Goal: Task Accomplishment & Management: Manage account settings

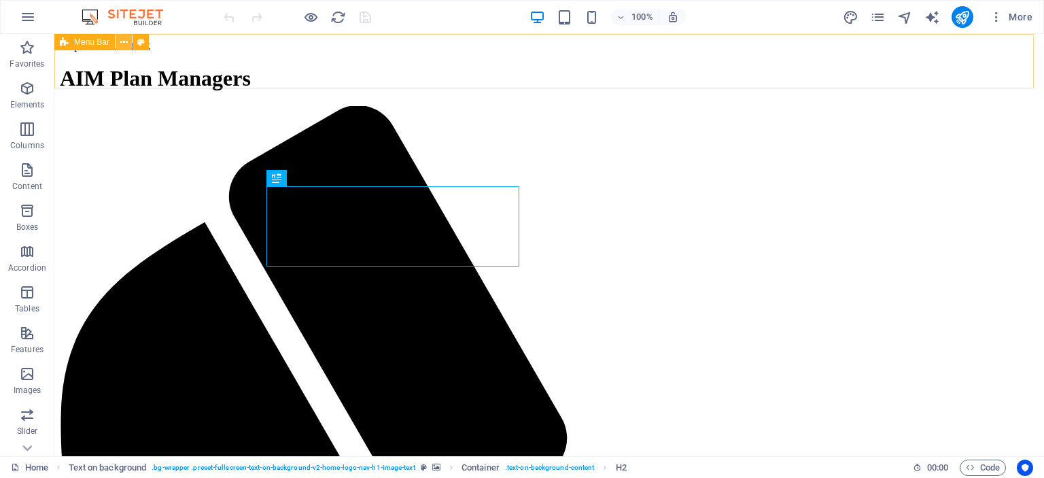
click at [128, 46] on button at bounding box center [124, 42] width 16 height 16
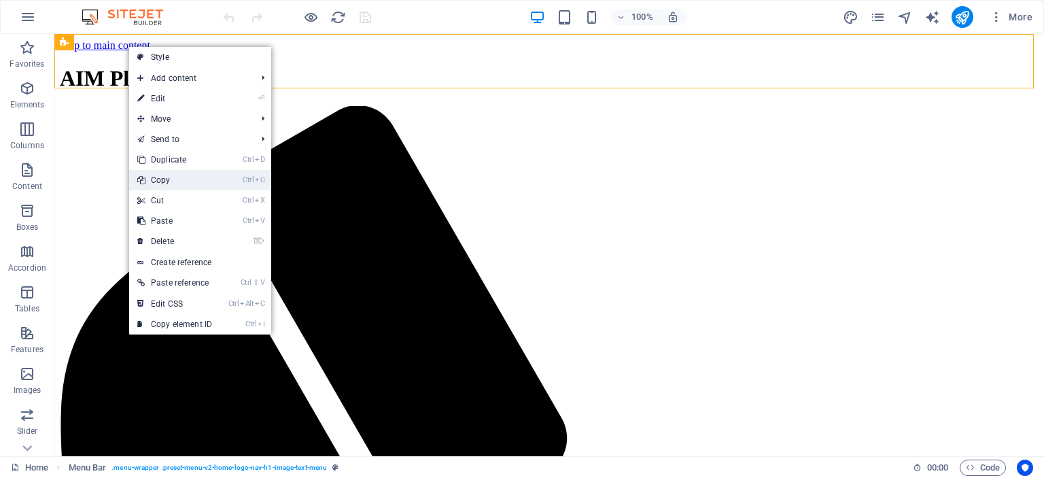
click at [179, 181] on link "Ctrl C Copy" at bounding box center [174, 180] width 91 height 20
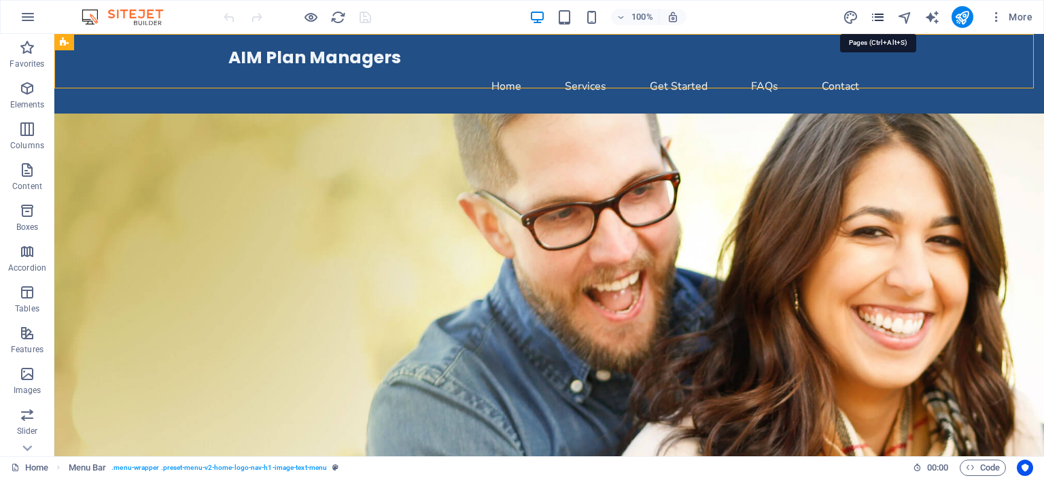
click at [877, 17] on icon "pages" at bounding box center [878, 18] width 16 height 16
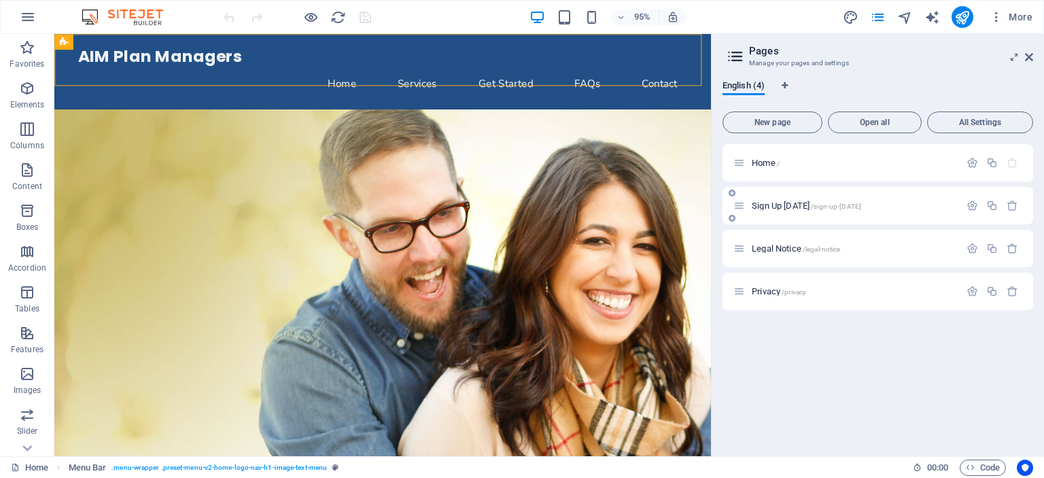
click at [756, 203] on span "Sign Up Today /sign-up-today" at bounding box center [805, 205] width 109 height 10
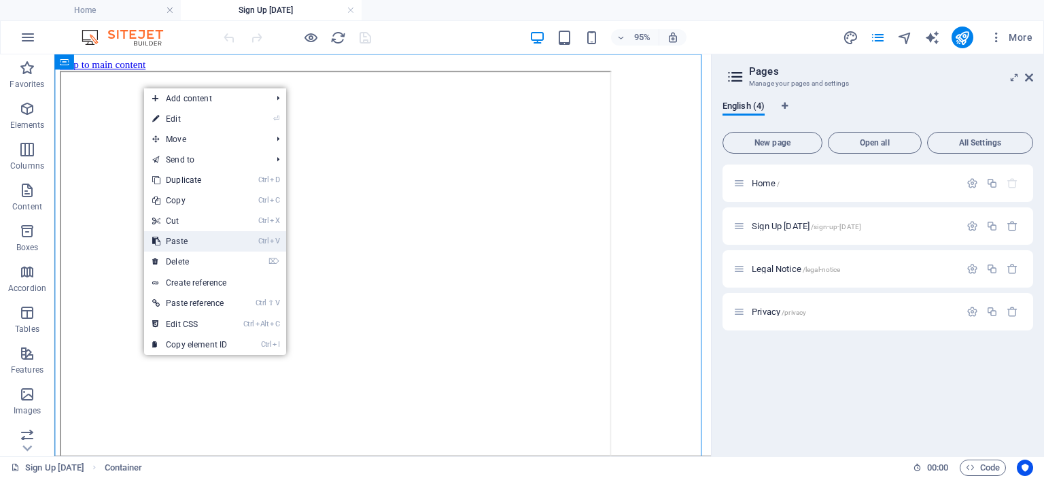
click at [188, 235] on link "Ctrl V Paste" at bounding box center [189, 241] width 91 height 20
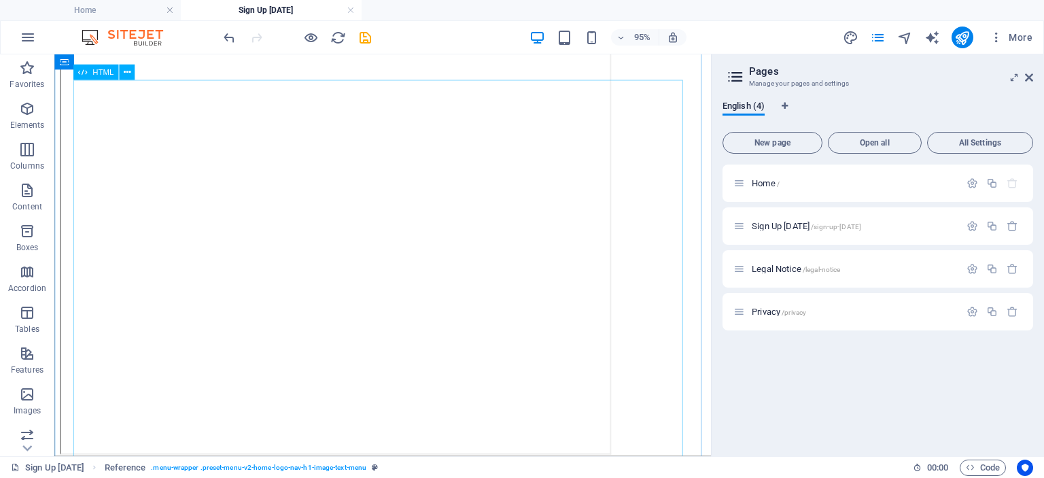
scroll to position [628, 0]
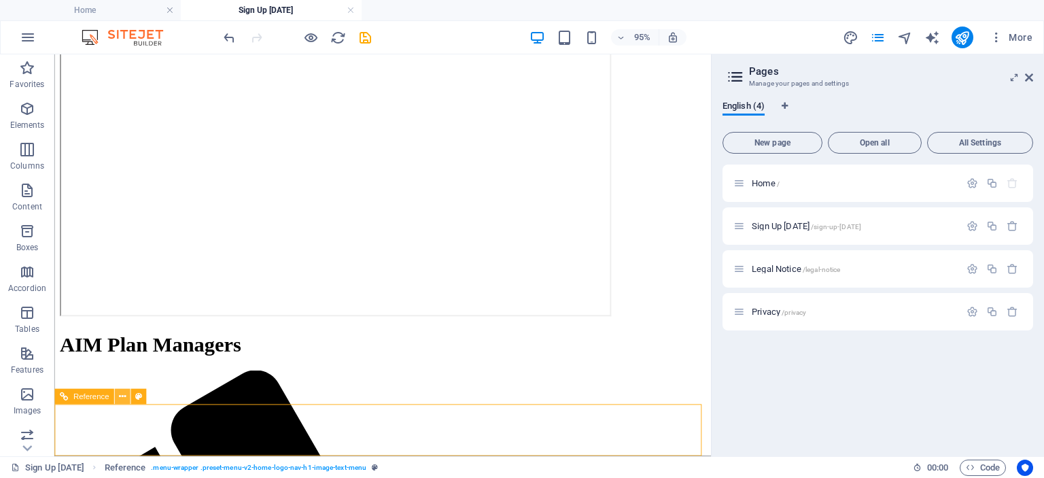
click at [120, 397] on icon at bounding box center [122, 397] width 7 height 14
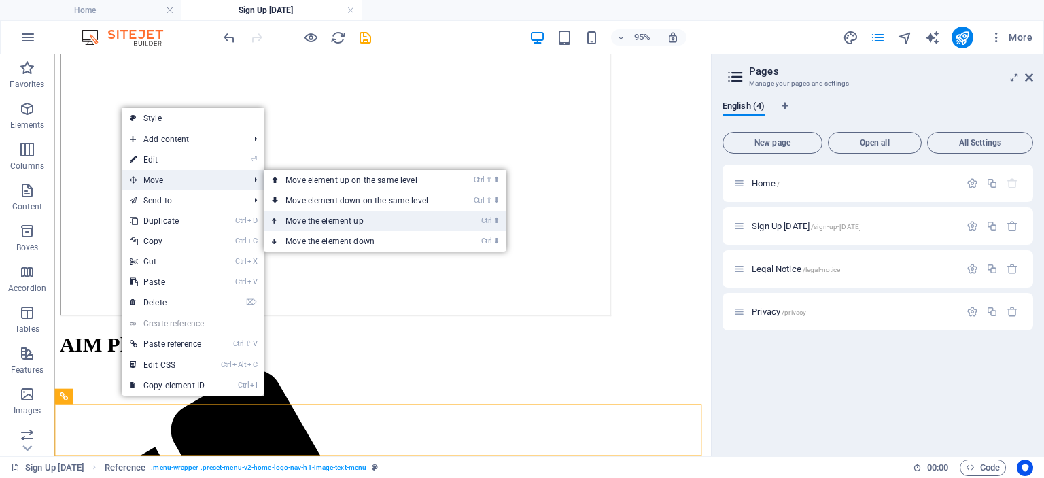
click at [307, 222] on link "Ctrl ⬆ Move the element up" at bounding box center [360, 221] width 192 height 20
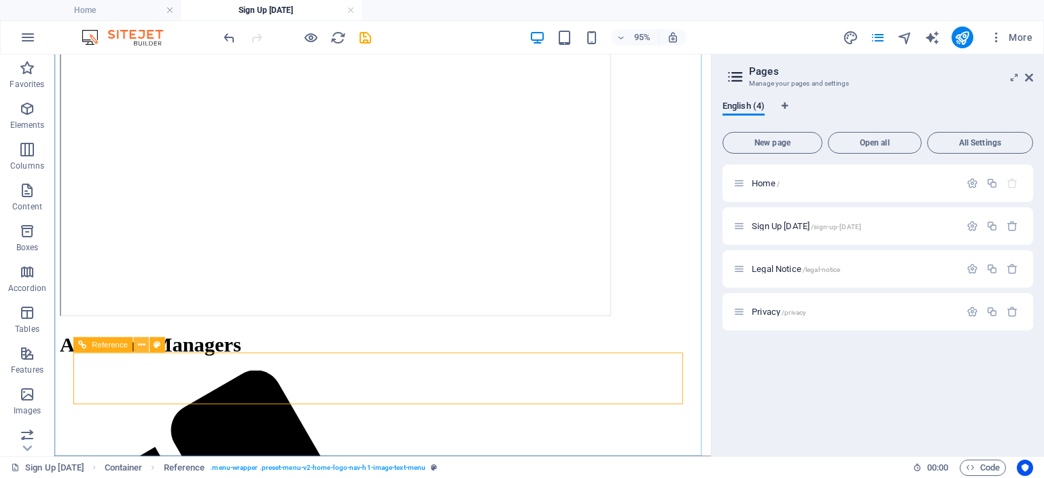
click at [137, 345] on icon at bounding box center [140, 345] width 7 height 14
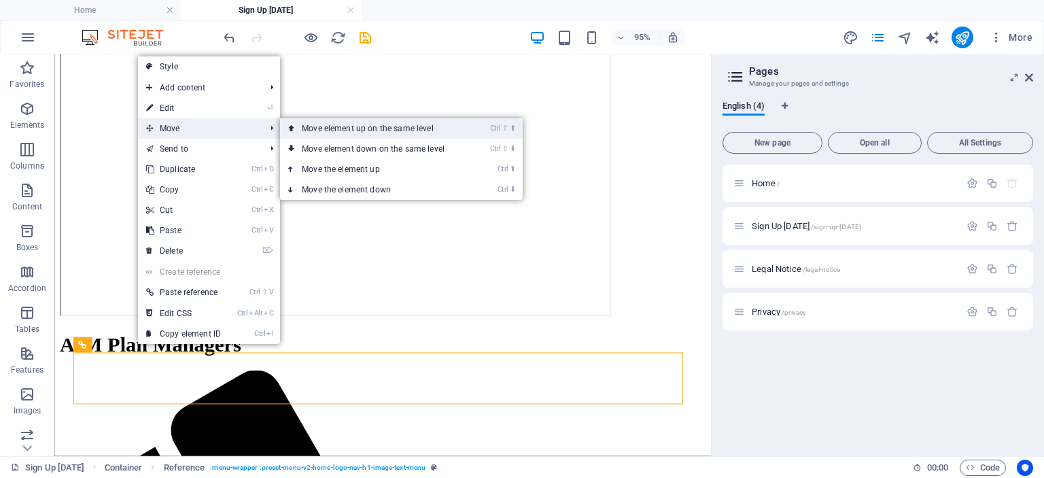
click at [330, 128] on link "Ctrl ⇧ ⬆ Move element up on the same level" at bounding box center [376, 128] width 192 height 20
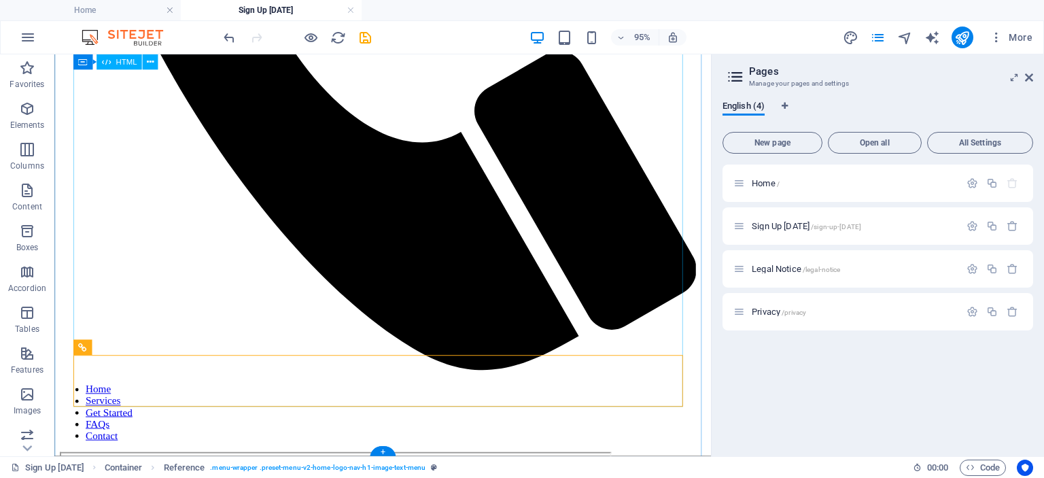
scroll to position [0, 0]
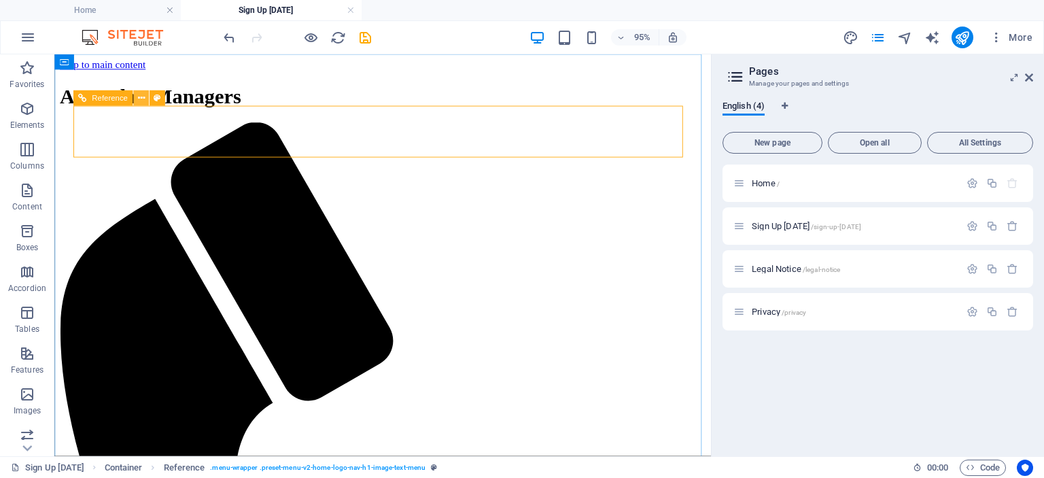
click at [141, 99] on icon at bounding box center [140, 99] width 7 height 14
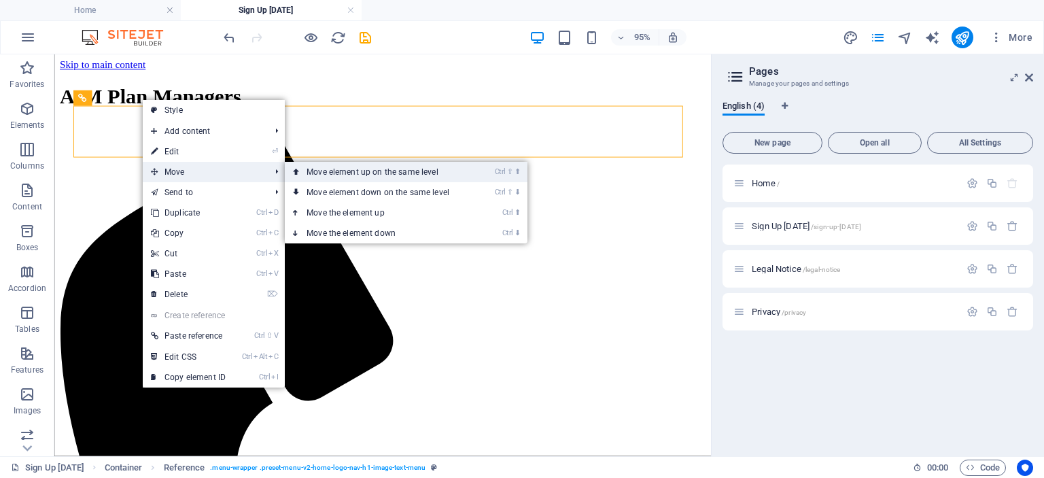
click at [362, 173] on link "Ctrl ⇧ ⬆ Move element up on the same level" at bounding box center [381, 172] width 192 height 20
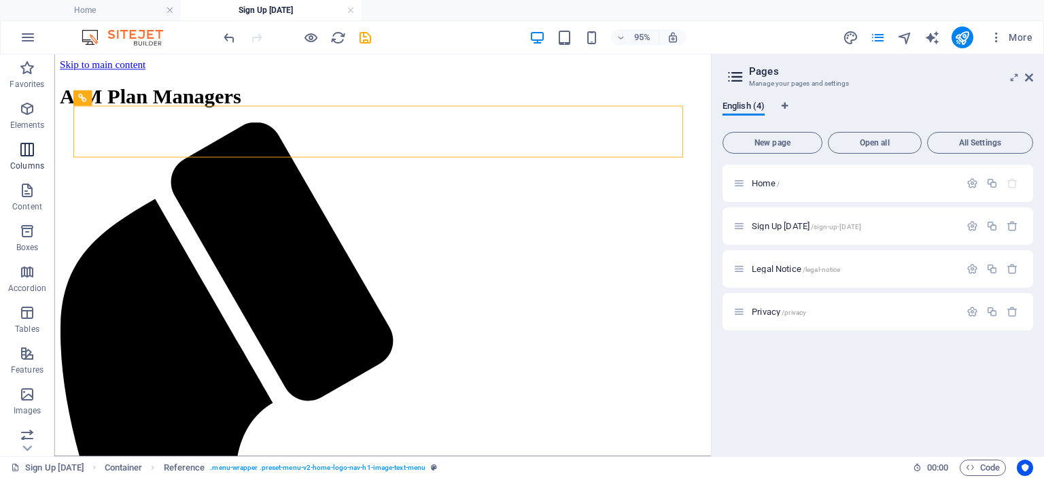
click at [28, 141] on button "Columns" at bounding box center [27, 156] width 54 height 41
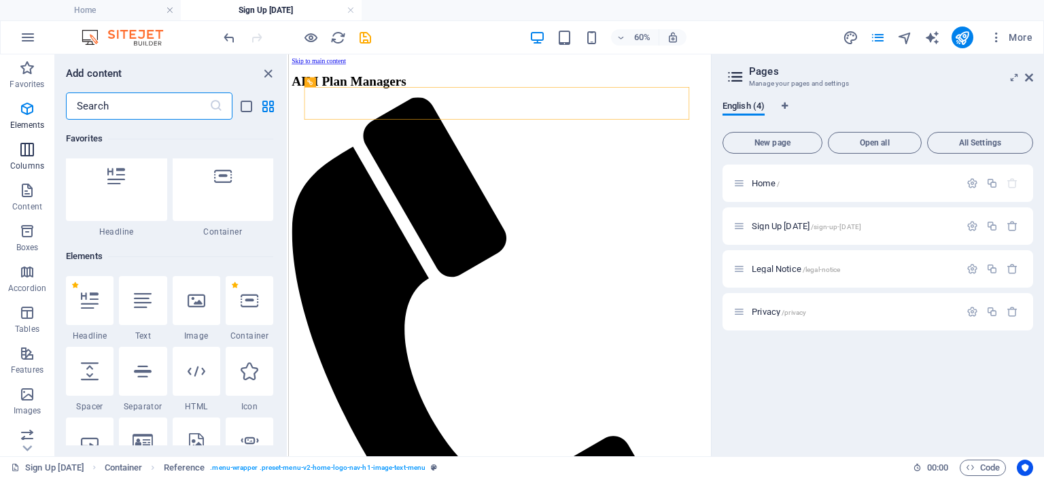
scroll to position [673, 0]
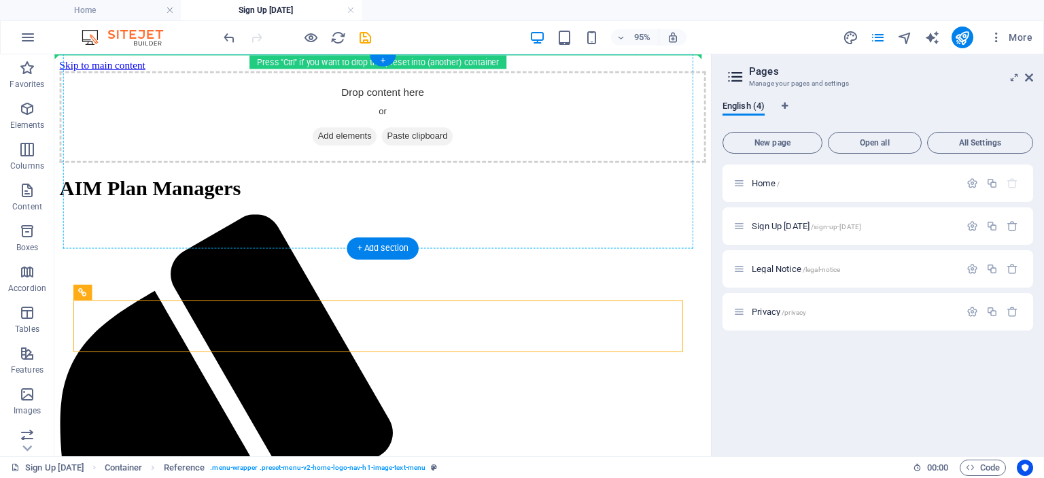
drag, startPoint x: 378, startPoint y: 258, endPoint x: 202, endPoint y: 135, distance: 213.7
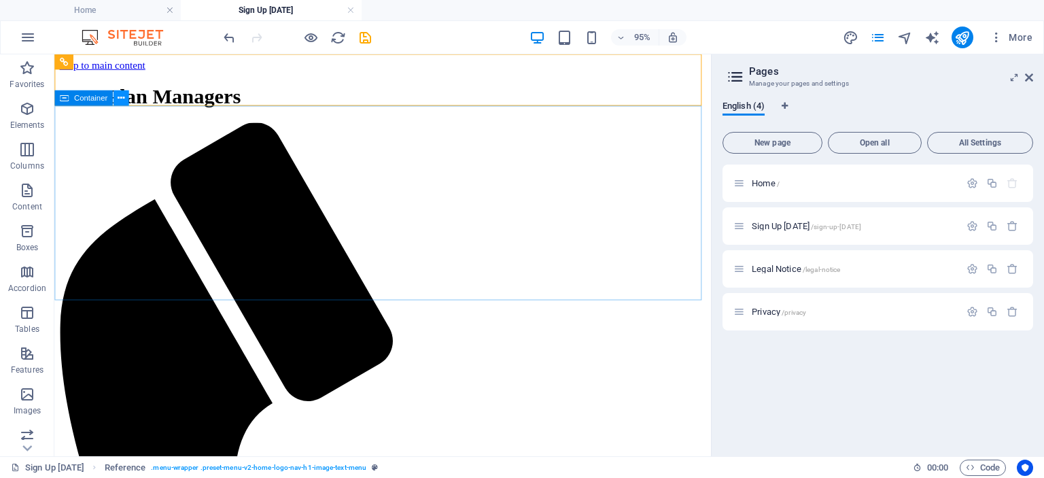
click at [122, 99] on icon at bounding box center [121, 99] width 7 height 14
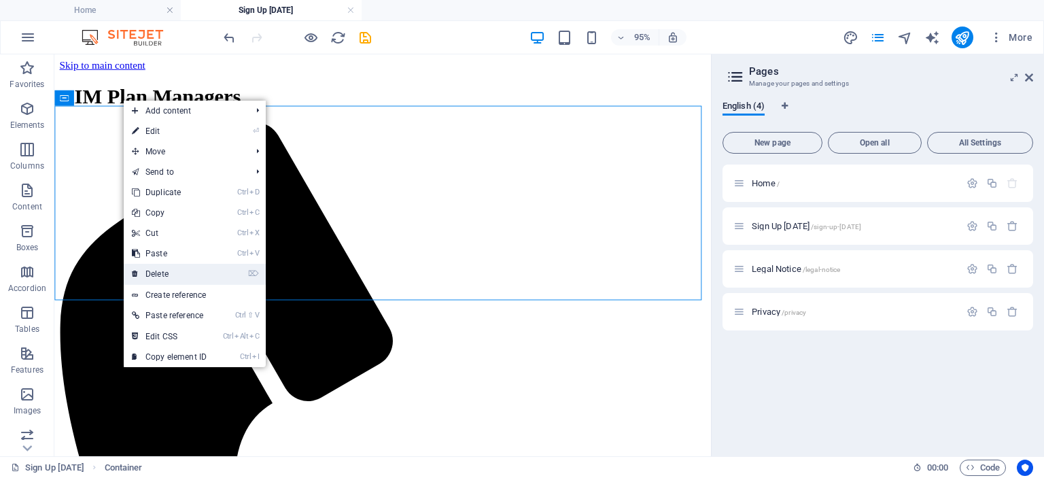
click at [166, 276] on link "⌦ Delete" at bounding box center [169, 274] width 91 height 20
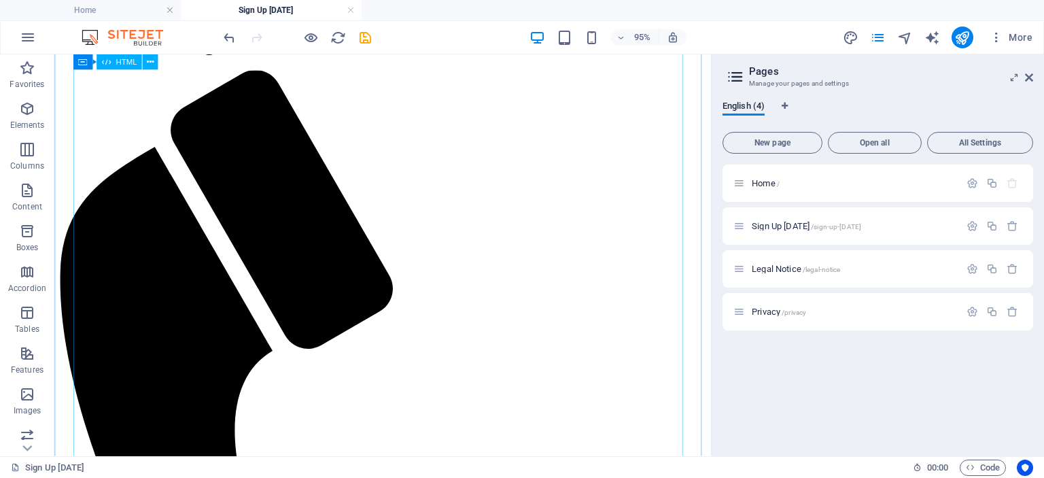
scroll to position [0, 0]
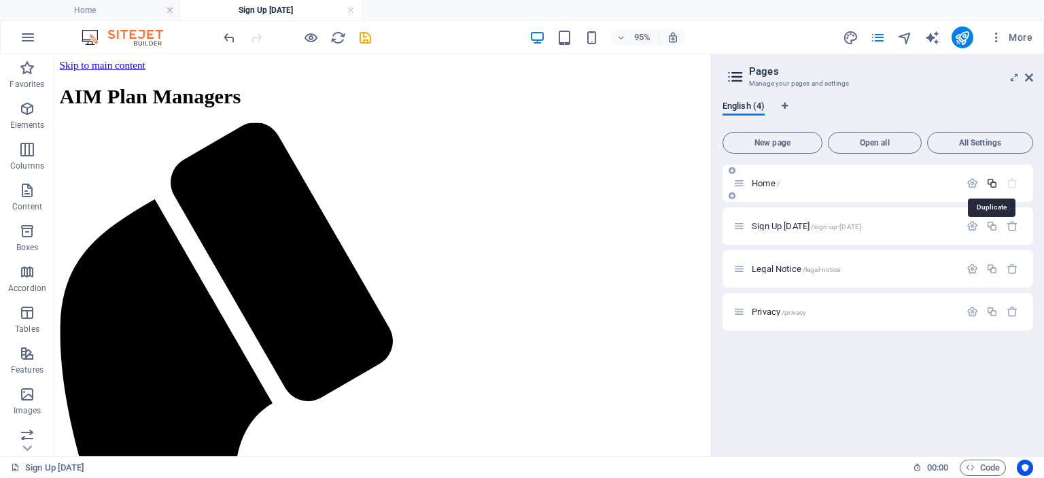
click at [989, 181] on icon "button" at bounding box center [992, 183] width 12 height 12
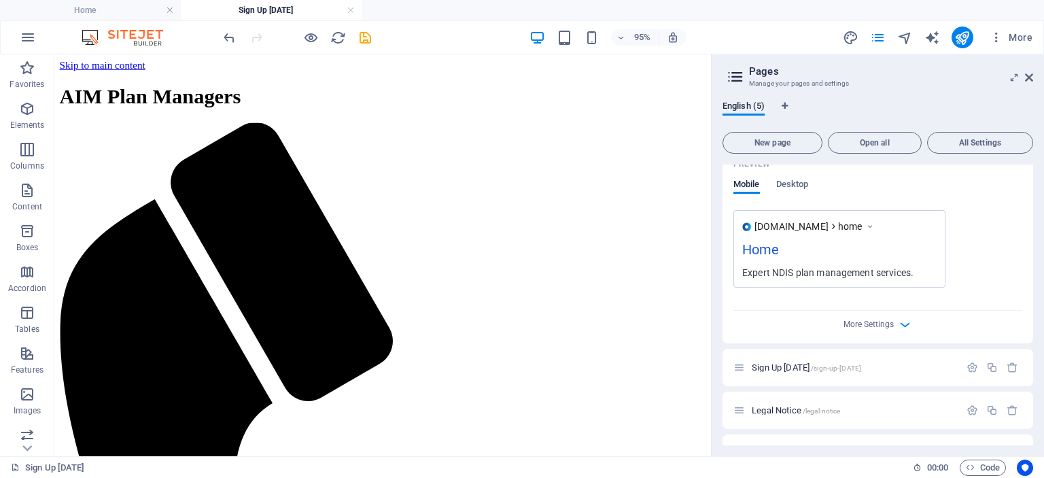
scroll to position [68, 0]
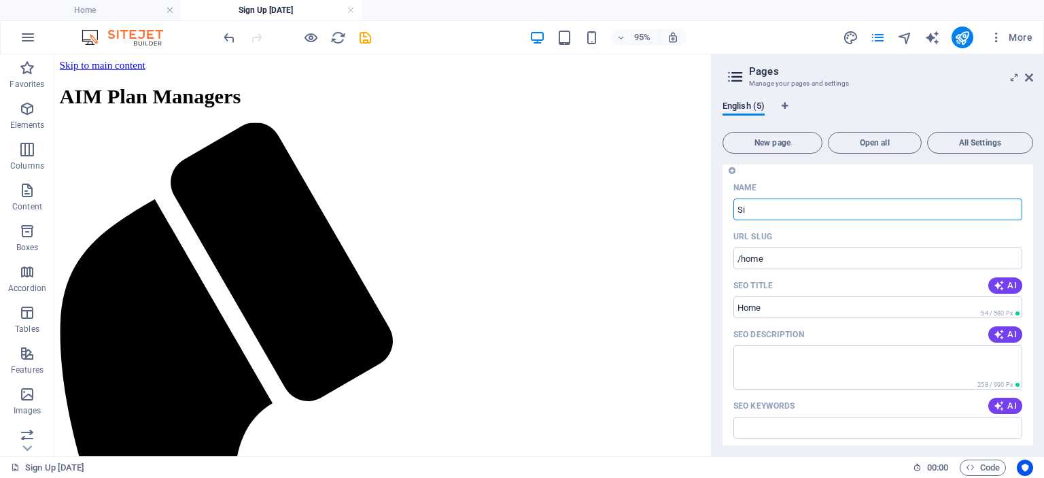
type input "S"
type input "Get Stated"
click at [784, 255] on input "/home" at bounding box center [877, 258] width 289 height 22
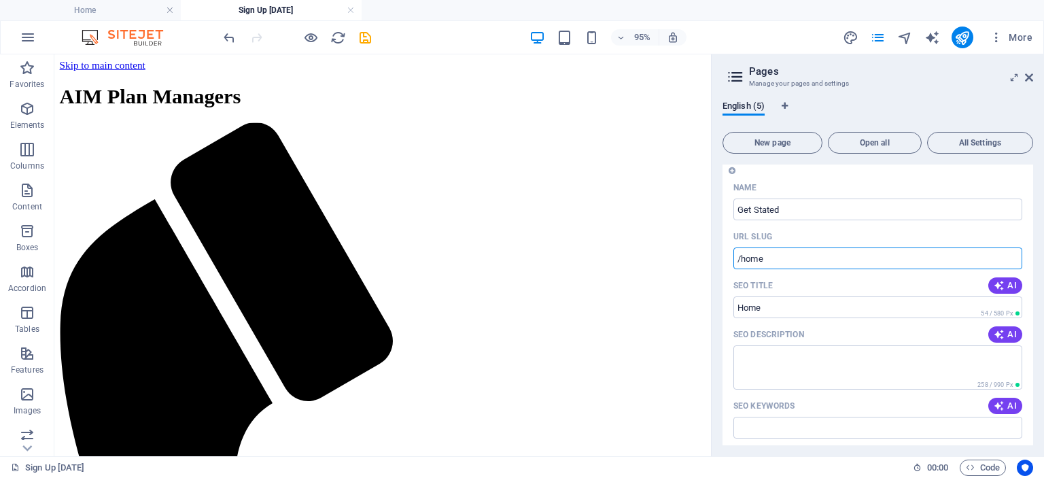
drag, startPoint x: 771, startPoint y: 261, endPoint x: 741, endPoint y: 260, distance: 29.9
click at [741, 260] on input "/home" at bounding box center [877, 258] width 289 height 22
type input "/"
click at [821, 233] on div "URL SLUG" at bounding box center [877, 237] width 289 height 22
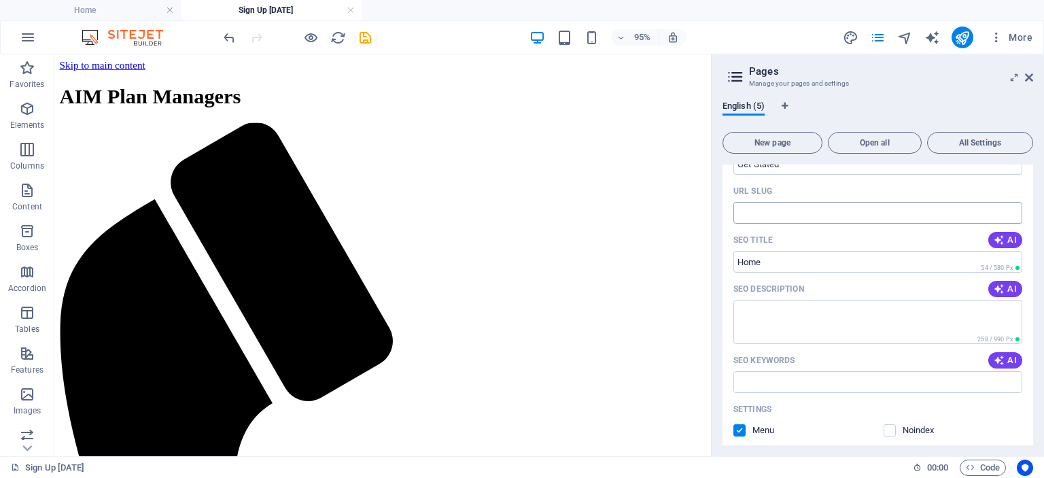
scroll to position [136, 0]
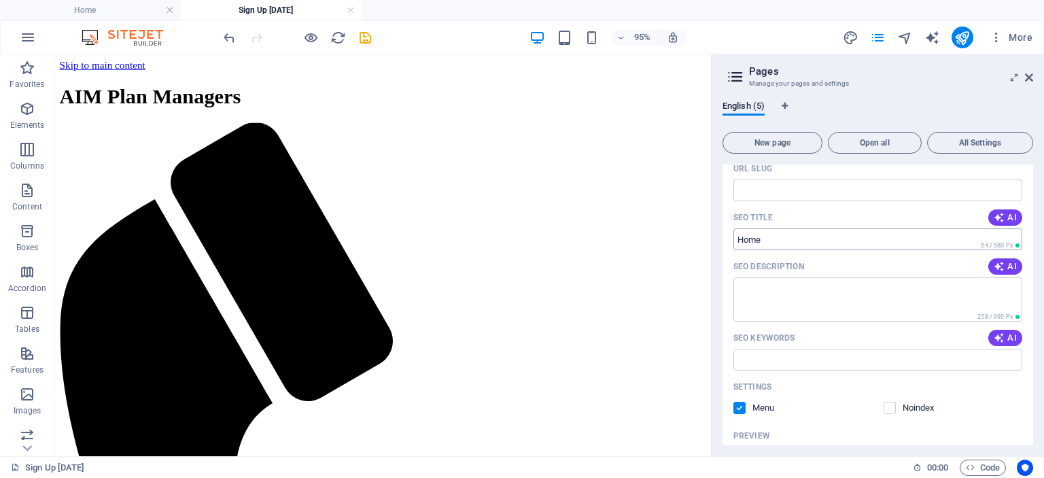
click at [791, 233] on input "Home" at bounding box center [877, 239] width 289 height 22
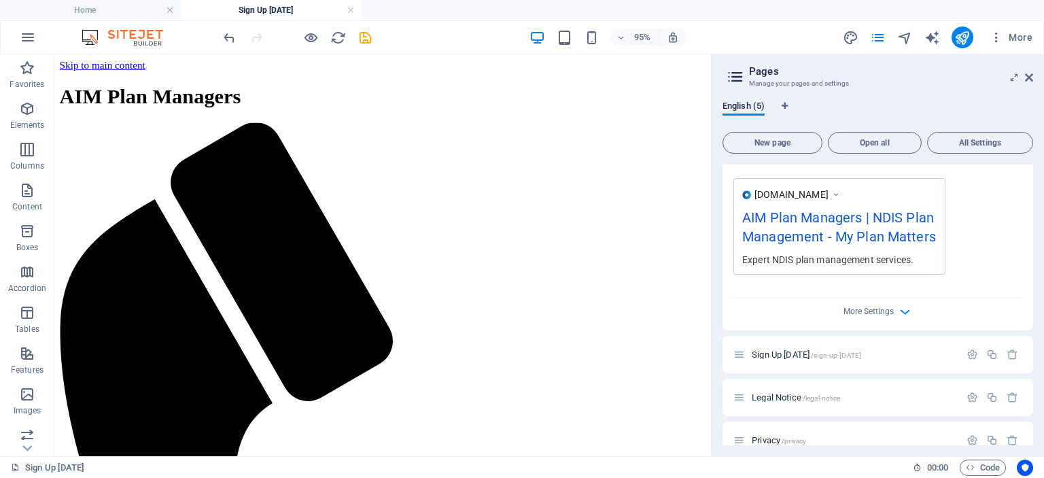
scroll to position [458, 0]
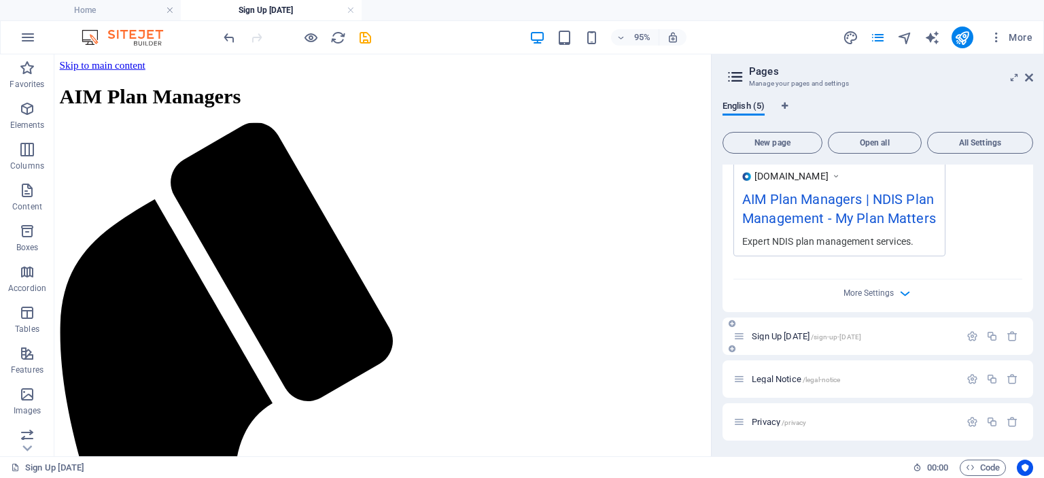
click at [779, 334] on span "Sign Up Today /sign-up-today" at bounding box center [805, 336] width 109 height 10
click at [735, 336] on icon at bounding box center [739, 336] width 12 height 12
click at [967, 334] on icon "button" at bounding box center [972, 336] width 12 height 12
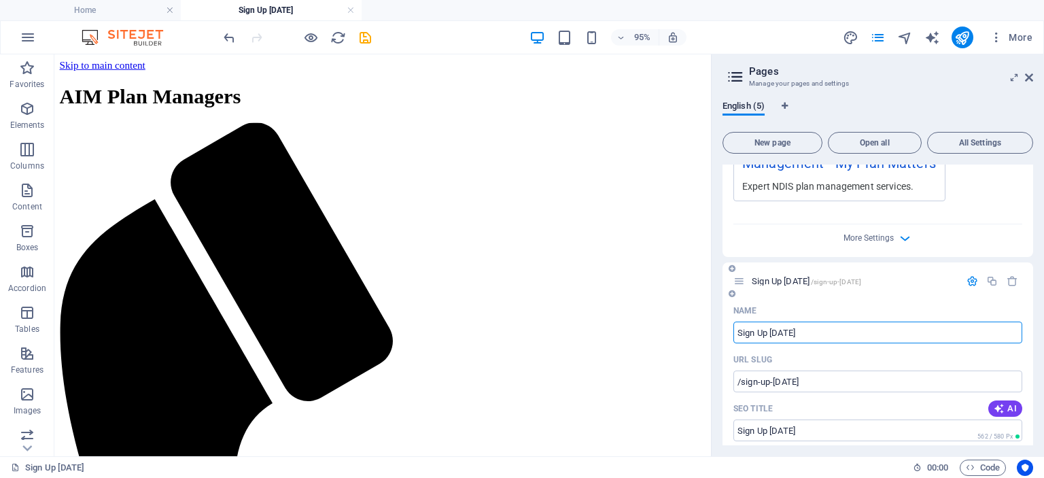
scroll to position [594, 0]
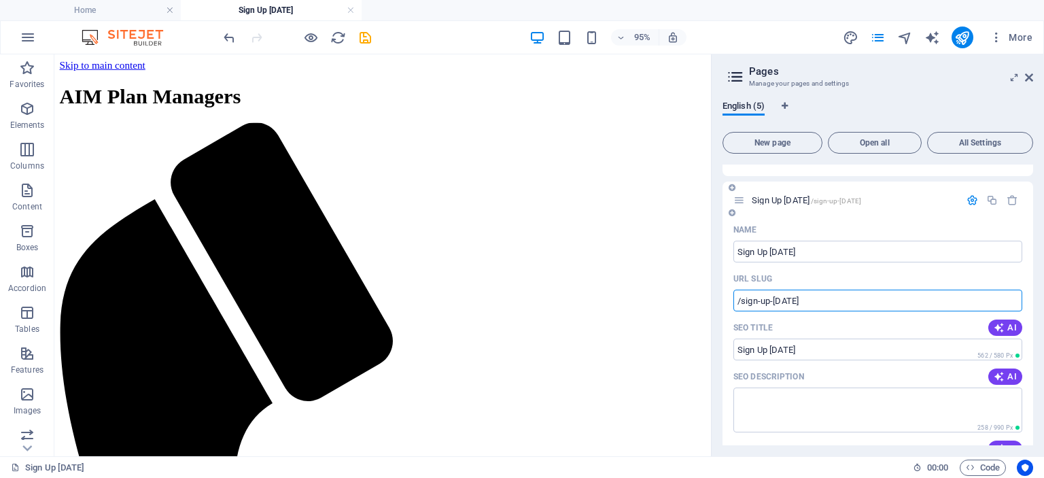
click at [813, 300] on input "/sign-up-today" at bounding box center [877, 300] width 289 height 22
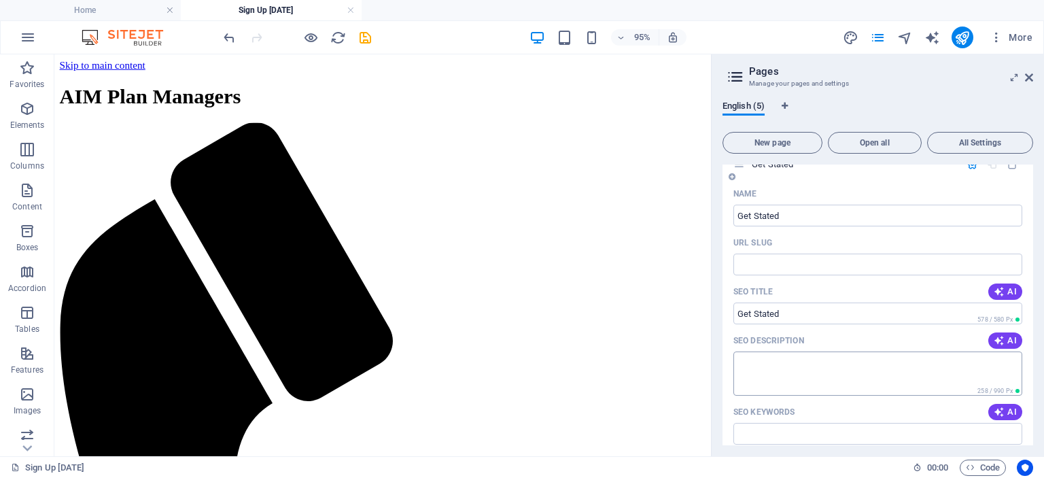
scroll to position [0, 0]
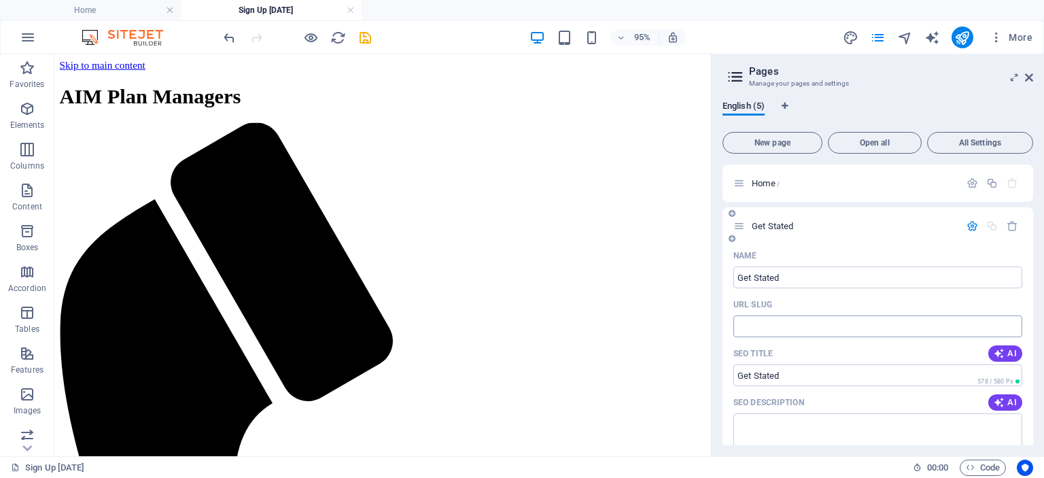
click at [751, 321] on input "URL SLUG" at bounding box center [877, 326] width 289 height 22
paste input "/sign-up-today"
type input "/sign-up-today"
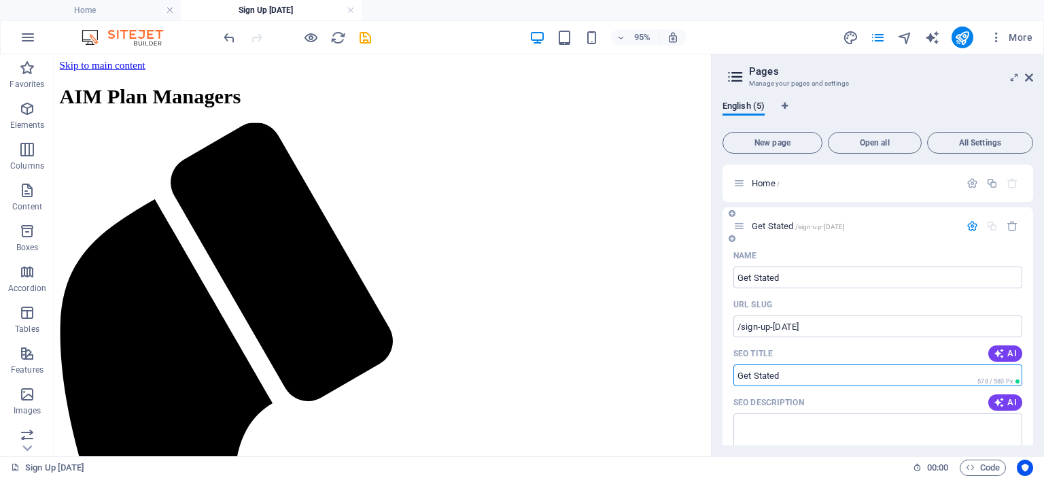
drag, startPoint x: 783, startPoint y: 372, endPoint x: 733, endPoint y: 369, distance: 49.7
click at [733, 369] on input "SEO Title" at bounding box center [877, 375] width 289 height 22
click at [744, 373] on input "SEO Title" at bounding box center [877, 375] width 289 height 22
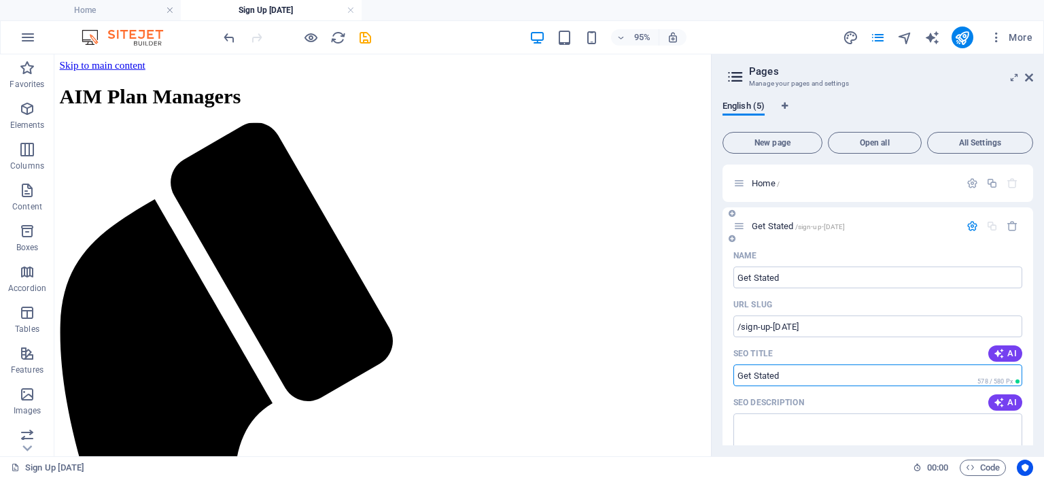
click at [769, 375] on input "SEO Title" at bounding box center [877, 375] width 289 height 22
click at [782, 375] on input "SEO Title" at bounding box center [877, 375] width 289 height 22
click at [816, 274] on input "Get Stated" at bounding box center [877, 277] width 289 height 22
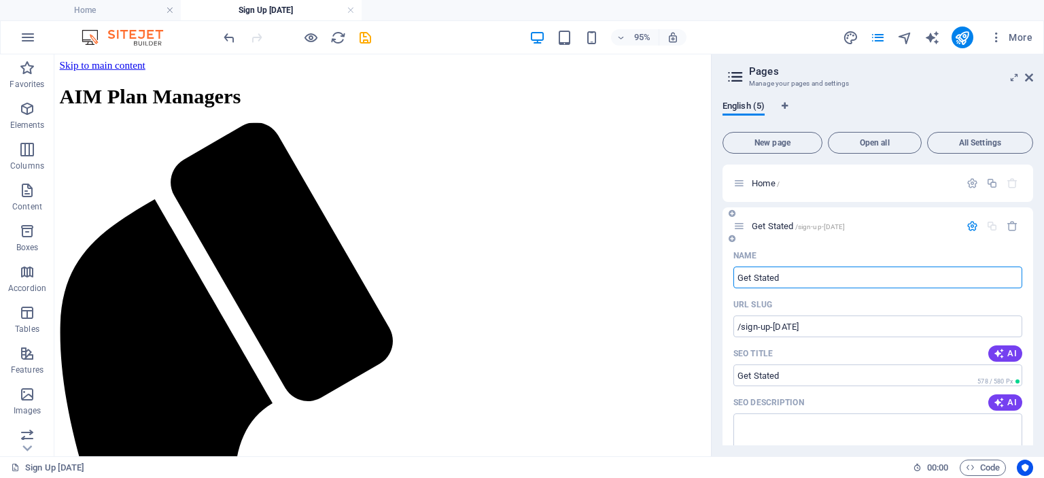
click at [816, 275] on input "Get Stated" at bounding box center [877, 277] width 289 height 22
type input "Get Stated123"
click at [968, 225] on icon "button" at bounding box center [972, 226] width 12 height 12
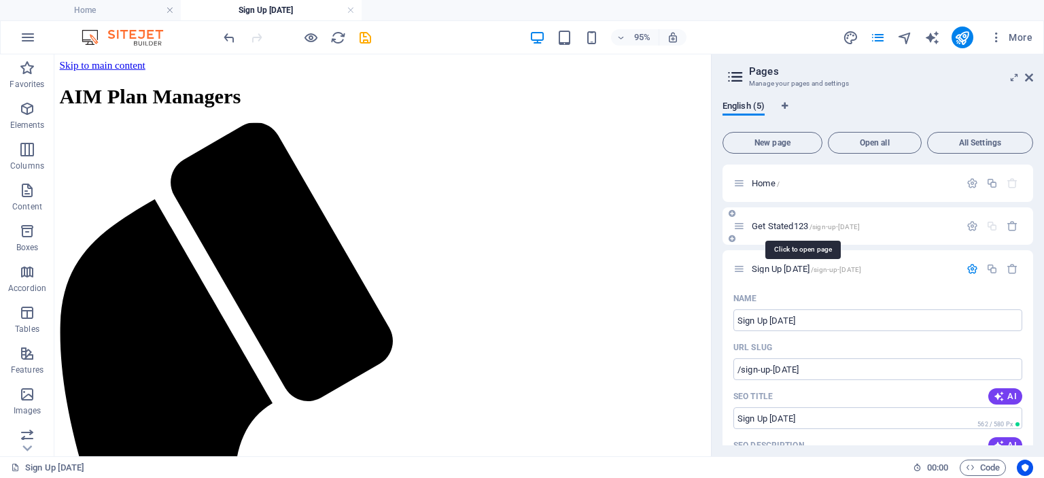
click at [764, 222] on span "Get Stated123 /sign-up-today" at bounding box center [805, 226] width 108 height 10
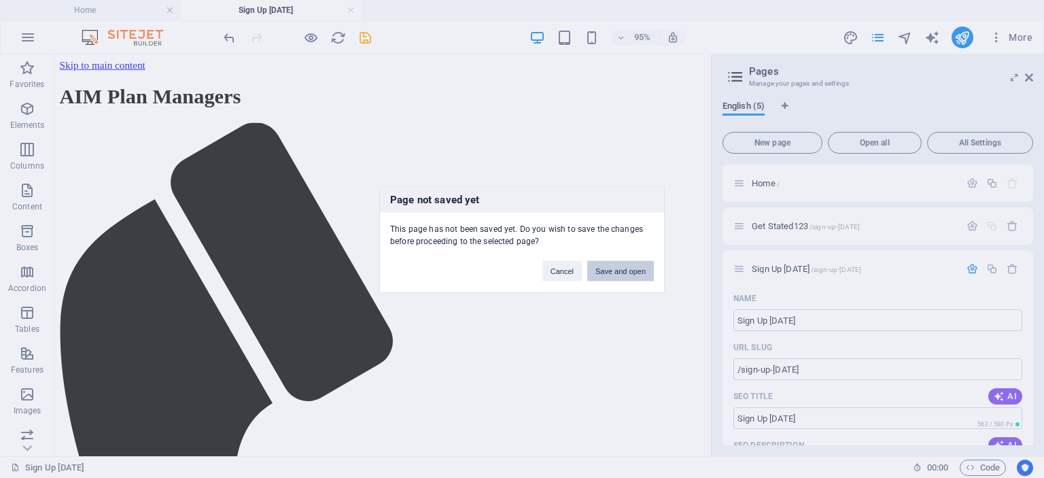
click at [611, 268] on button "Save and open" at bounding box center [620, 270] width 67 height 20
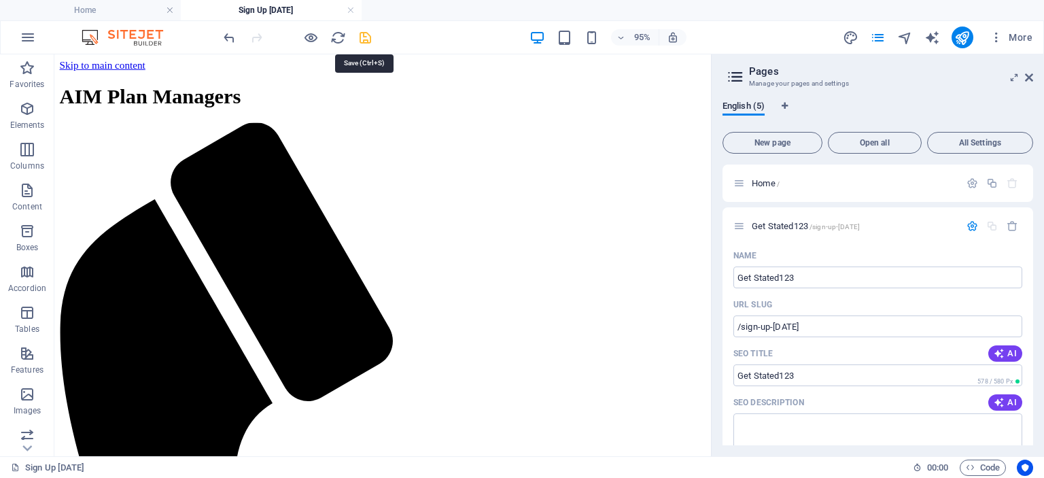
click at [361, 35] on icon "save" at bounding box center [365, 38] width 16 height 16
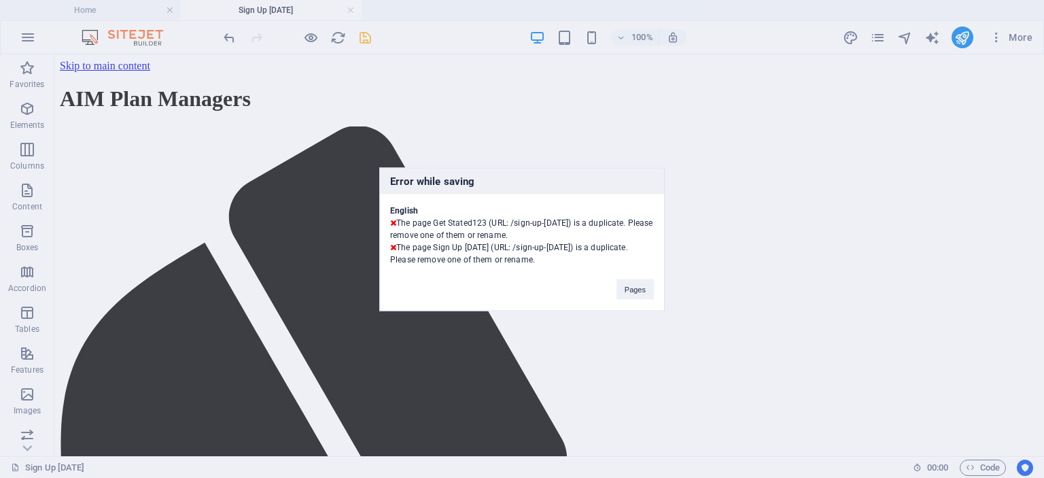
click at [838, 185] on div "Error while saving English The page Get Stated123 (URL: /sign-up-today) is a du…" at bounding box center [522, 239] width 1044 height 478
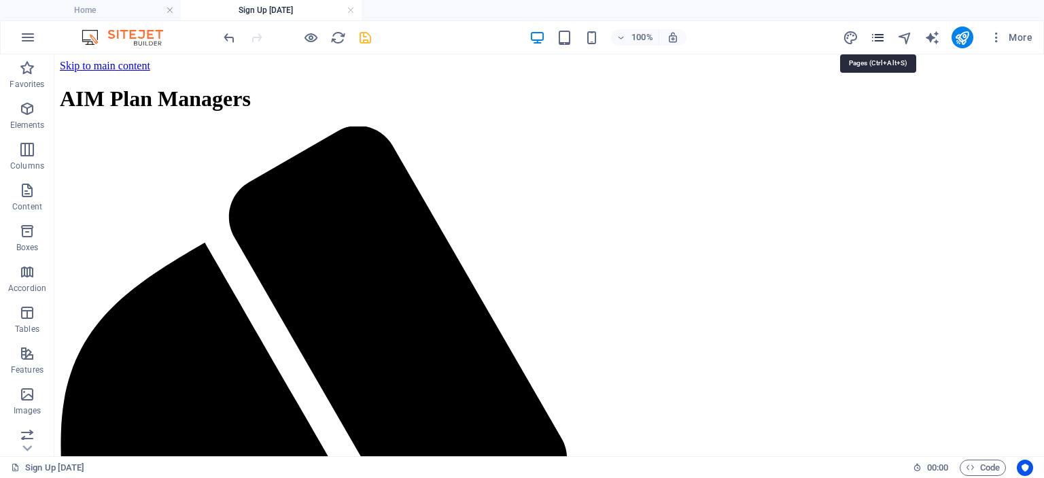
click at [875, 32] on icon "pages" at bounding box center [878, 38] width 16 height 16
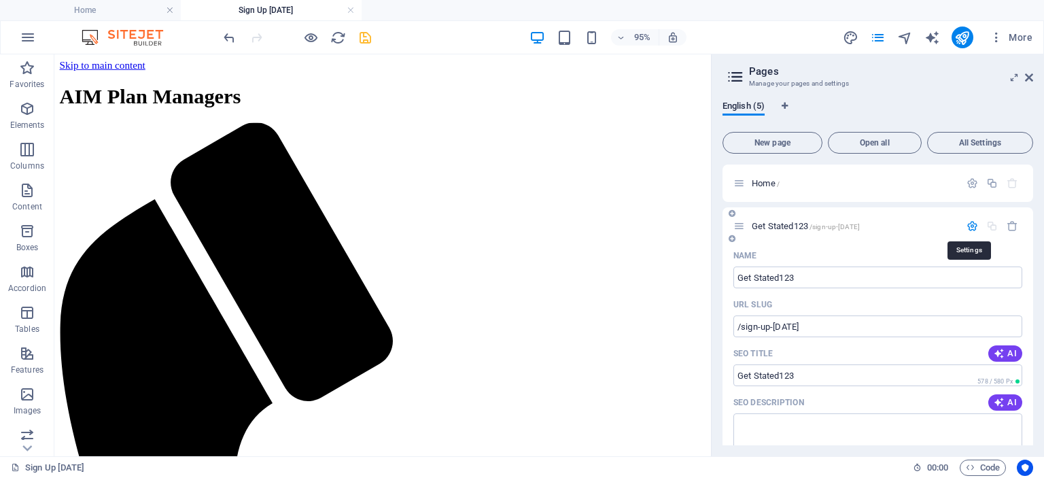
click at [967, 226] on icon "button" at bounding box center [972, 226] width 12 height 12
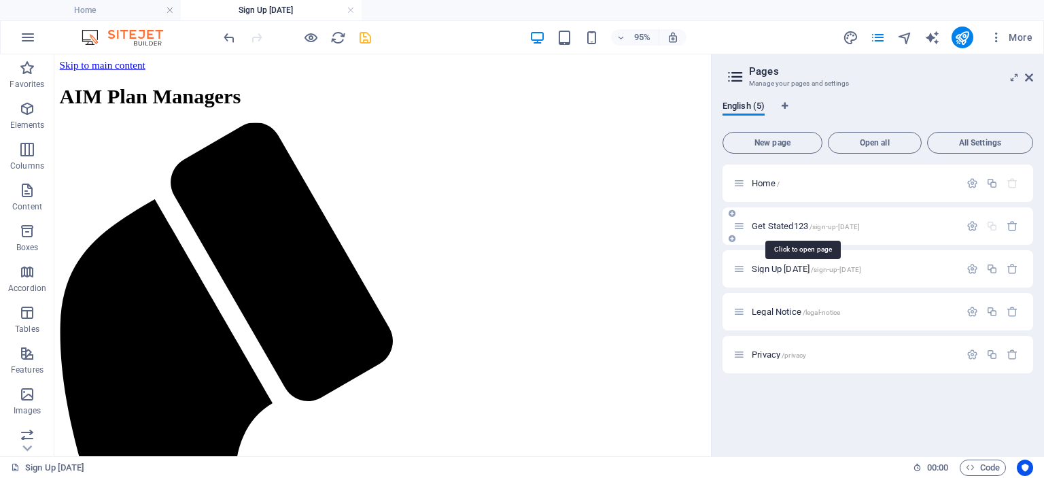
click at [777, 222] on span "Get Stated123 /sign-up-today" at bounding box center [805, 226] width 108 height 10
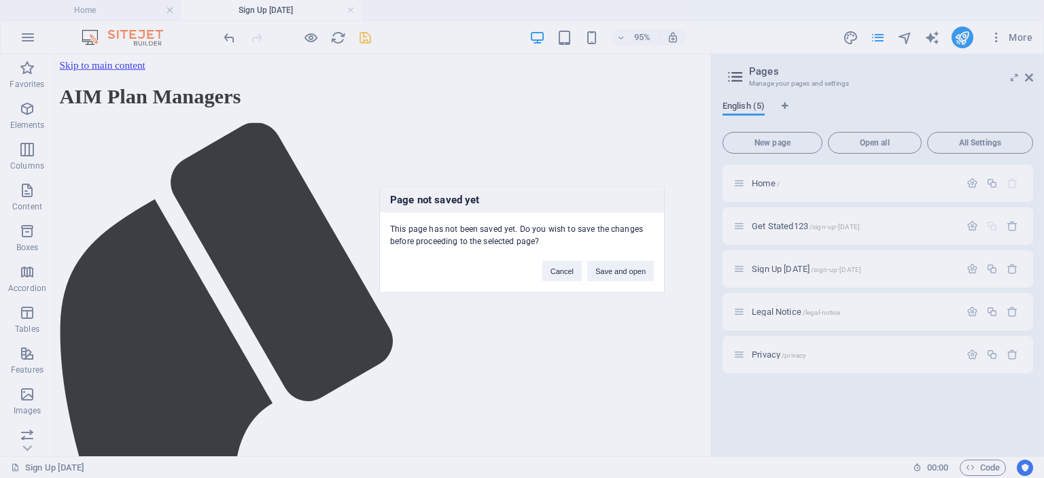
click at [777, 228] on div "Page not saved yet This page has not been saved yet. Do you wish to save the ch…" at bounding box center [522, 239] width 1044 height 478
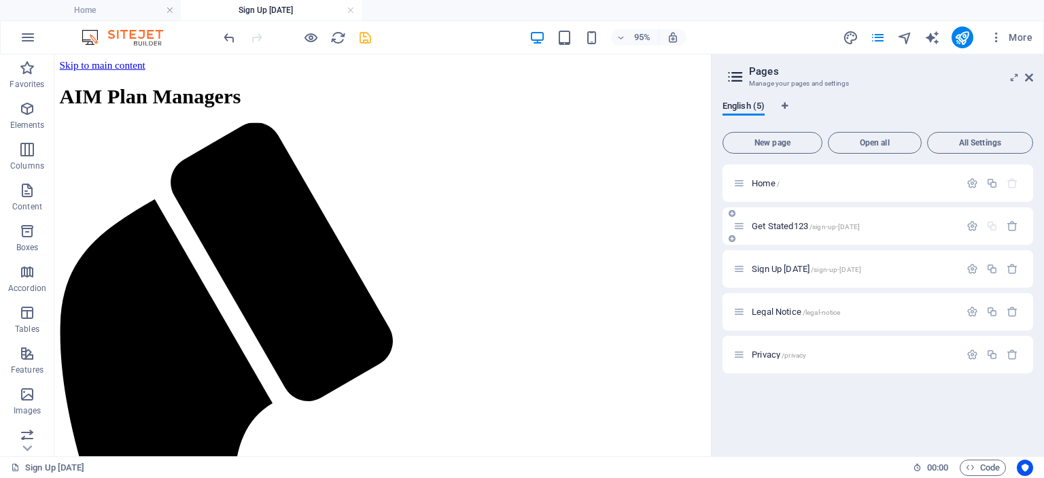
click at [800, 226] on span "Get Stated123 /sign-up-today" at bounding box center [805, 226] width 108 height 10
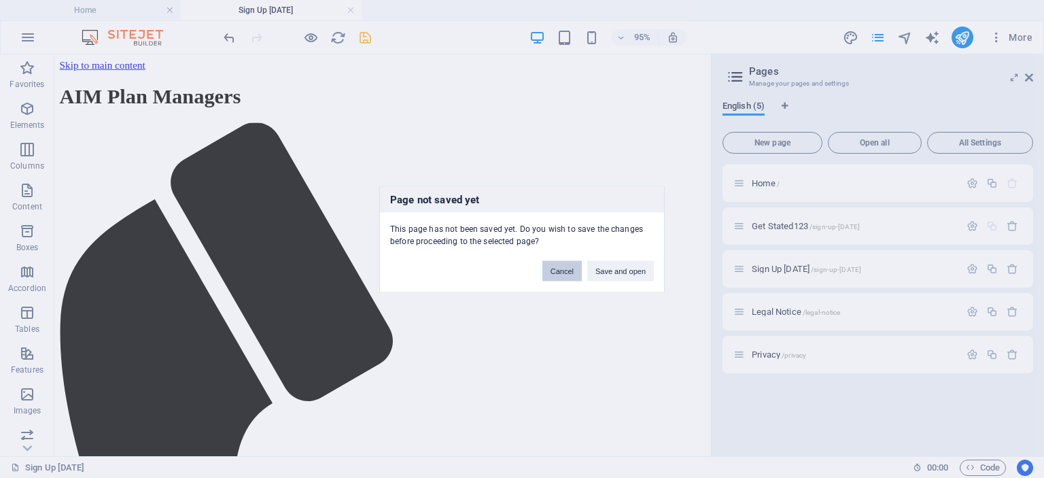
click at [569, 268] on button "Cancel" at bounding box center [561, 270] width 39 height 20
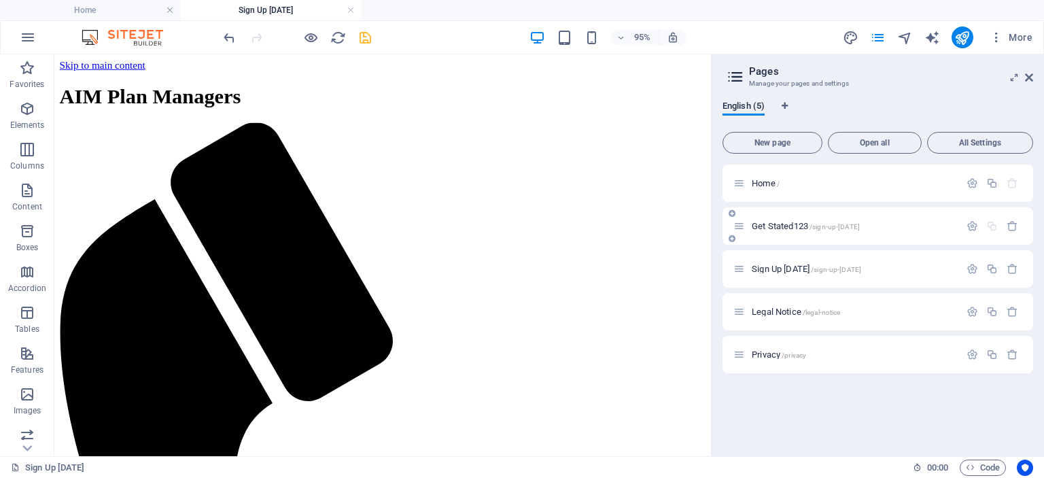
click at [762, 226] on span "Get Stated123 /sign-up-today" at bounding box center [805, 226] width 108 height 10
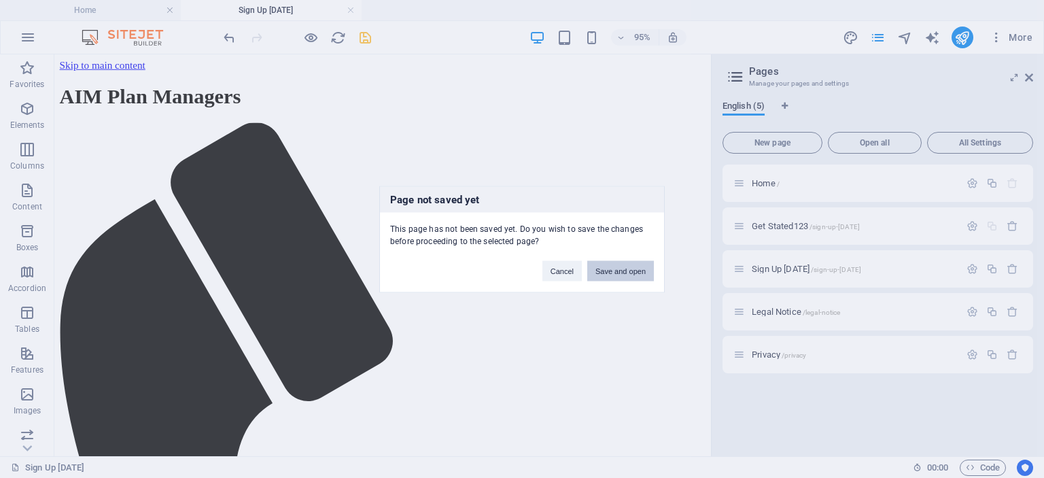
click at [634, 264] on button "Save and open" at bounding box center [620, 270] width 67 height 20
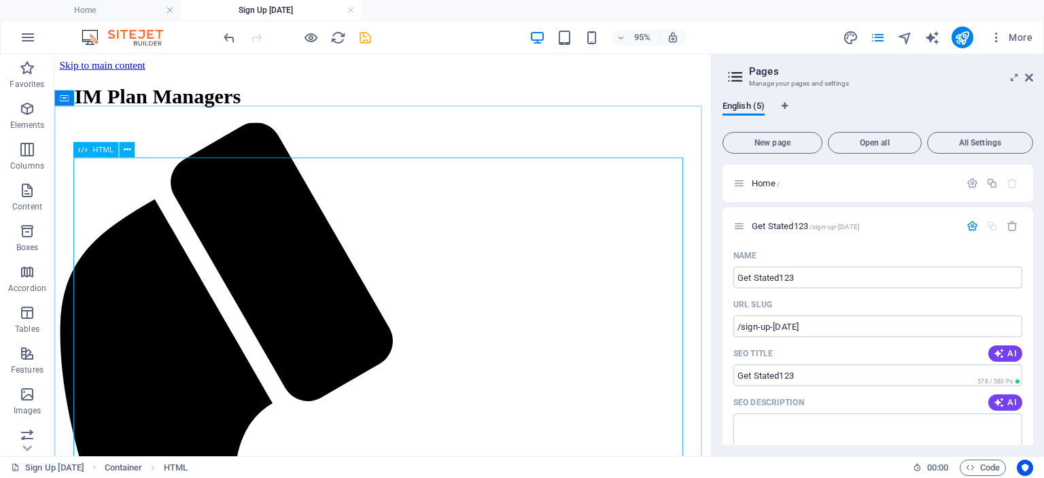
click at [101, 154] on span "HTML" at bounding box center [102, 149] width 21 height 7
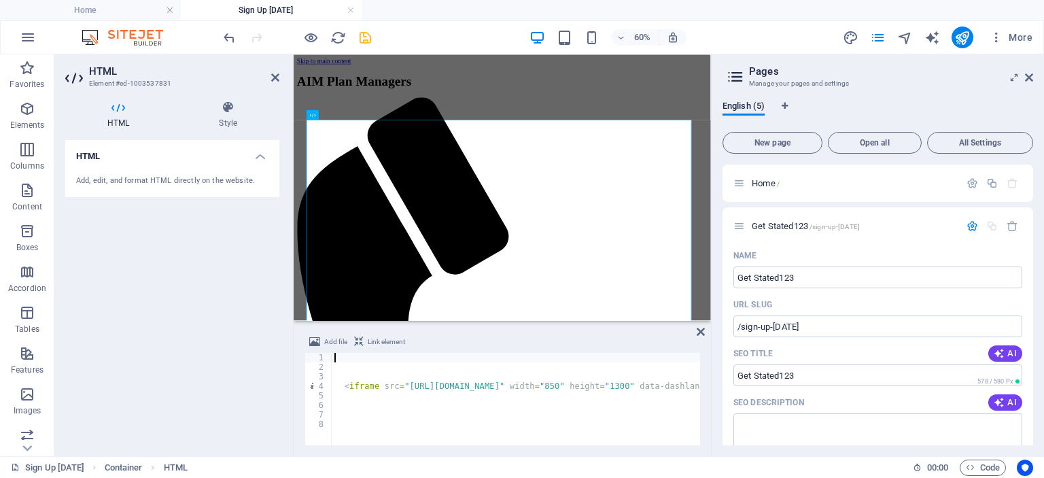
click at [147, 180] on div "Add, edit, and format HTML directly on the website." at bounding box center [172, 181] width 192 height 12
click at [353, 358] on div "< iframe src = "https://aimpm.plan-ability.com.au/participant/registration" wid…" at bounding box center [653, 407] width 642 height 109
click at [1031, 80] on icon at bounding box center [1029, 77] width 8 height 11
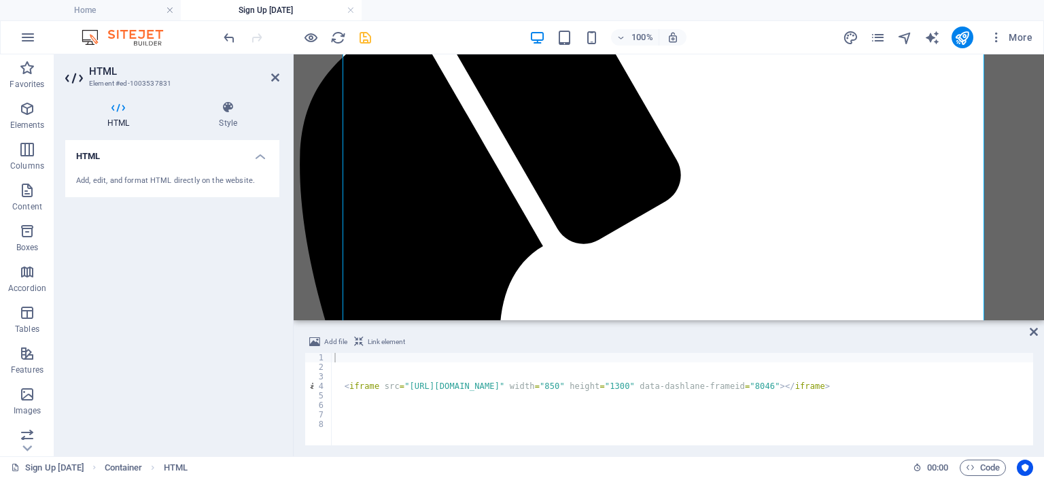
scroll to position [340, 0]
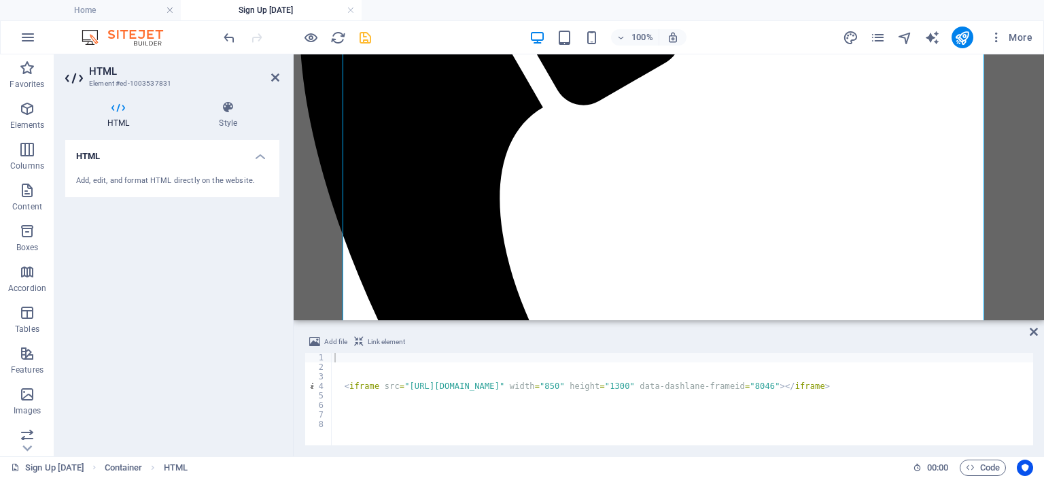
click at [389, 354] on div "< iframe src = "https://aimpm.plan-ability.com.au/participant/registration" wid…" at bounding box center [682, 407] width 701 height 109
click at [400, 63] on icon at bounding box center [399, 63] width 7 height 14
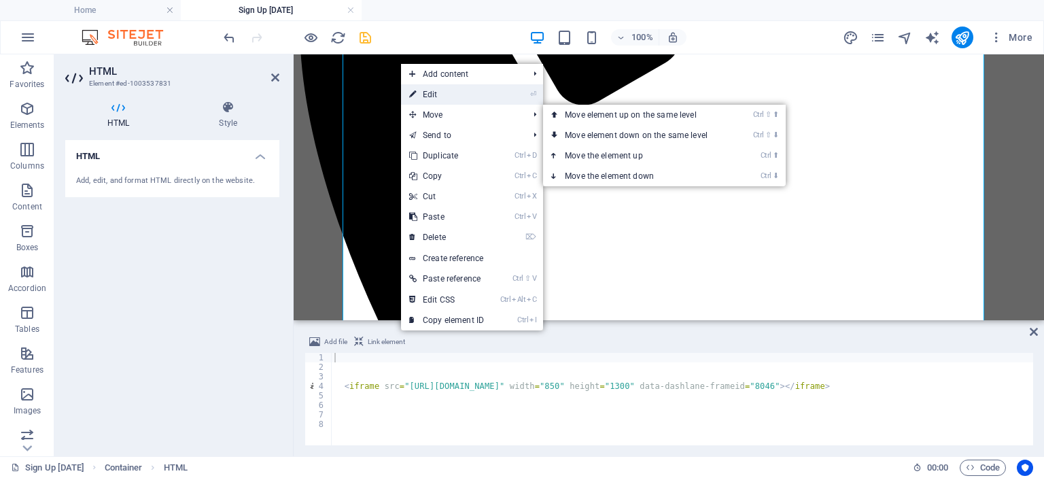
click at [449, 100] on link "⏎ Edit" at bounding box center [446, 94] width 91 height 20
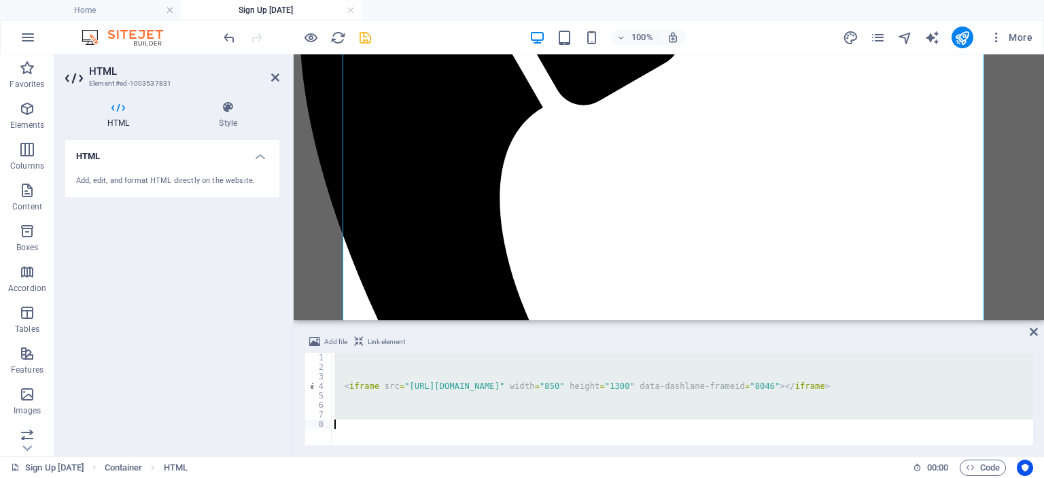
drag, startPoint x: 342, startPoint y: 357, endPoint x: 527, endPoint y: 453, distance: 209.1
click at [527, 453] on div "Add file Link element 1 2 3 4 5 6 7 8 < iframe src = "https://aimpm.plan-abilit…" at bounding box center [669, 389] width 750 height 133
click at [351, 7] on link at bounding box center [351, 10] width 8 height 13
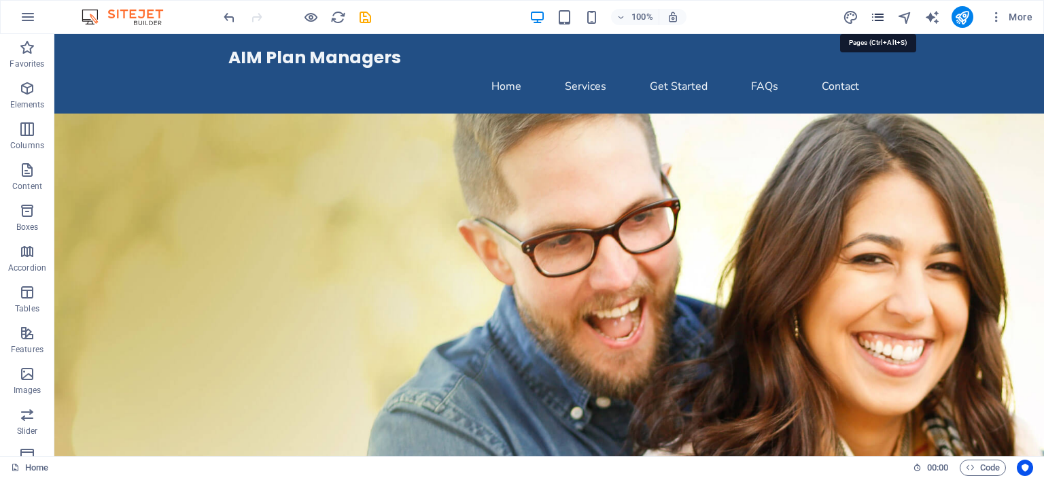
click at [881, 16] on icon "pages" at bounding box center [878, 18] width 16 height 16
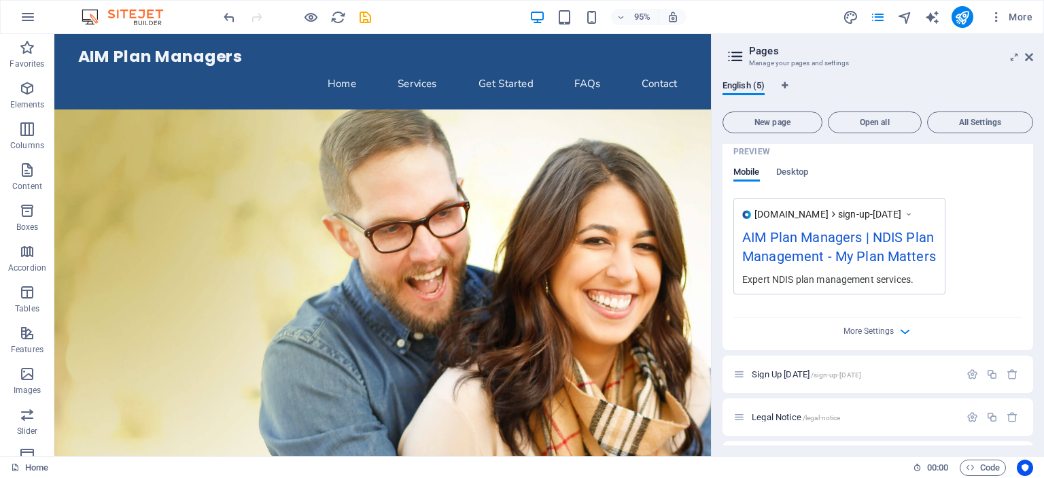
scroll to position [438, 0]
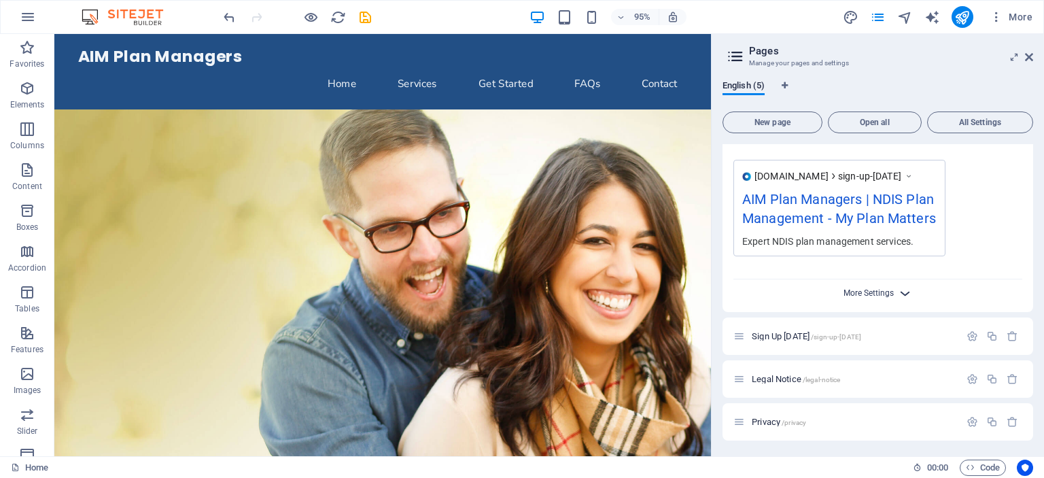
click at [890, 294] on span "More Settings" at bounding box center [868, 293] width 50 height 10
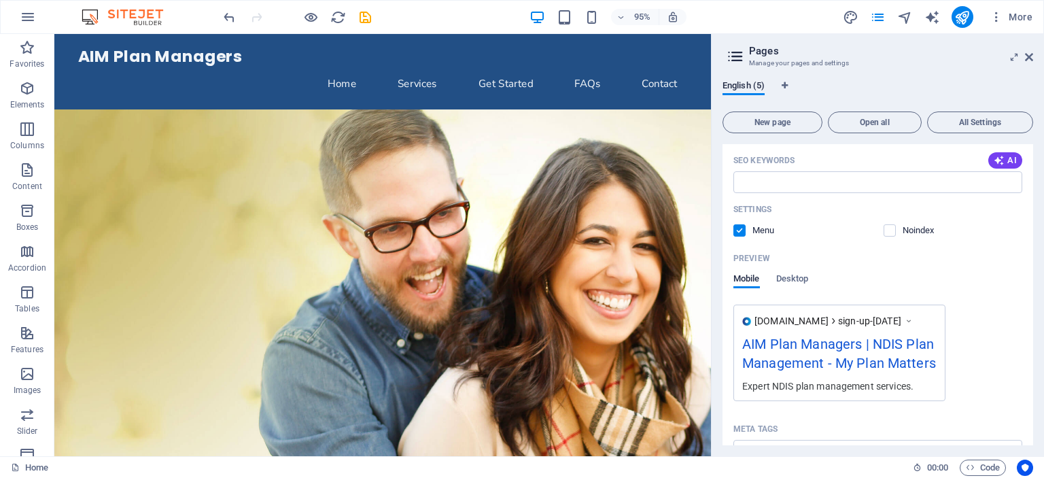
scroll to position [0, 0]
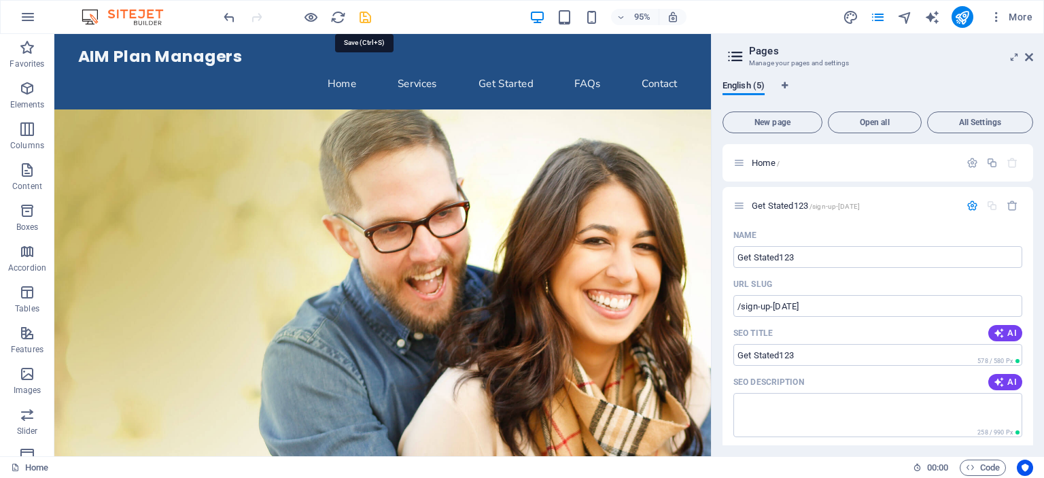
click at [361, 10] on icon "save" at bounding box center [365, 18] width 16 height 16
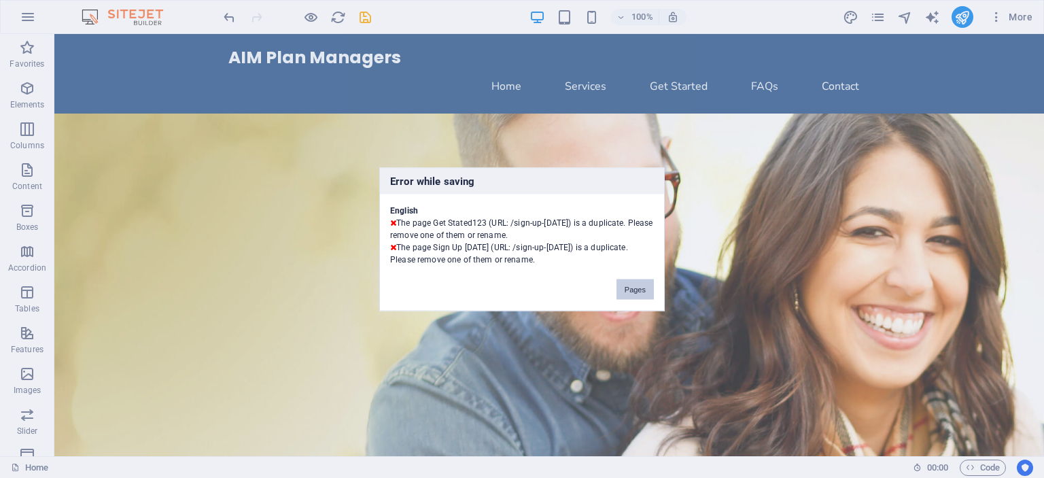
click at [633, 290] on button "Pages" at bounding box center [634, 289] width 37 height 20
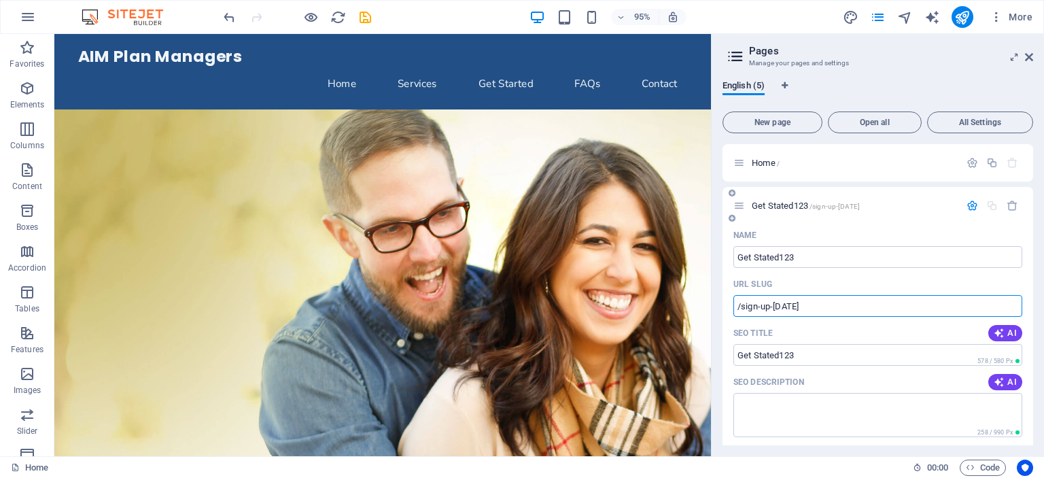
click at [821, 306] on input "/sign-up-today" at bounding box center [877, 306] width 289 height 22
type input "/sign-up-today113"
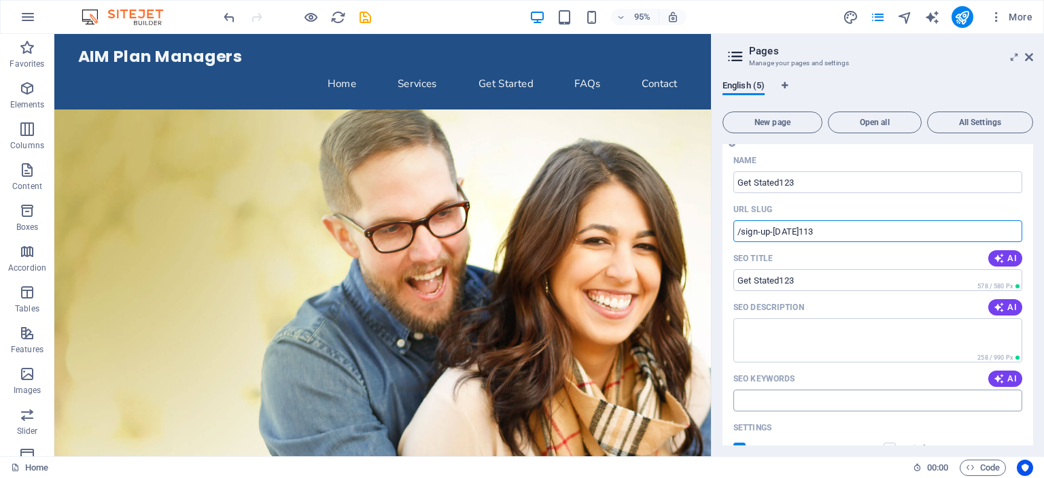
scroll to position [136, 0]
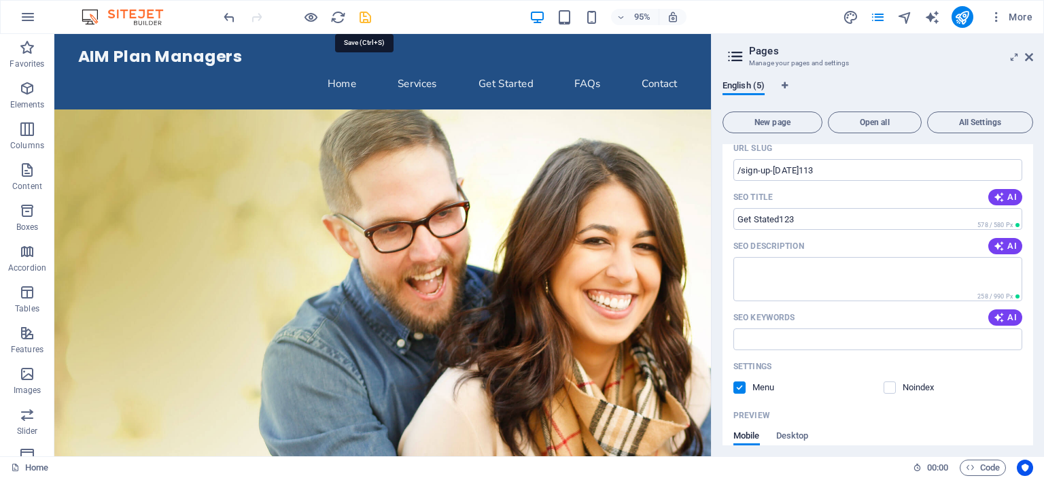
click at [367, 14] on icon "save" at bounding box center [365, 18] width 16 height 16
checkbox input "false"
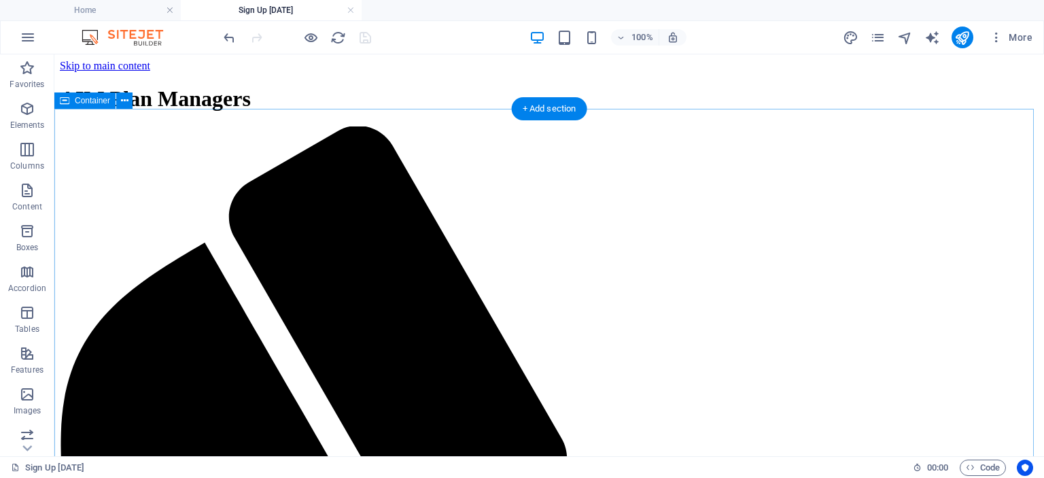
scroll to position [0, 0]
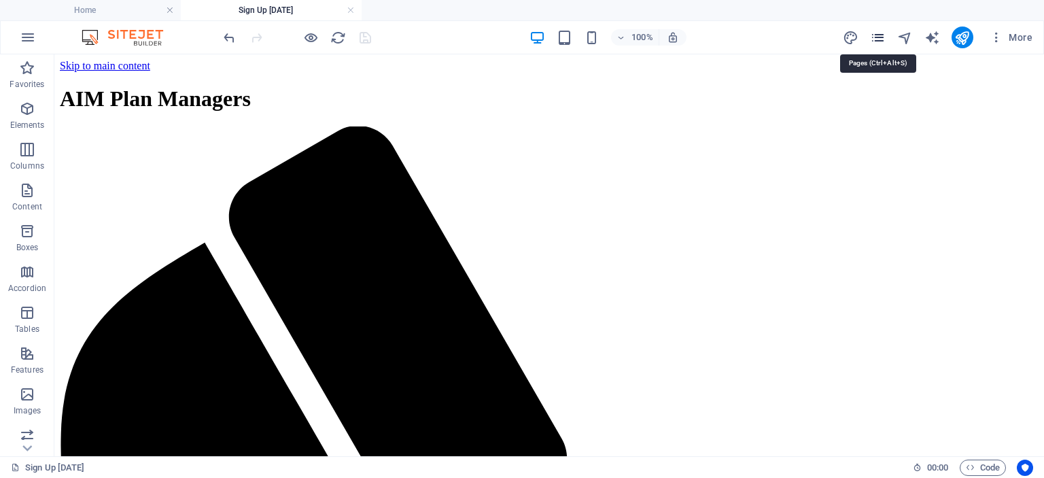
click at [878, 33] on icon "pages" at bounding box center [878, 38] width 16 height 16
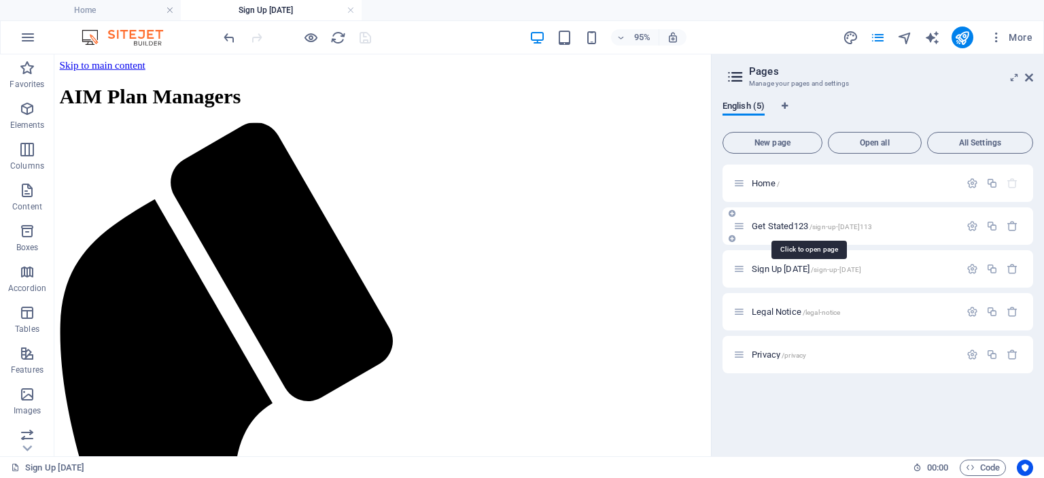
click at [777, 222] on span "Get Stated123 /sign-up-today113" at bounding box center [811, 226] width 120 height 10
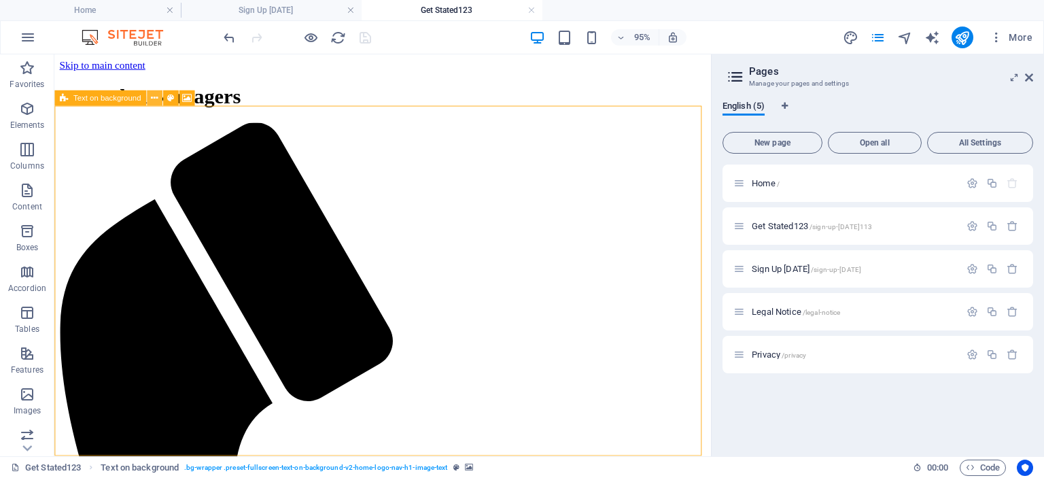
click at [152, 97] on icon at bounding box center [154, 99] width 7 height 14
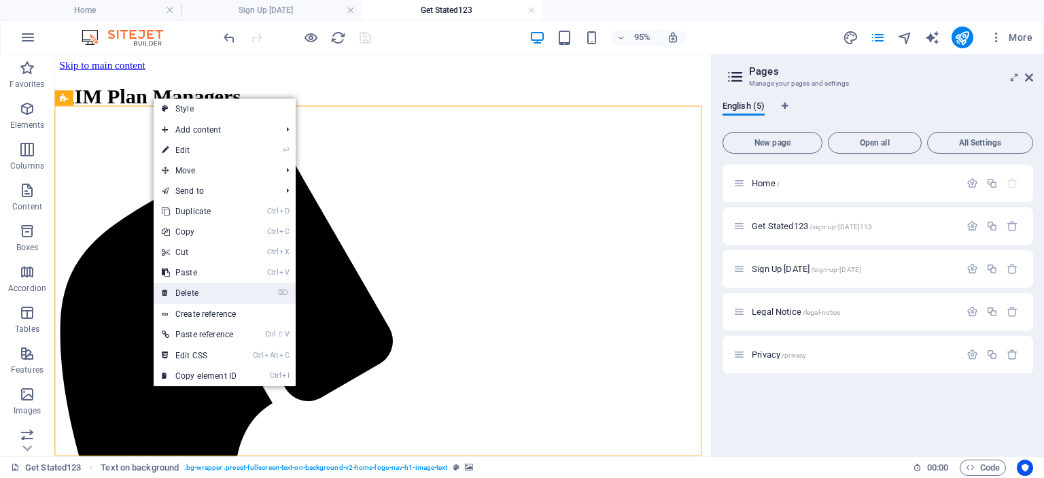
click at [192, 287] on link "⌦ Delete" at bounding box center [199, 293] width 91 height 20
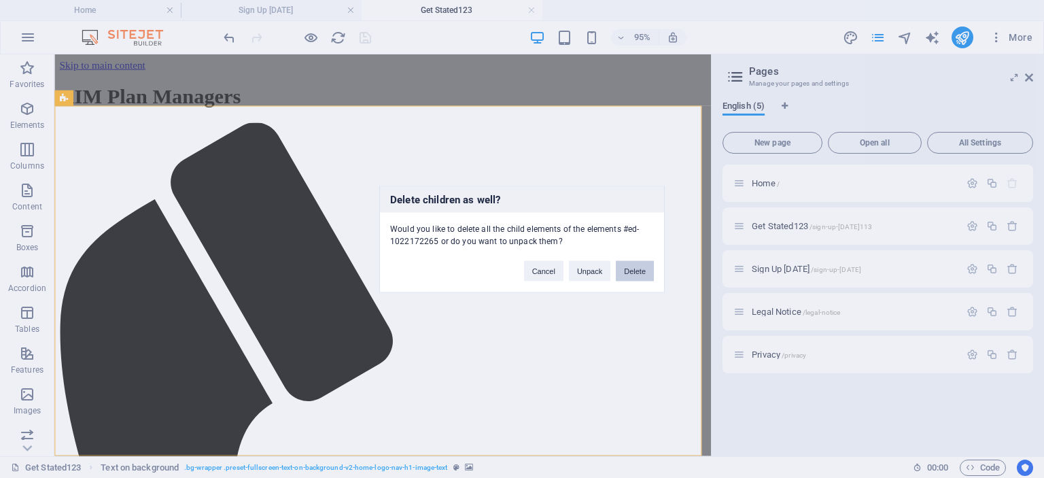
click at [636, 270] on button "Delete" at bounding box center [635, 270] width 38 height 20
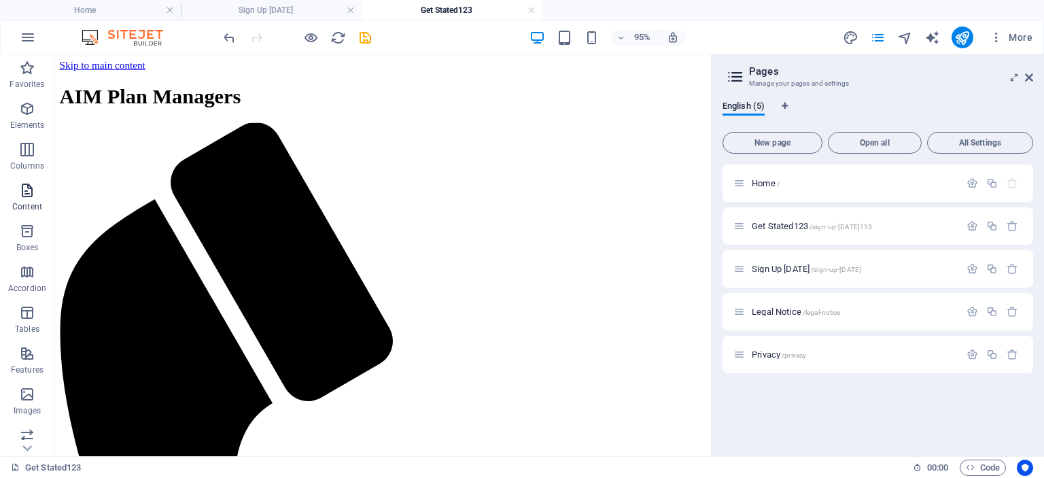
click at [24, 192] on icon "button" at bounding box center [27, 190] width 16 height 16
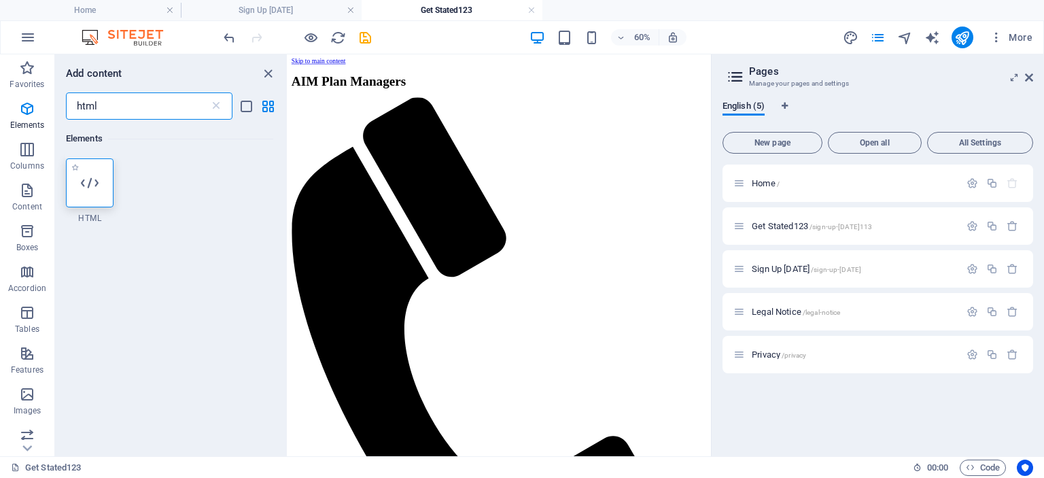
type input "html"
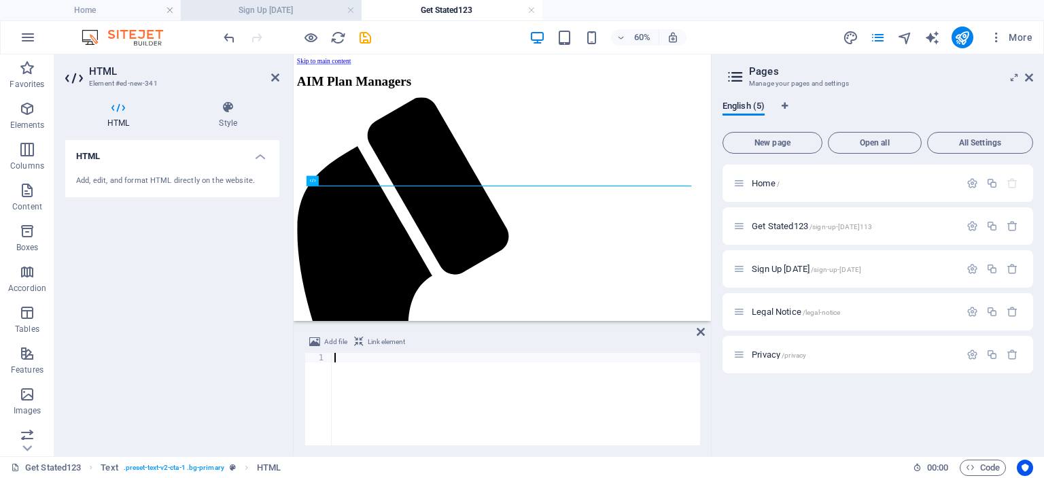
click at [244, 11] on h4 "Sign Up Today" at bounding box center [271, 10] width 181 height 15
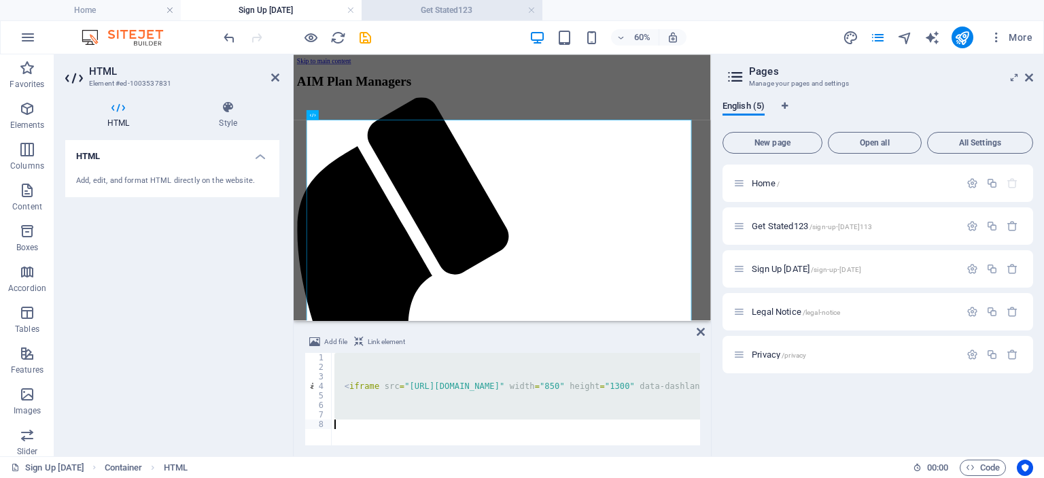
click at [432, 13] on h4 "Get Stated123" at bounding box center [451, 10] width 181 height 15
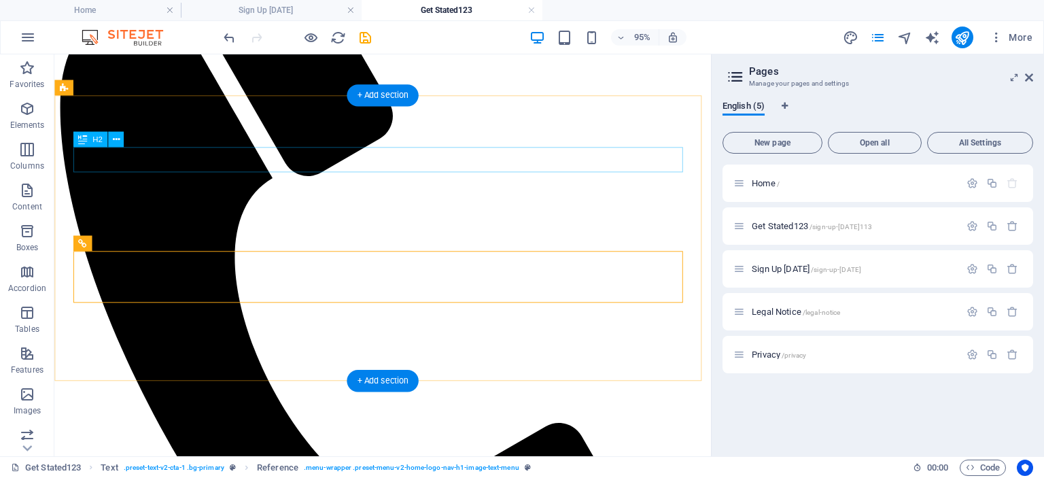
scroll to position [272, 0]
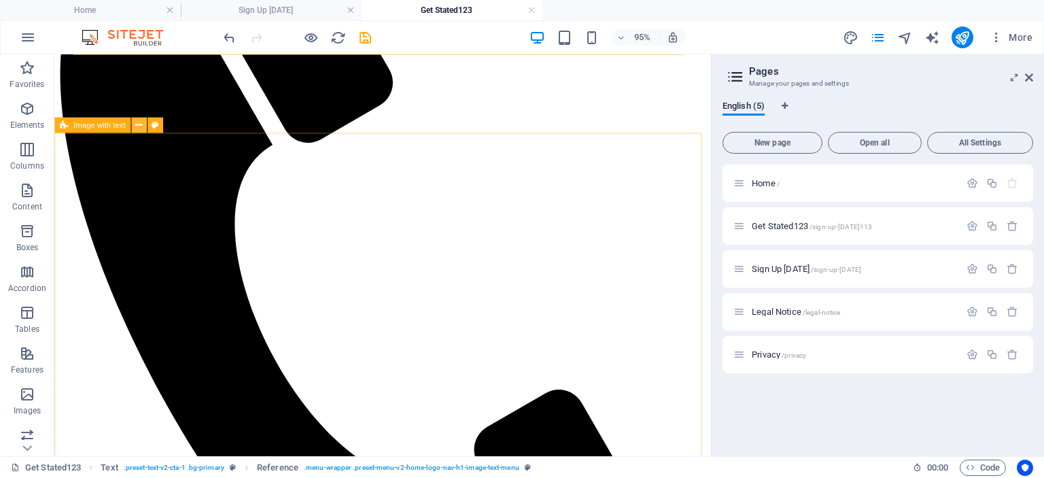
click at [137, 127] on icon at bounding box center [138, 126] width 7 height 14
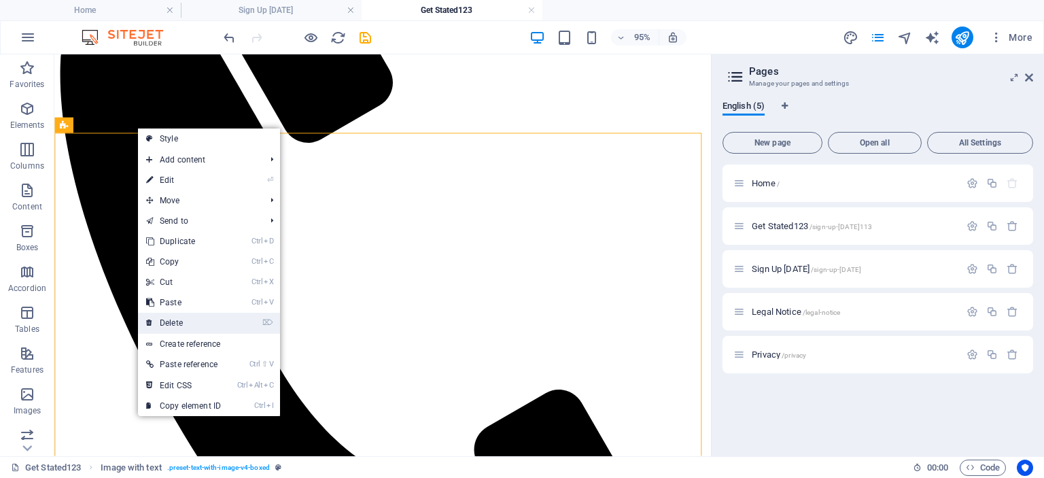
click at [185, 323] on link "⌦ Delete" at bounding box center [183, 323] width 91 height 20
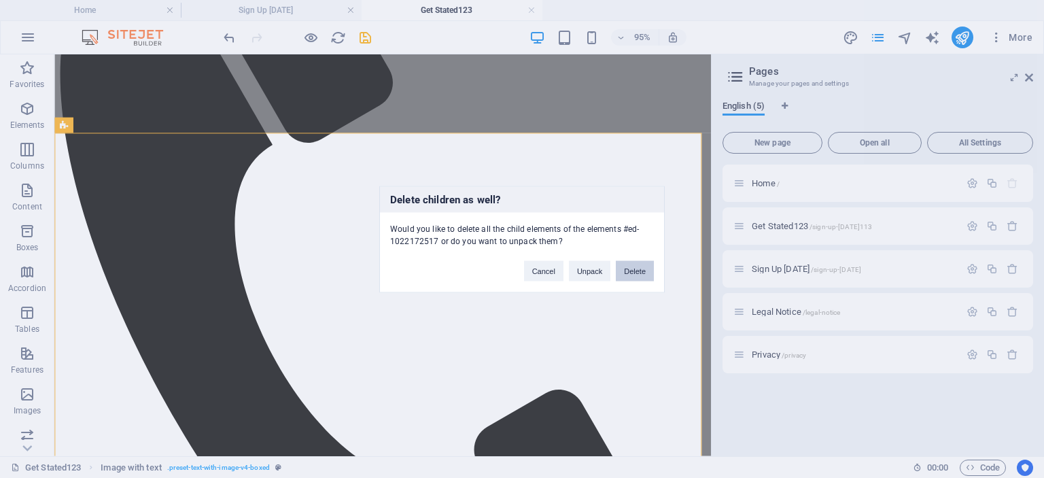
click at [630, 268] on button "Delete" at bounding box center [635, 270] width 38 height 20
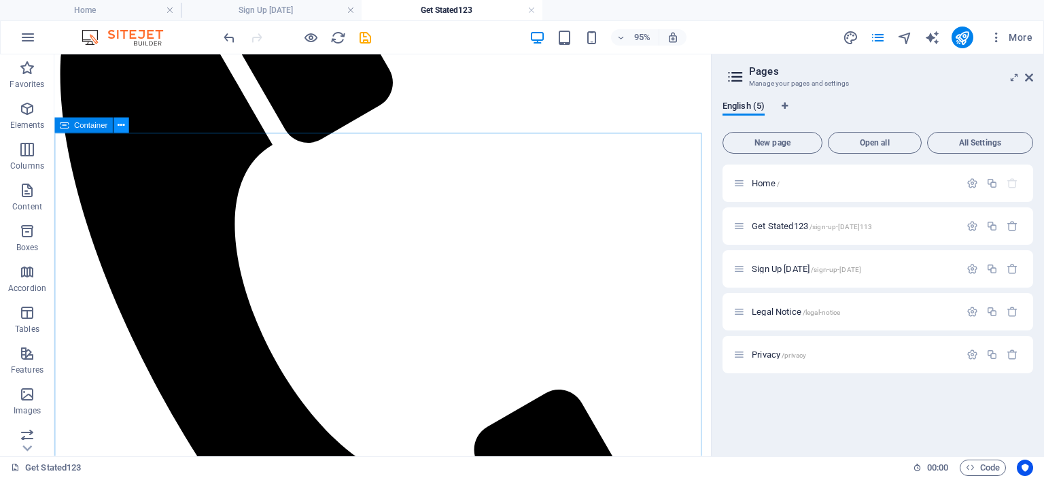
click at [125, 124] on button at bounding box center [121, 126] width 16 height 16
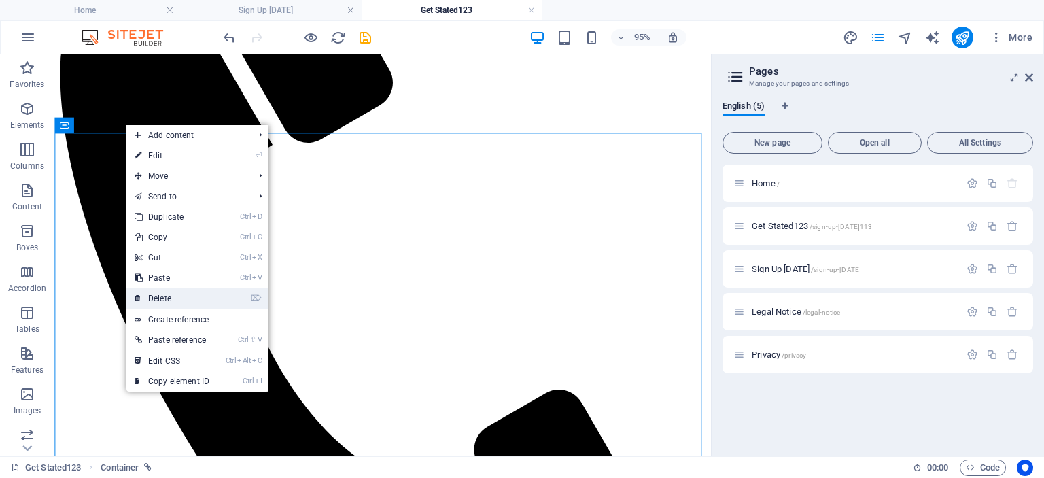
click at [196, 290] on link "⌦ Delete" at bounding box center [171, 298] width 91 height 20
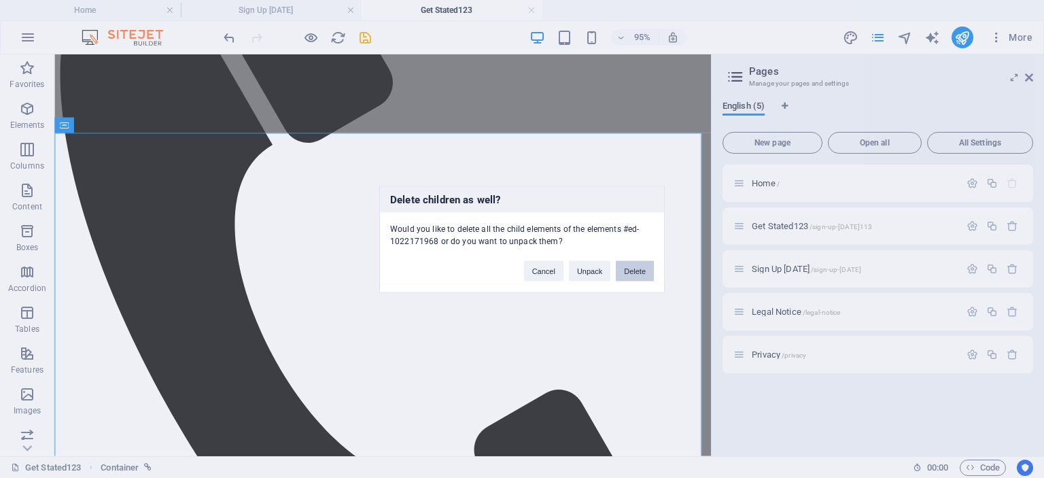
click at [631, 270] on button "Delete" at bounding box center [635, 270] width 38 height 20
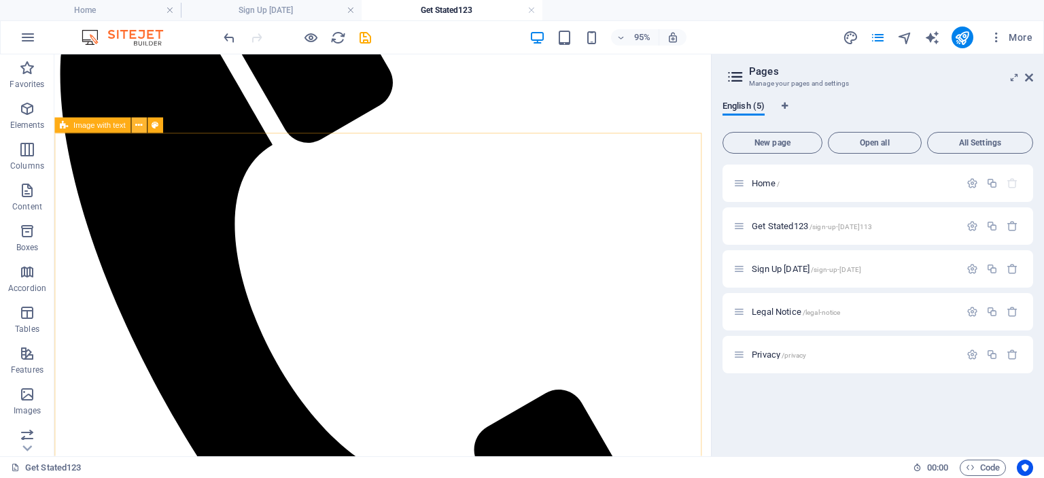
click at [135, 127] on icon at bounding box center [138, 126] width 7 height 14
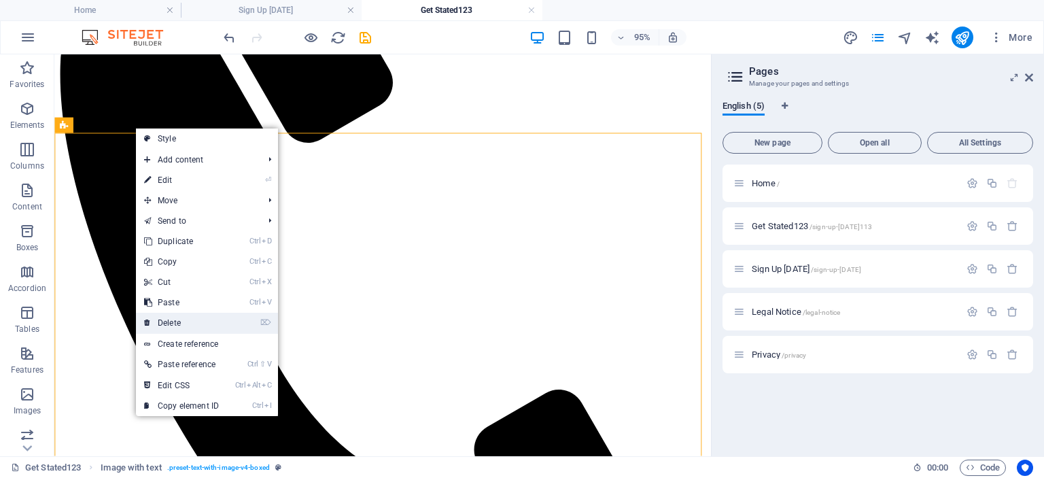
click at [198, 319] on link "⌦ Delete" at bounding box center [181, 323] width 91 height 20
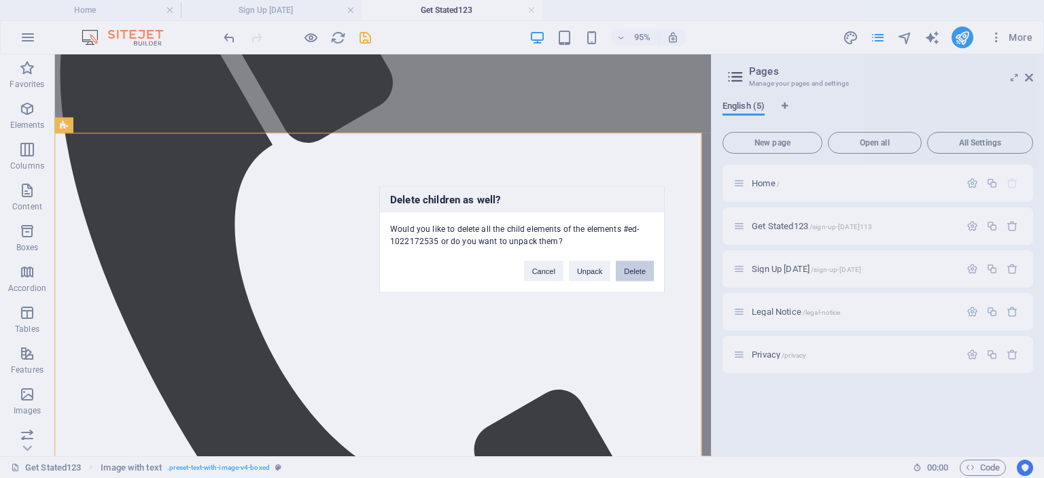
click at [638, 271] on button "Delete" at bounding box center [635, 270] width 38 height 20
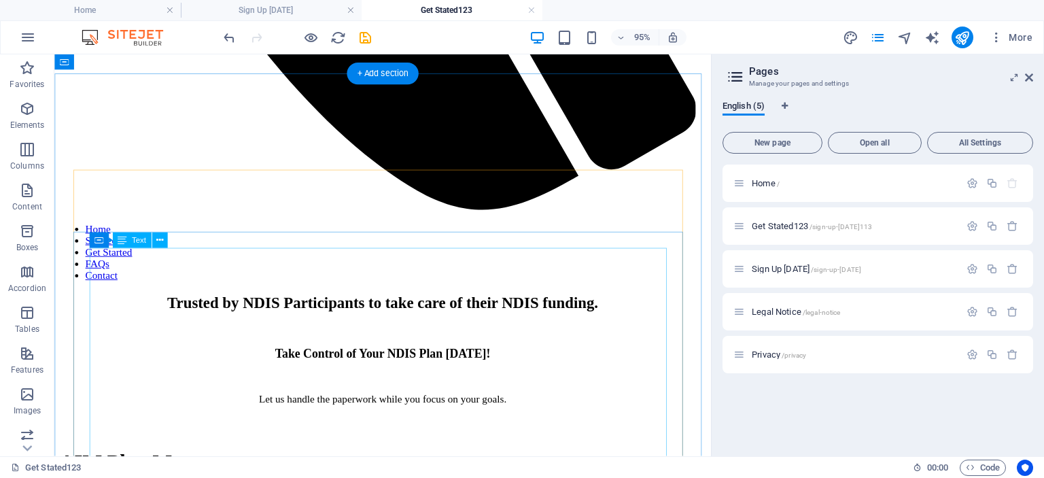
scroll to position [747, 0]
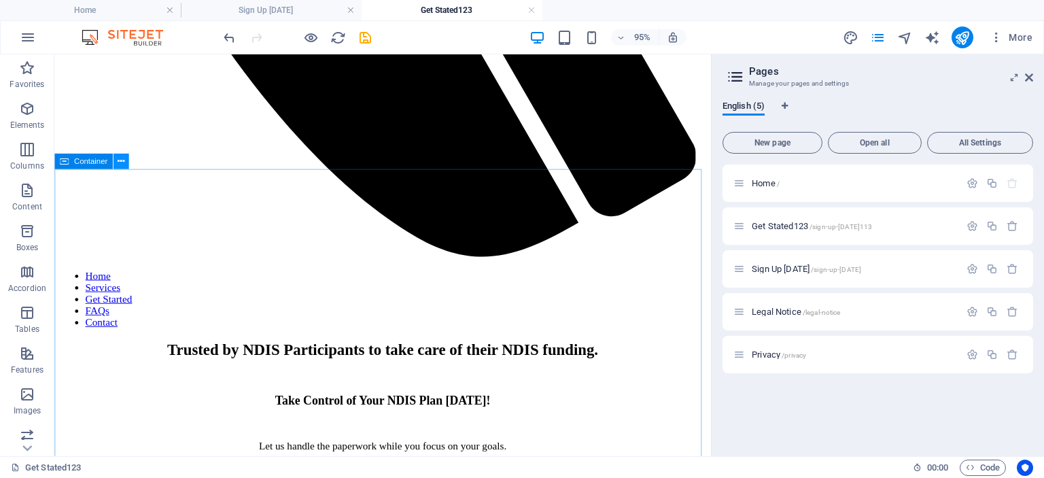
click at [118, 166] on icon at bounding box center [121, 162] width 7 height 14
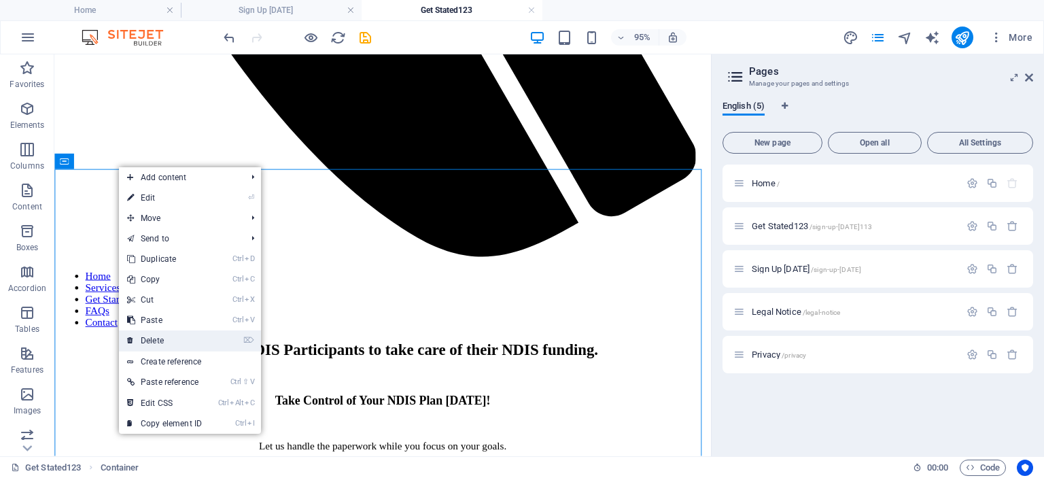
click at [175, 340] on link "⌦ Delete" at bounding box center [164, 340] width 91 height 20
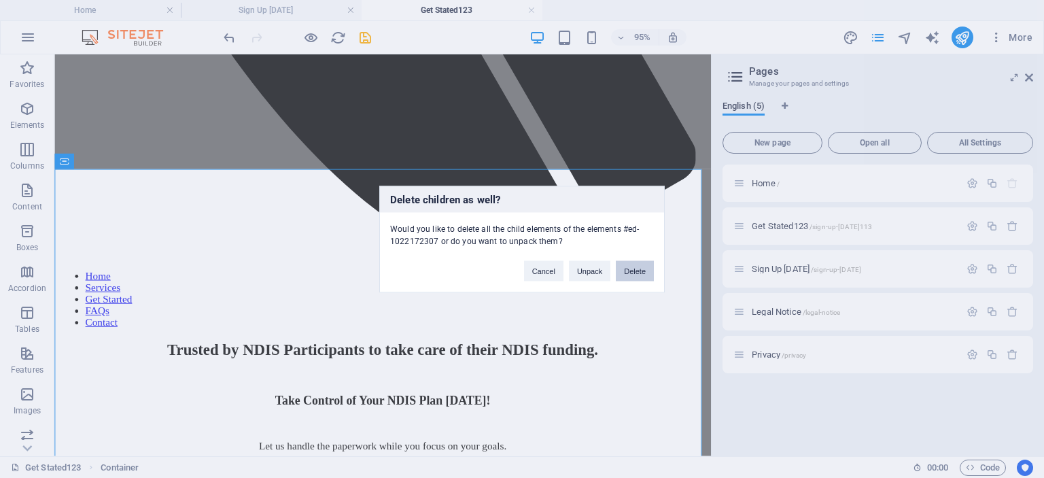
click at [631, 269] on button "Delete" at bounding box center [635, 270] width 38 height 20
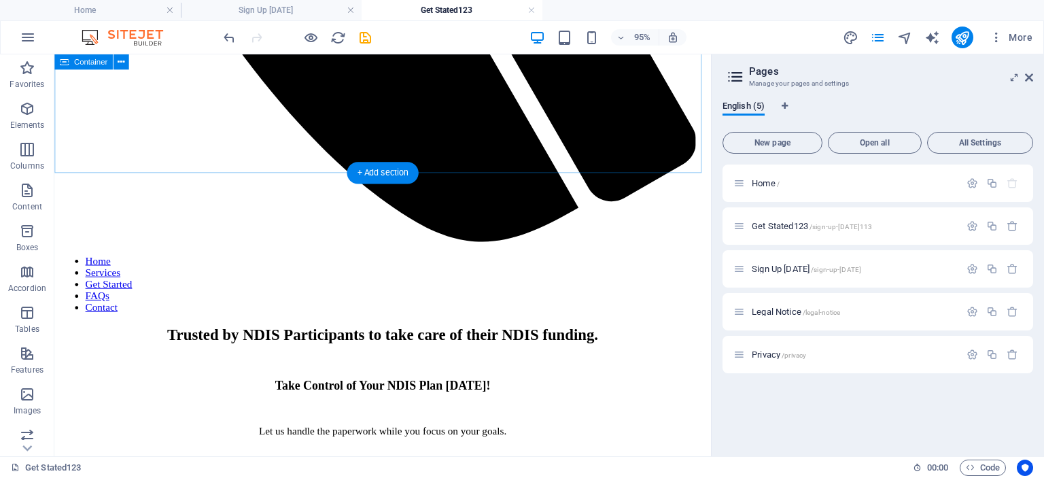
scroll to position [764, 0]
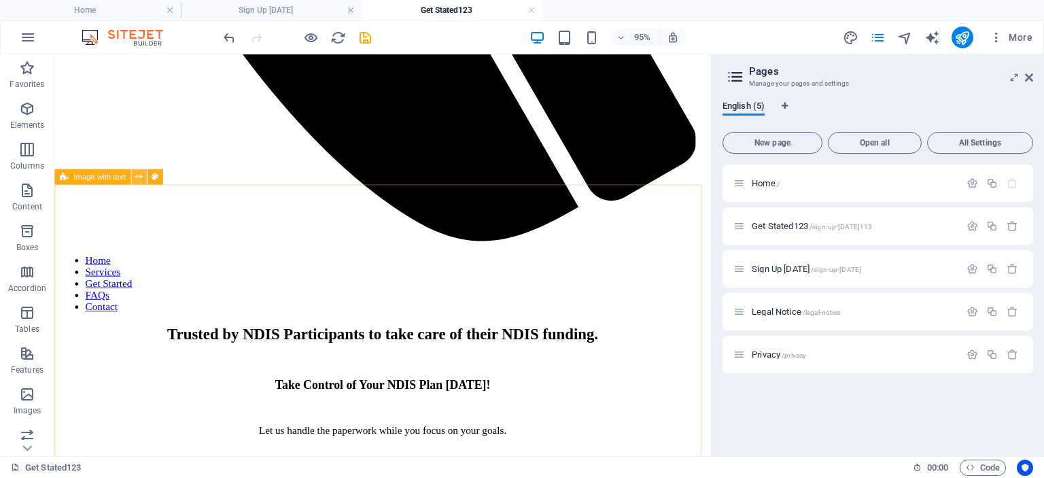
click at [137, 177] on icon at bounding box center [138, 178] width 7 height 14
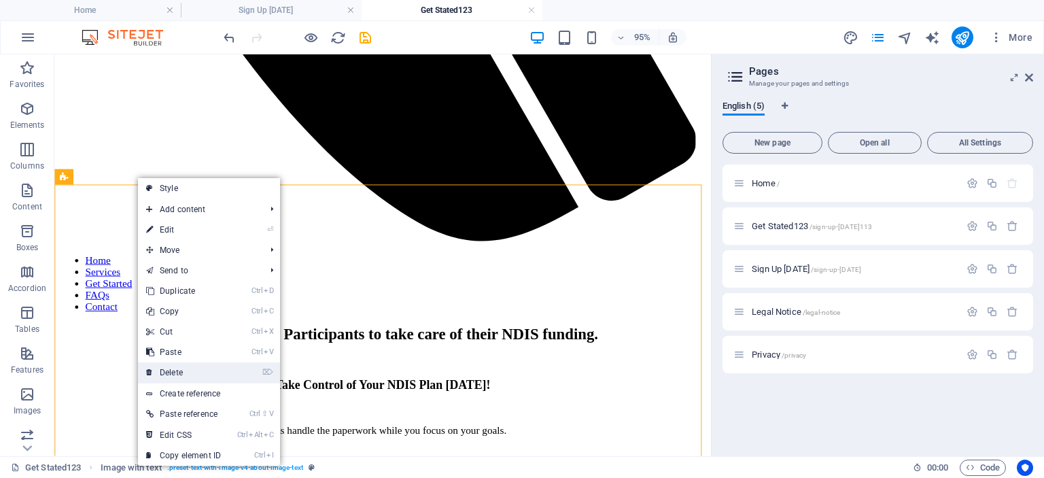
click at [217, 372] on link "⌦ Delete" at bounding box center [183, 372] width 91 height 20
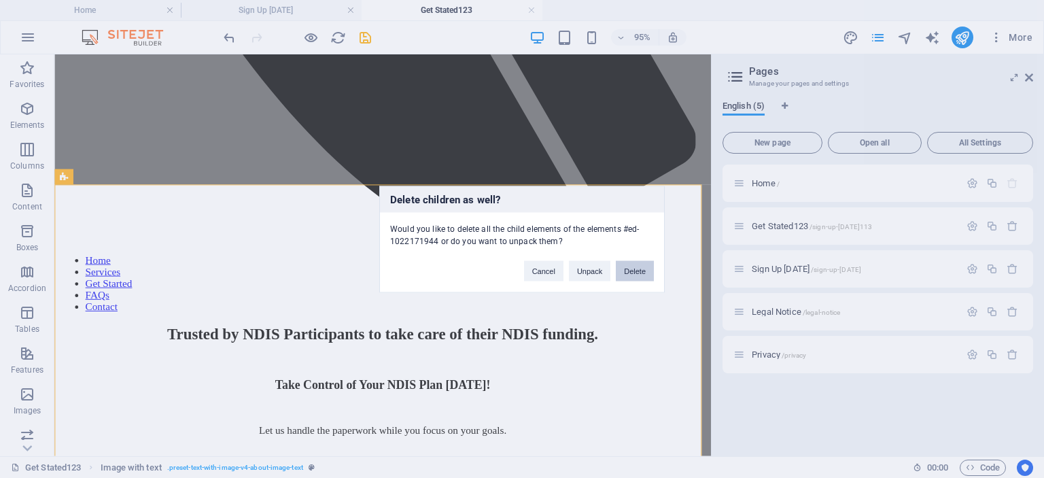
click at [639, 266] on button "Delete" at bounding box center [635, 270] width 38 height 20
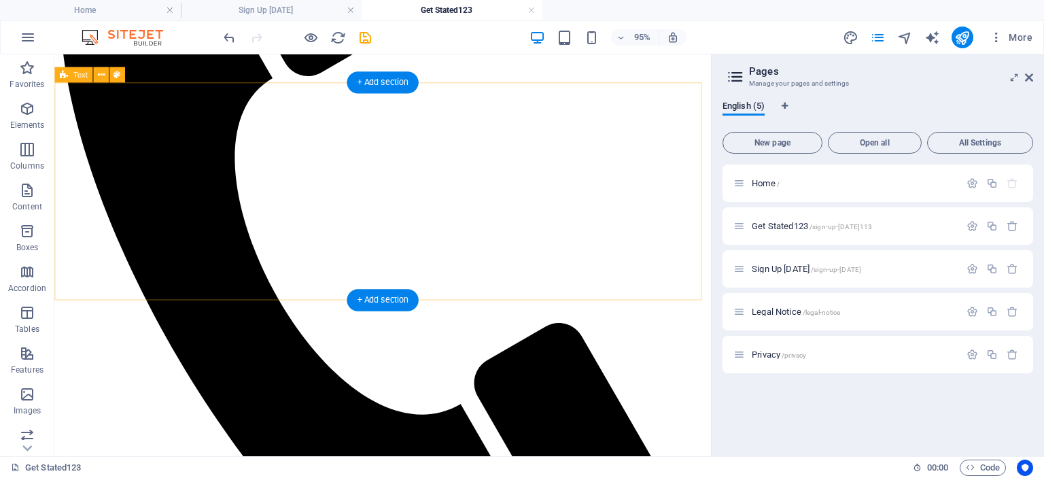
scroll to position [274, 0]
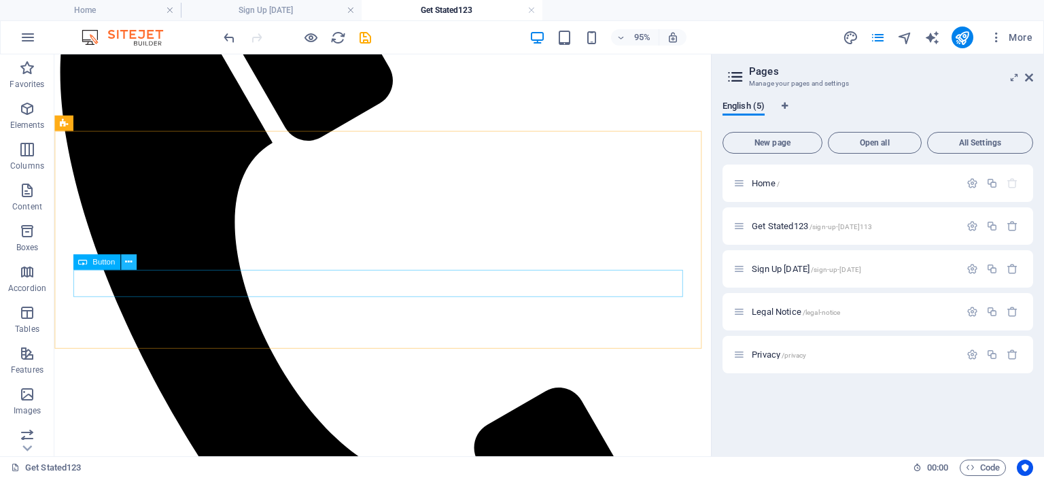
click at [125, 263] on icon at bounding box center [128, 262] width 7 height 14
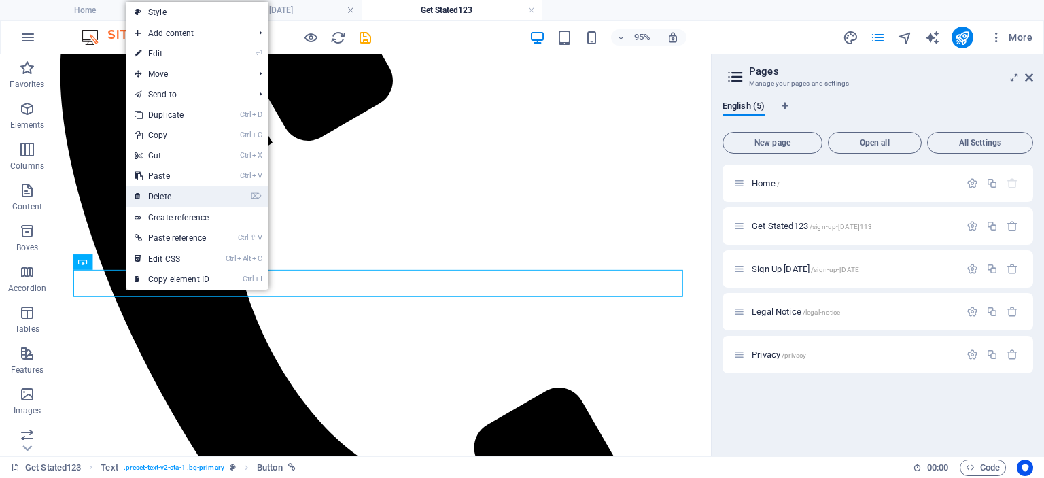
click at [166, 195] on link "⌦ Delete" at bounding box center [171, 196] width 91 height 20
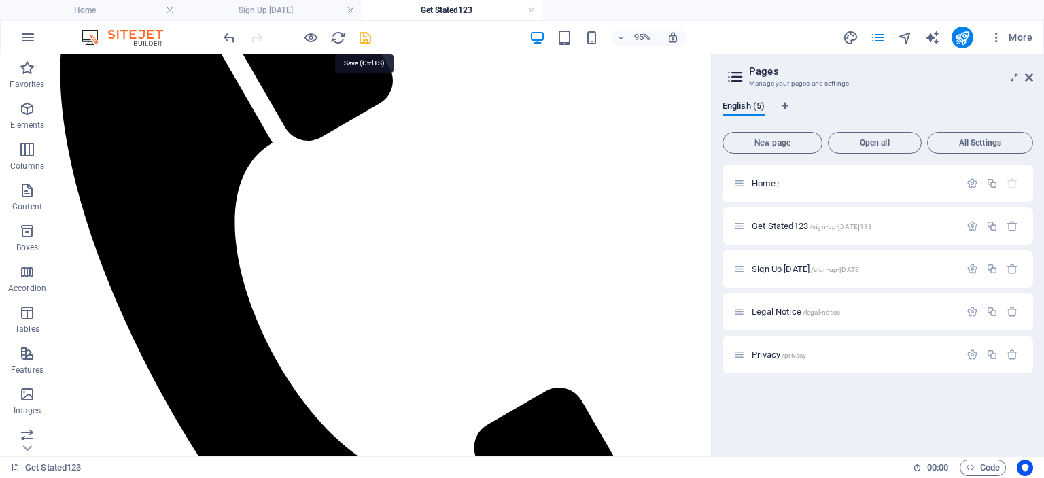
click at [364, 37] on icon "save" at bounding box center [365, 38] width 16 height 16
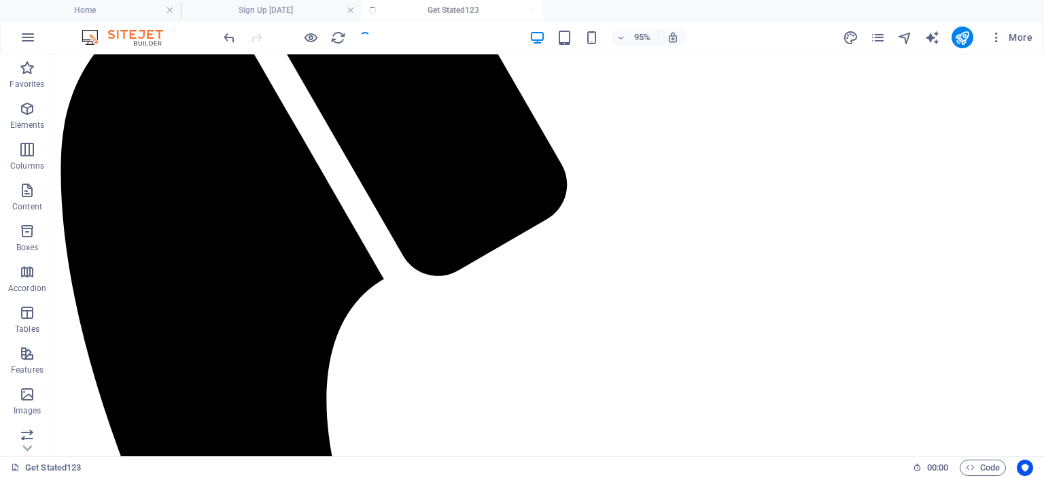
checkbox input "false"
click at [17, 152] on span "Columns" at bounding box center [27, 157] width 54 height 33
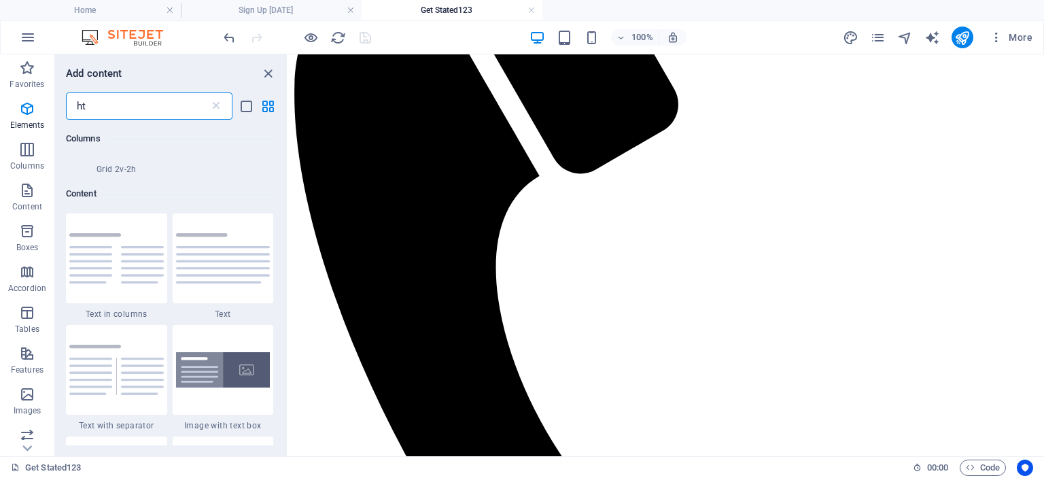
scroll to position [0, 0]
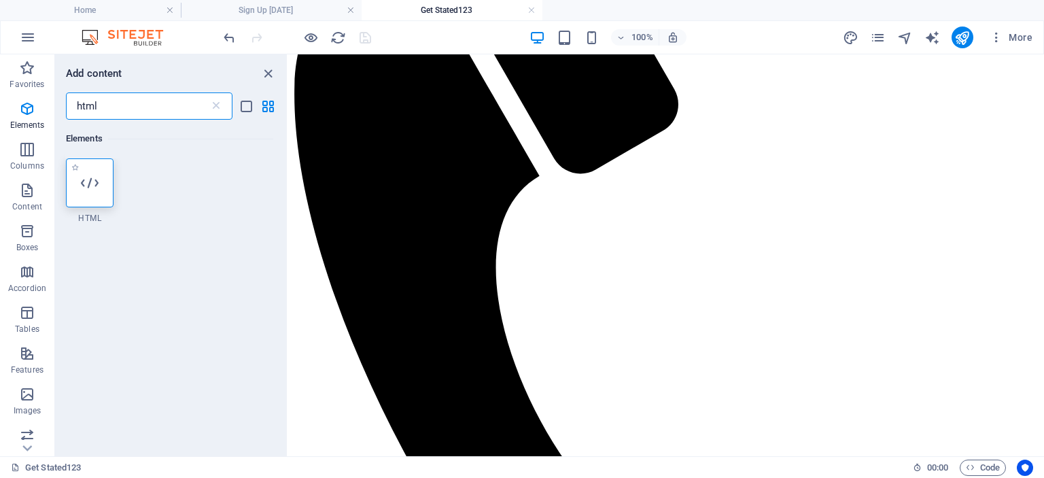
type input "html"
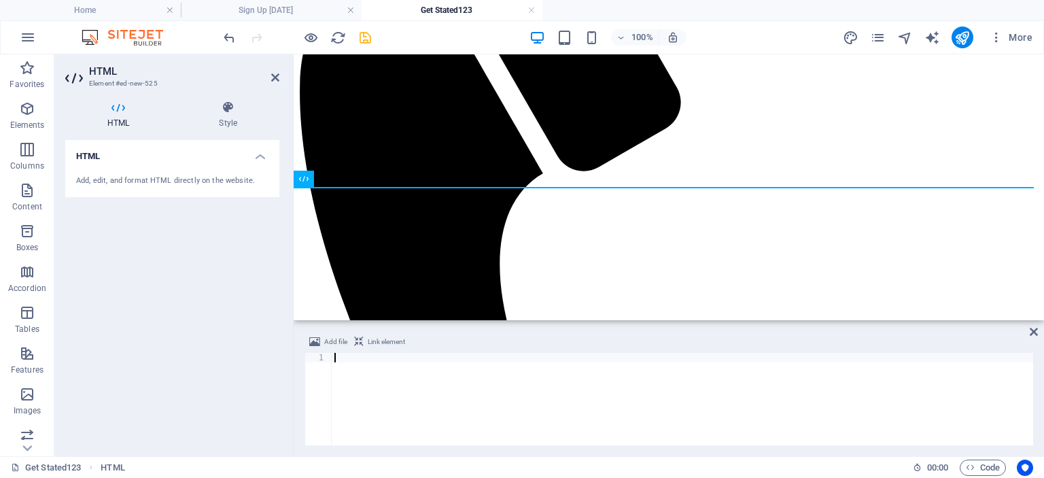
scroll to position [423, 0]
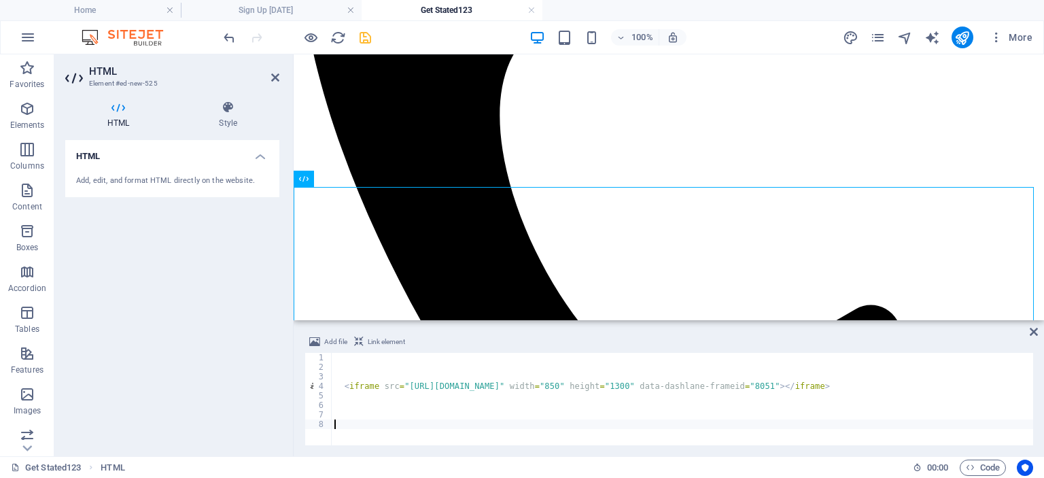
drag, startPoint x: 612, startPoint y: 233, endPoint x: 825, endPoint y: 214, distance: 214.2
click at [235, 116] on h4 "Style" at bounding box center [228, 115] width 103 height 29
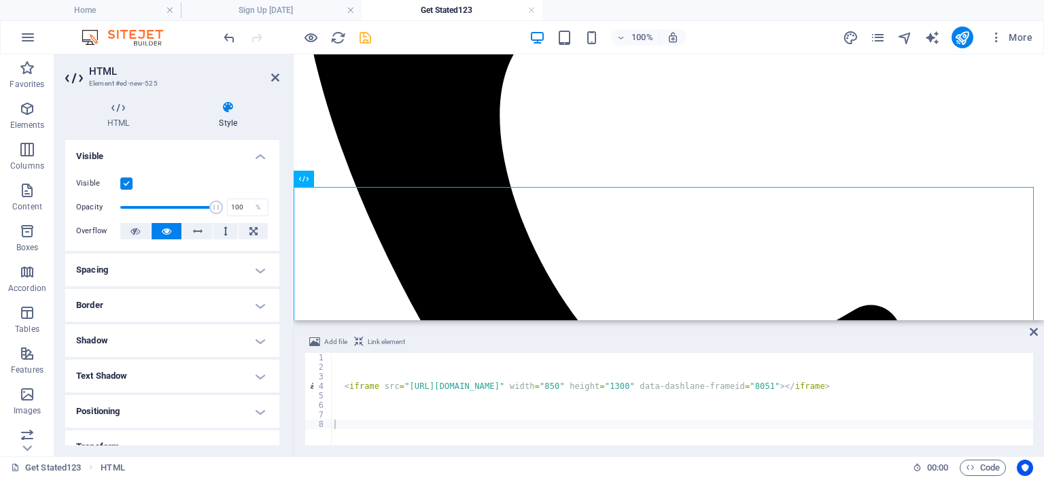
click at [162, 270] on h4 "Spacing" at bounding box center [172, 269] width 214 height 33
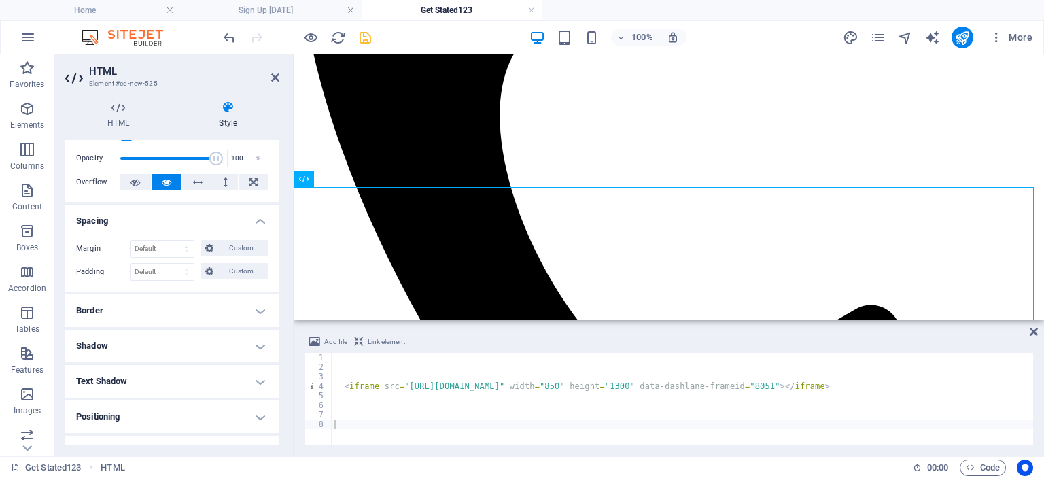
scroll to position [68, 0]
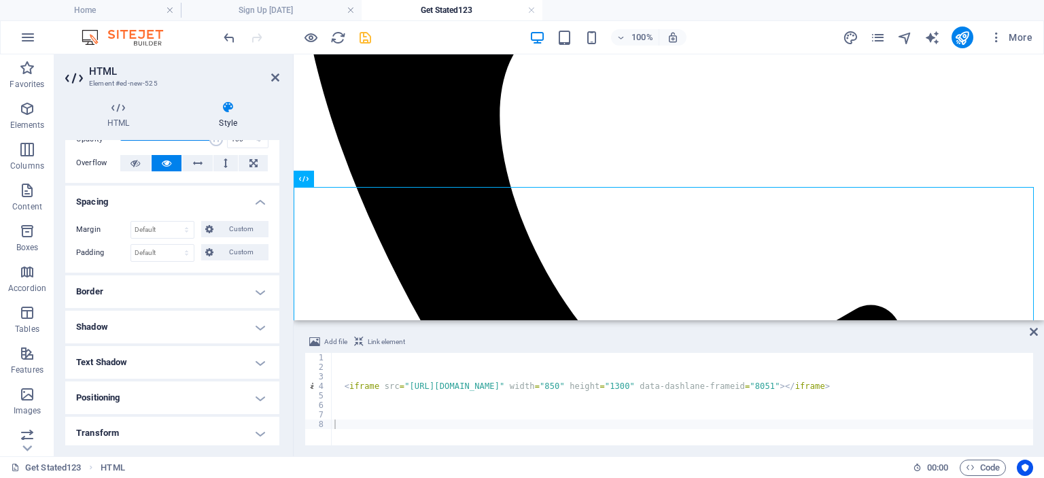
click at [152, 286] on h4 "Border" at bounding box center [172, 291] width 214 height 33
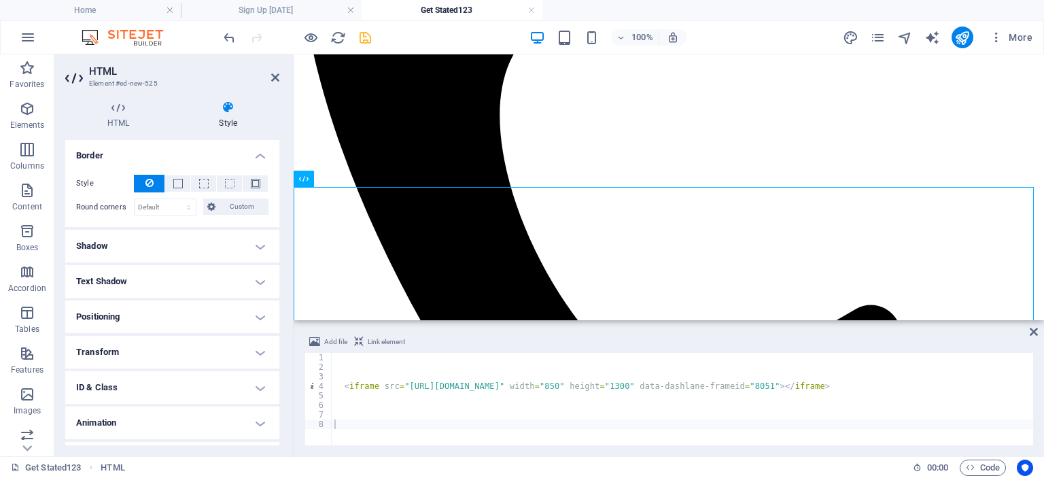
scroll to position [231, 0]
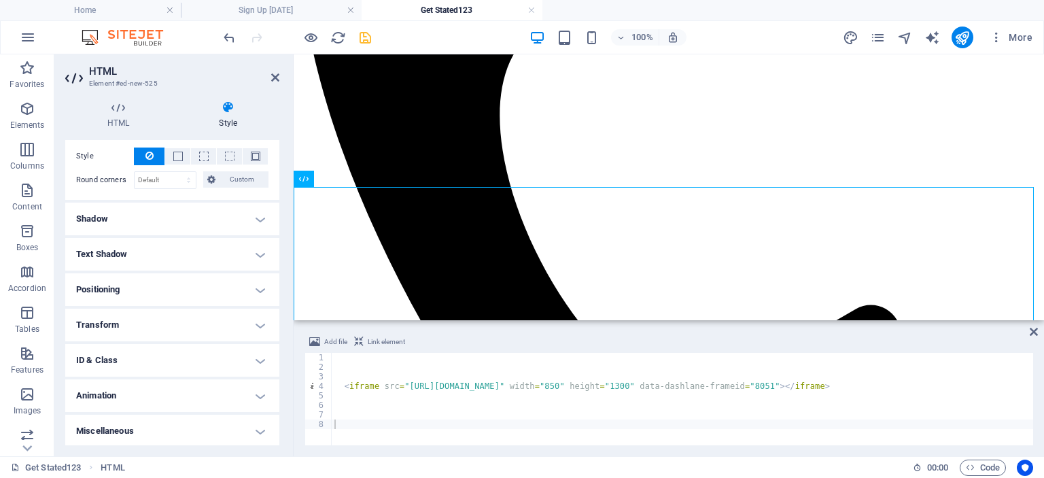
click at [147, 294] on h4 "Positioning" at bounding box center [172, 289] width 214 height 33
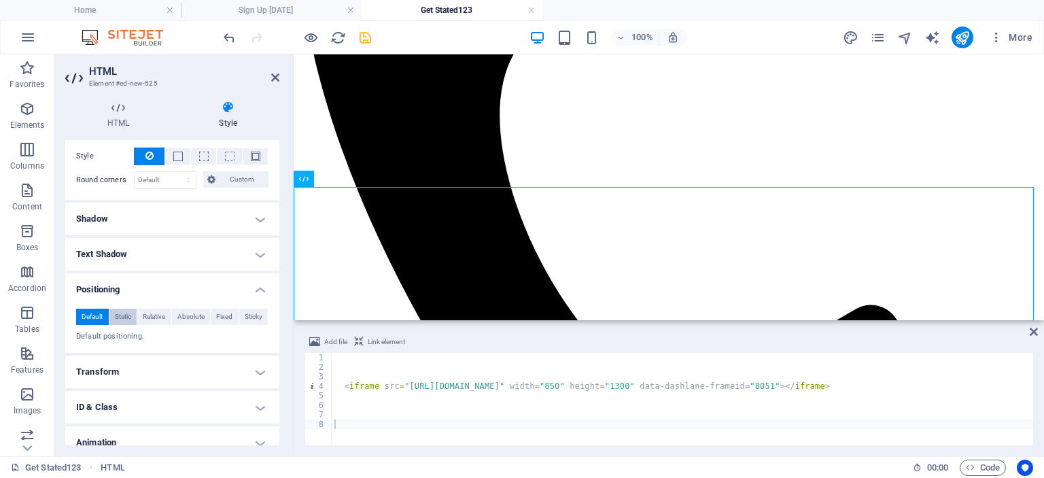
click at [129, 314] on span "Static" at bounding box center [123, 316] width 16 height 16
click at [88, 312] on span "Default" at bounding box center [92, 316] width 21 height 16
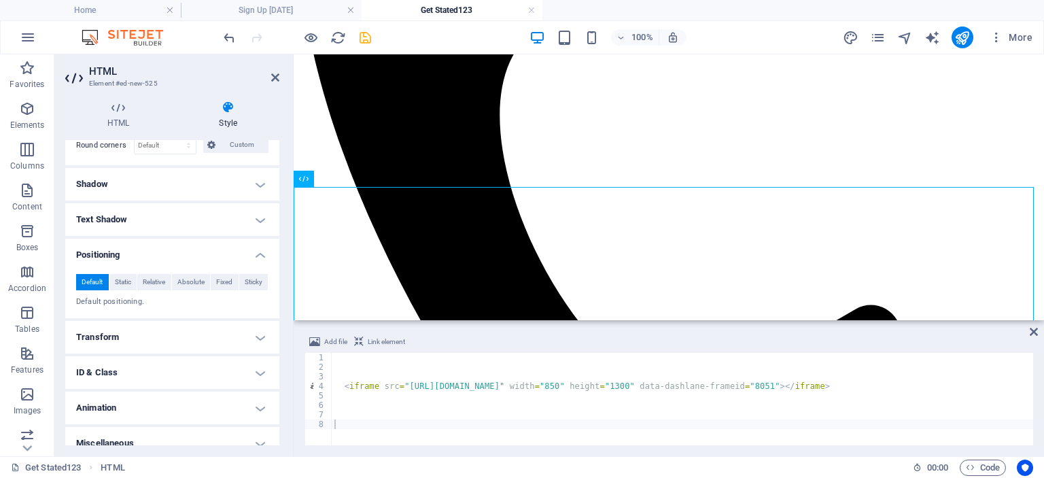
scroll to position [279, 0]
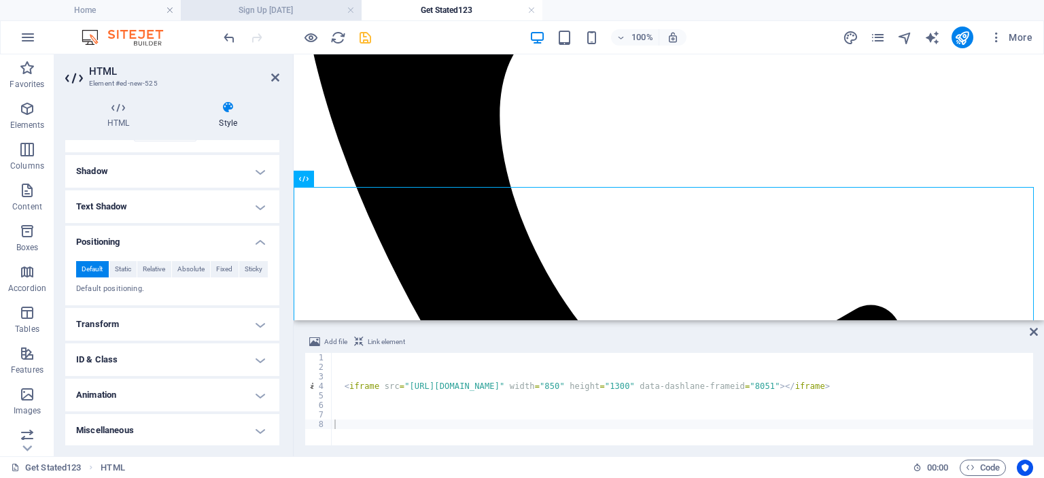
click at [266, 10] on h4 "Sign Up Today" at bounding box center [271, 10] width 181 height 15
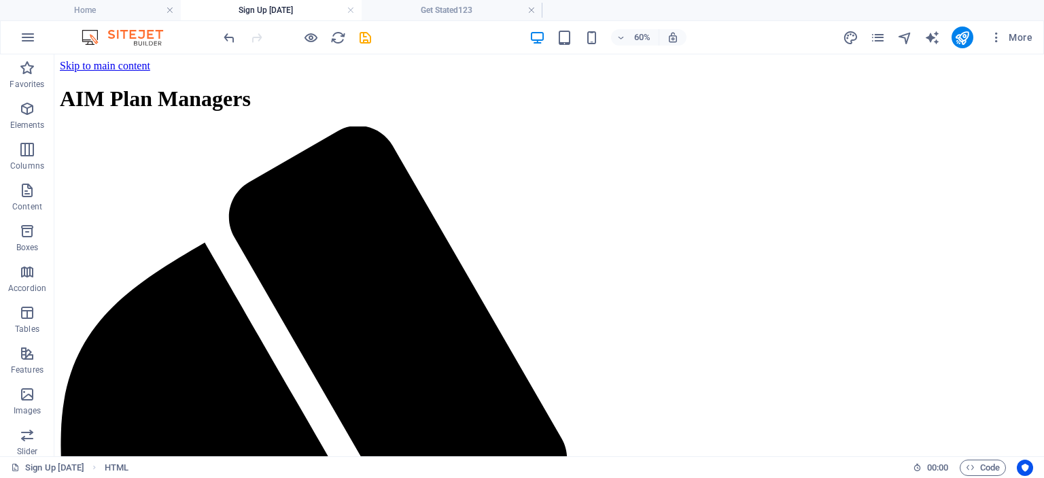
scroll to position [0, 0]
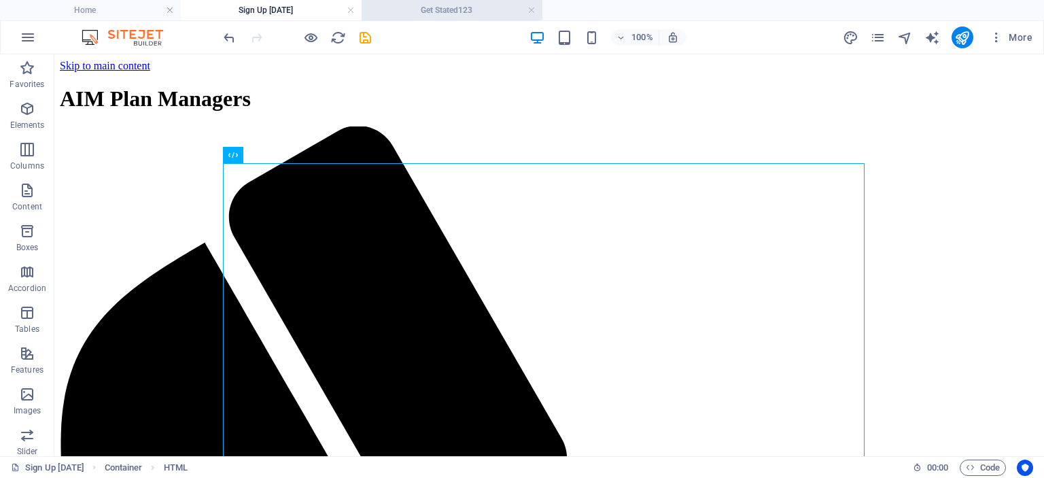
click at [422, 10] on h4 "Get Stated123" at bounding box center [451, 10] width 181 height 15
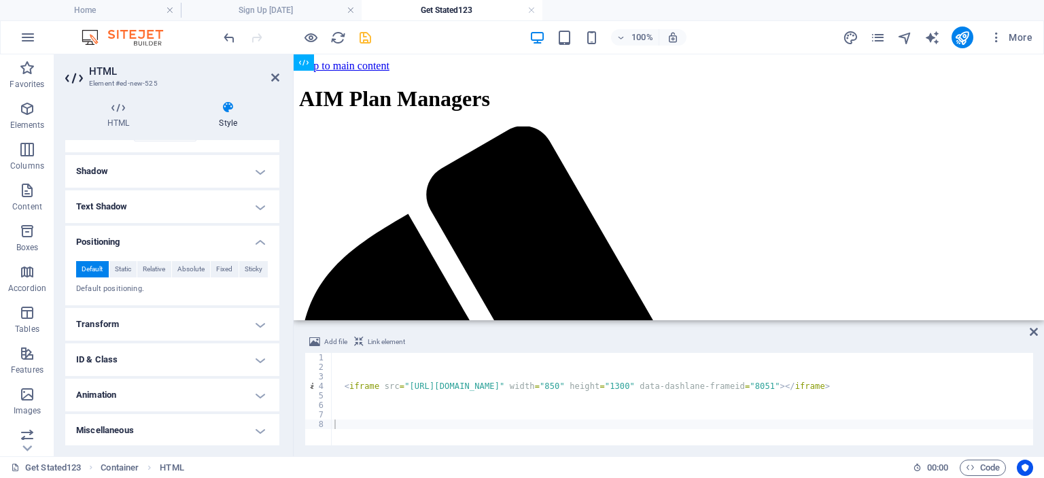
scroll to position [423, 0]
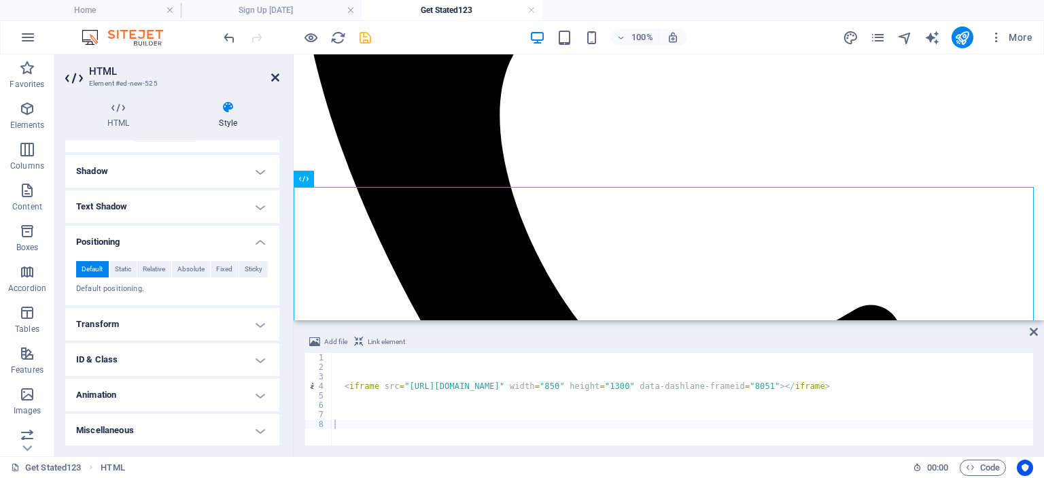
click at [272, 75] on icon at bounding box center [275, 77] width 8 height 11
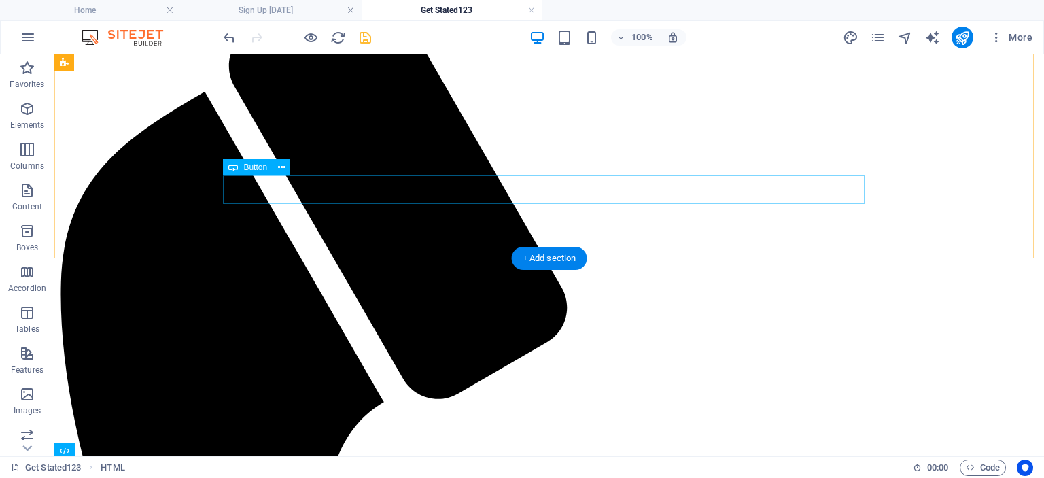
scroll to position [355, 0]
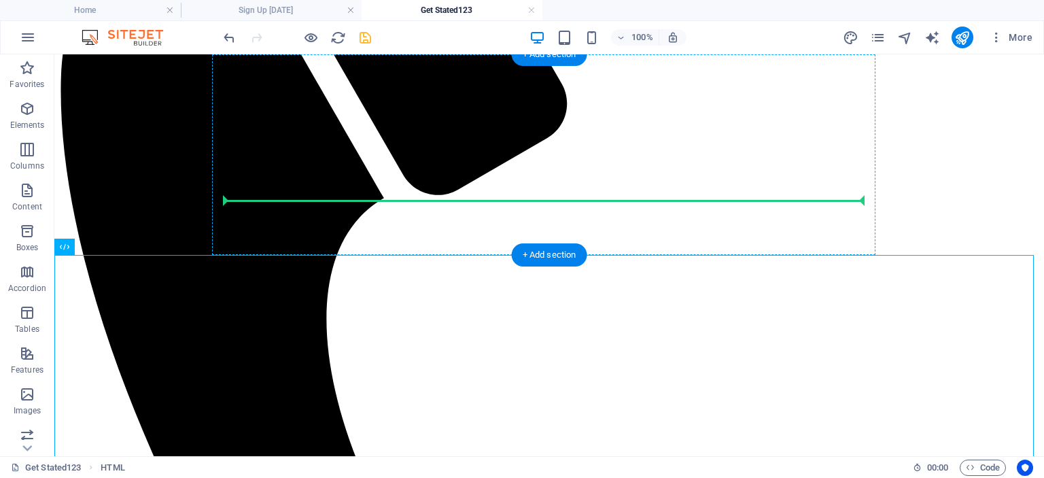
drag, startPoint x: 135, startPoint y: 301, endPoint x: 548, endPoint y: 199, distance: 426.1
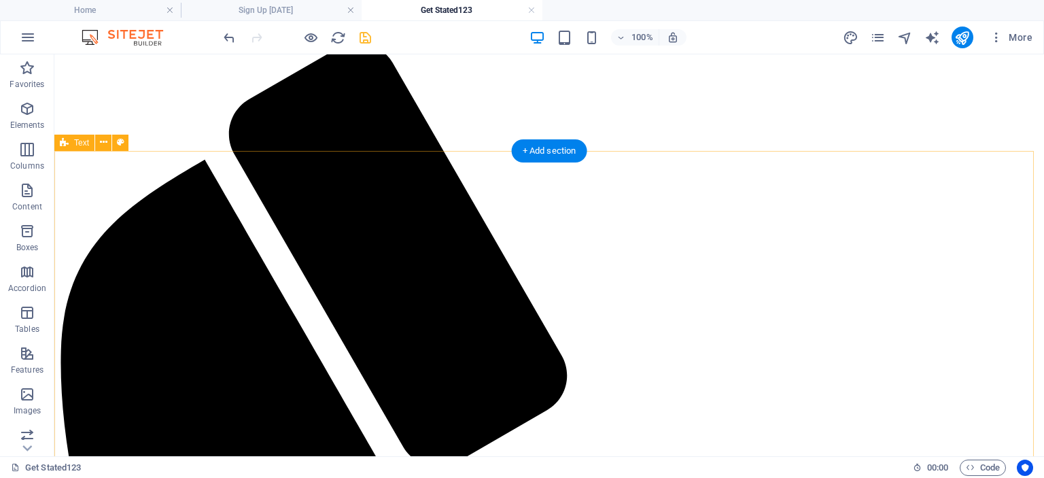
scroll to position [0, 0]
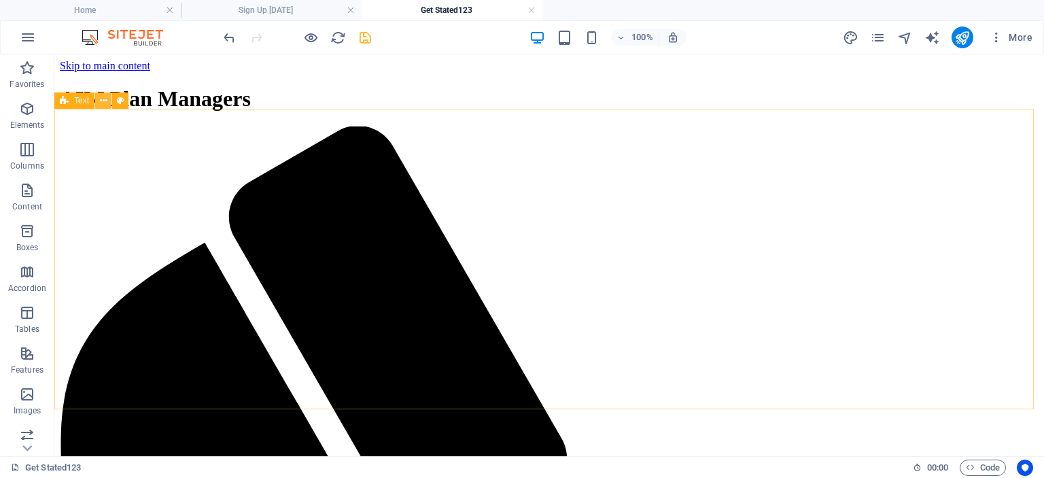
click at [103, 105] on icon at bounding box center [103, 101] width 7 height 14
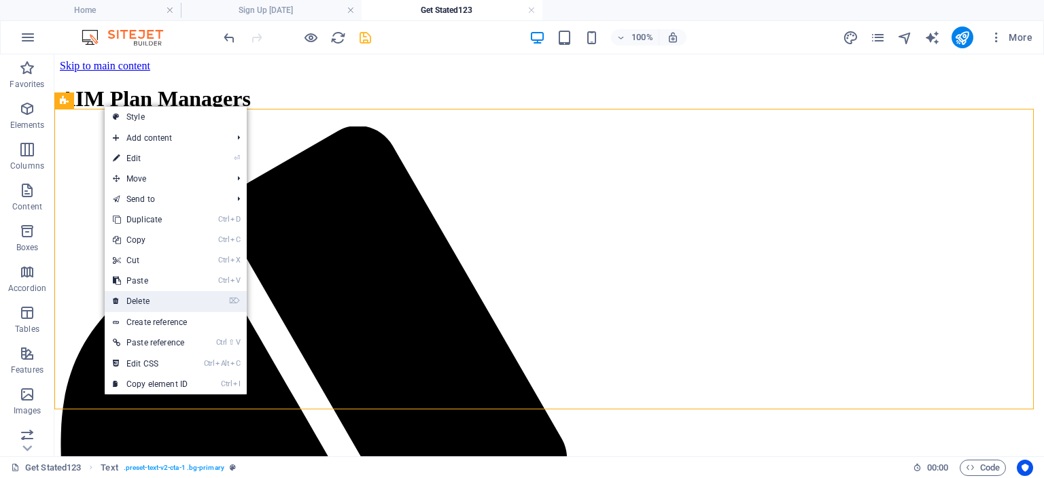
click at [166, 294] on link "⌦ Delete" at bounding box center [150, 301] width 91 height 20
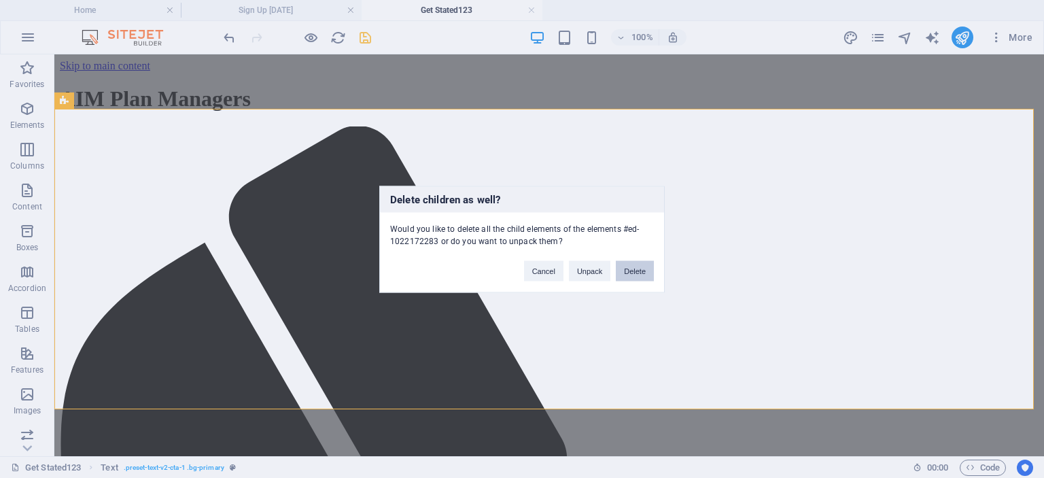
click at [635, 272] on button "Delete" at bounding box center [635, 270] width 38 height 20
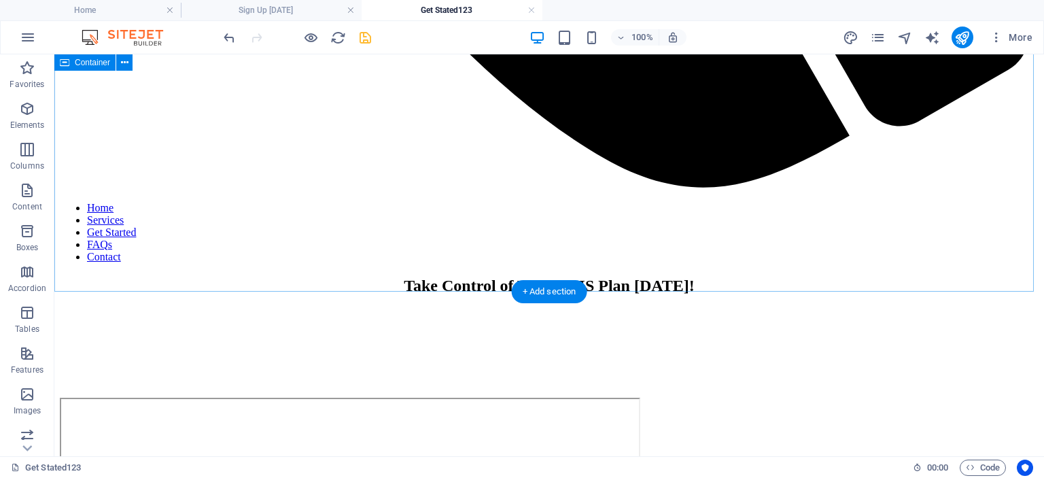
scroll to position [1495, 0]
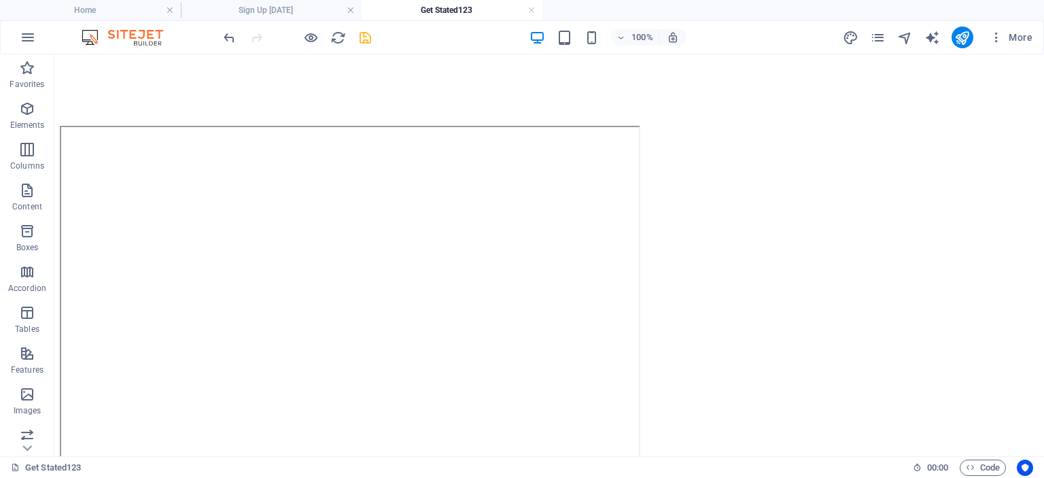
click at [363, 40] on icon "save" at bounding box center [365, 38] width 16 height 16
checkbox input "false"
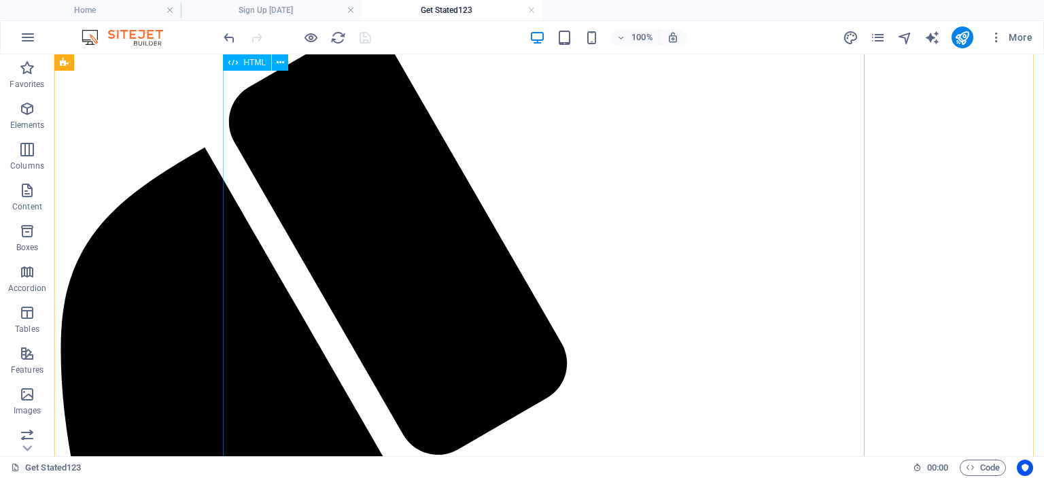
scroll to position [0, 0]
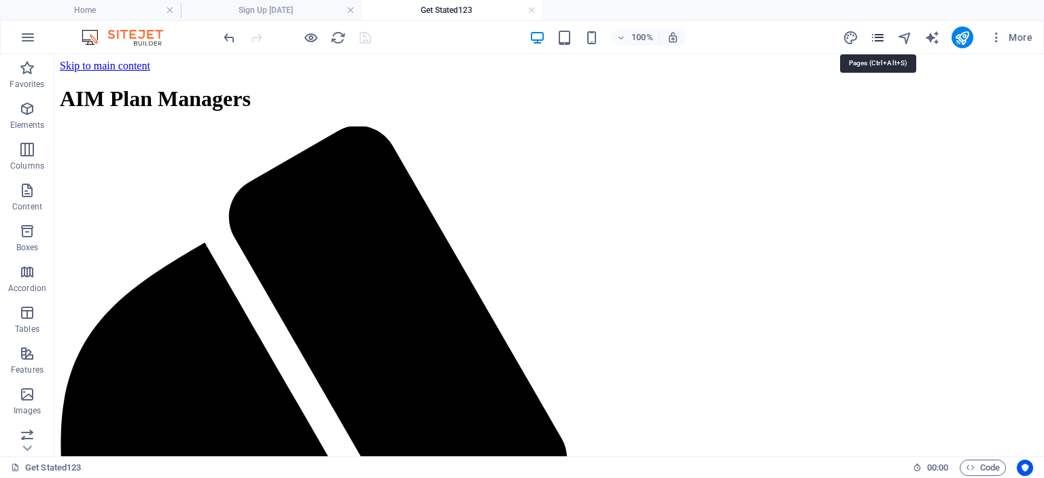
click at [875, 37] on icon "pages" at bounding box center [878, 38] width 16 height 16
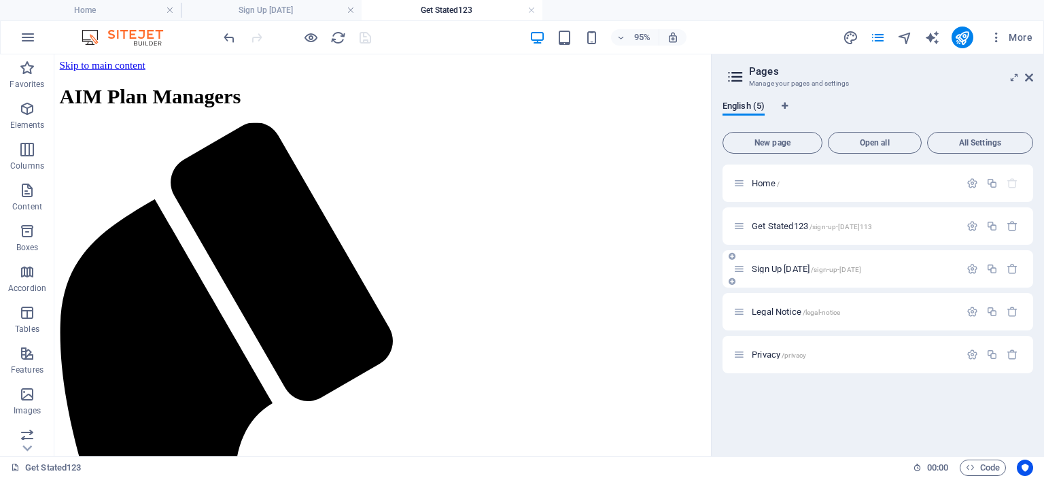
click at [863, 270] on p "Sign Up Today /sign-up-today" at bounding box center [853, 268] width 204 height 9
click at [779, 265] on span "Sign Up Today /sign-up-today" at bounding box center [805, 269] width 109 height 10
click at [972, 268] on icon "button" at bounding box center [972, 269] width 12 height 12
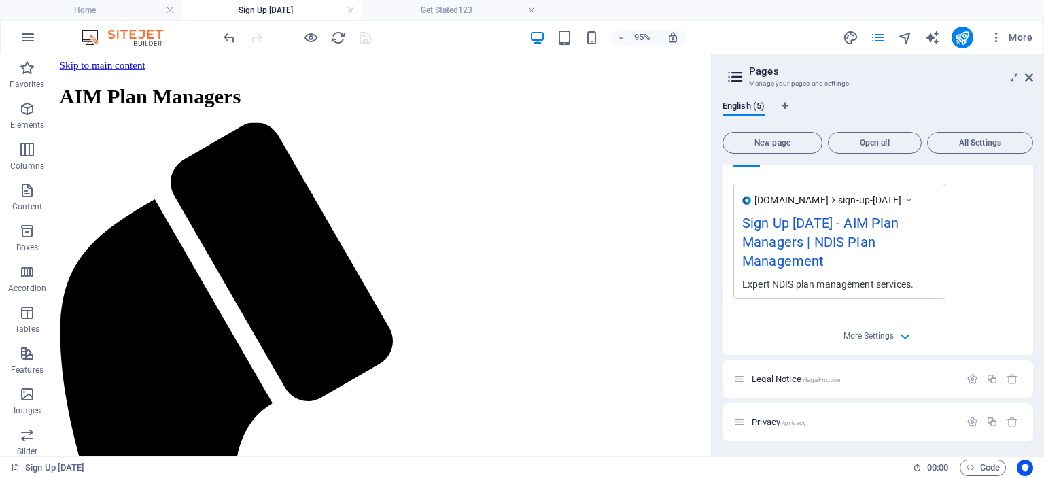
scroll to position [70, 0]
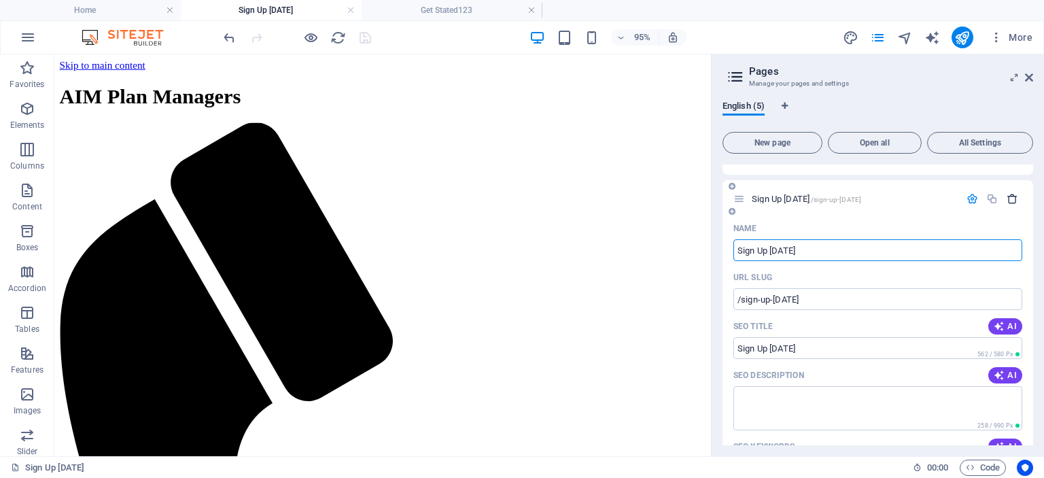
click at [1010, 198] on icon "button" at bounding box center [1012, 199] width 12 height 12
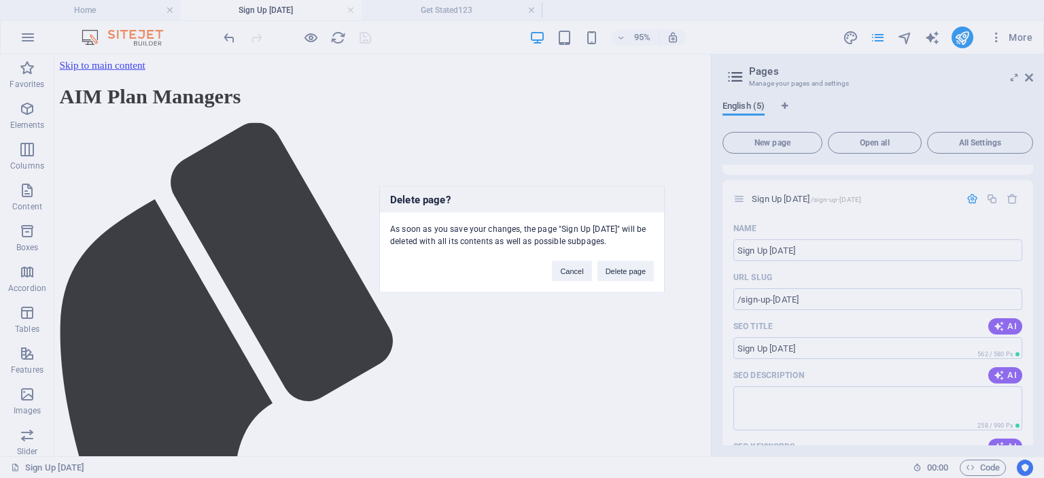
drag, startPoint x: 637, startPoint y: 268, endPoint x: 834, endPoint y: 272, distance: 197.1
click at [637, 269] on button "Delete page" at bounding box center [625, 270] width 56 height 20
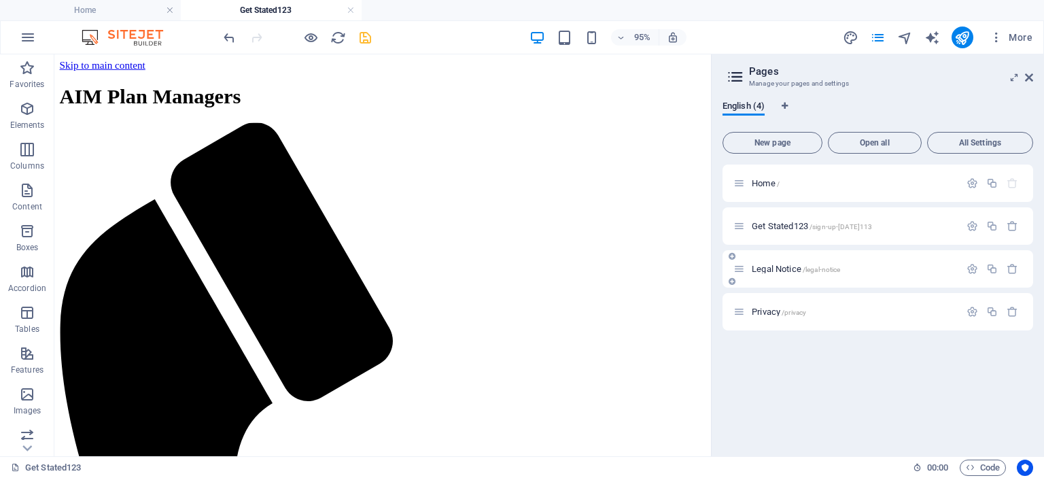
scroll to position [0, 0]
click at [974, 224] on icon "button" at bounding box center [972, 226] width 12 height 12
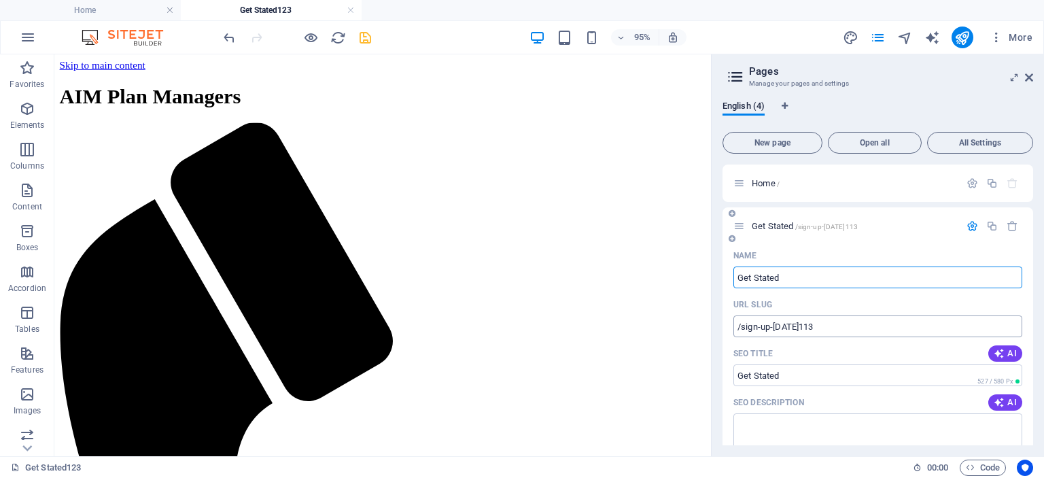
type input "Get Stated"
click at [816, 328] on input "/sign-up-today113" at bounding box center [877, 326] width 289 height 22
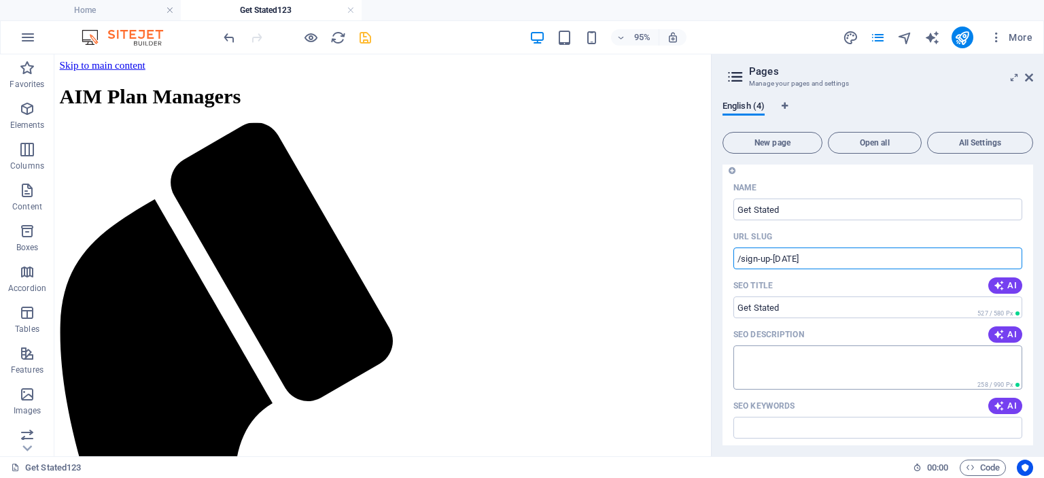
type input "/sign-up-today"
click at [794, 365] on textarea "SEO Description" at bounding box center [877, 367] width 289 height 44
type textarea "Sign Up Today"
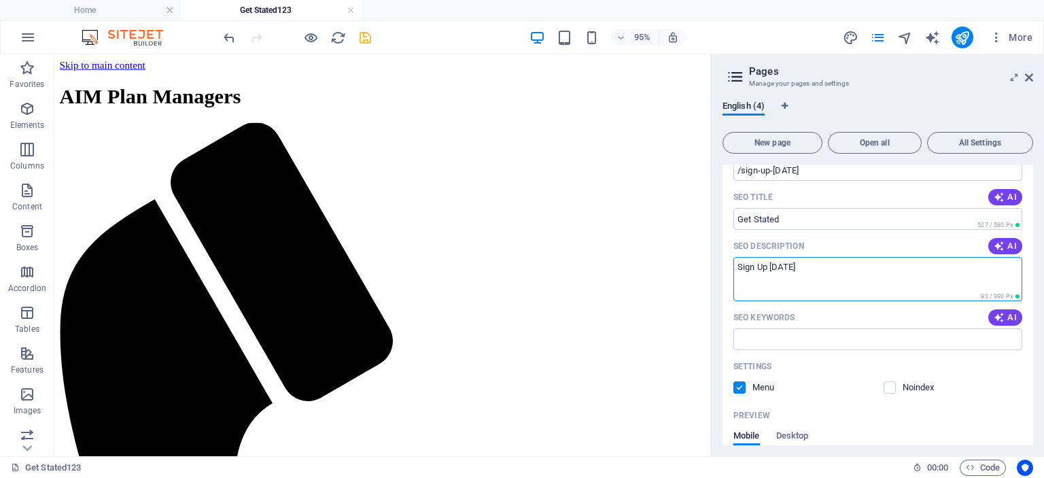
scroll to position [204, 0]
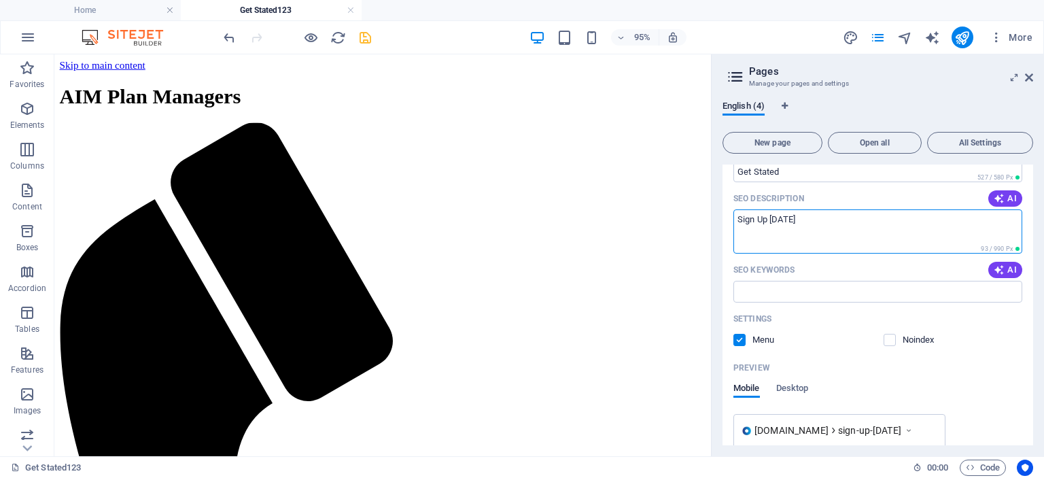
drag, startPoint x: 799, startPoint y: 217, endPoint x: 736, endPoint y: 211, distance: 62.7
click at [736, 211] on textarea "Sign Up Today" at bounding box center [877, 231] width 289 height 44
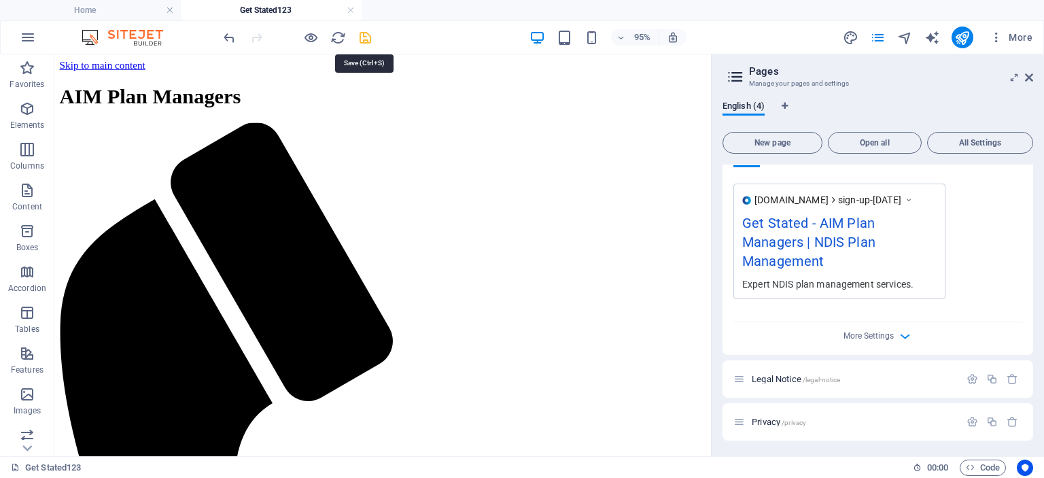
click at [369, 33] on icon "save" at bounding box center [365, 38] width 16 height 16
checkbox input "false"
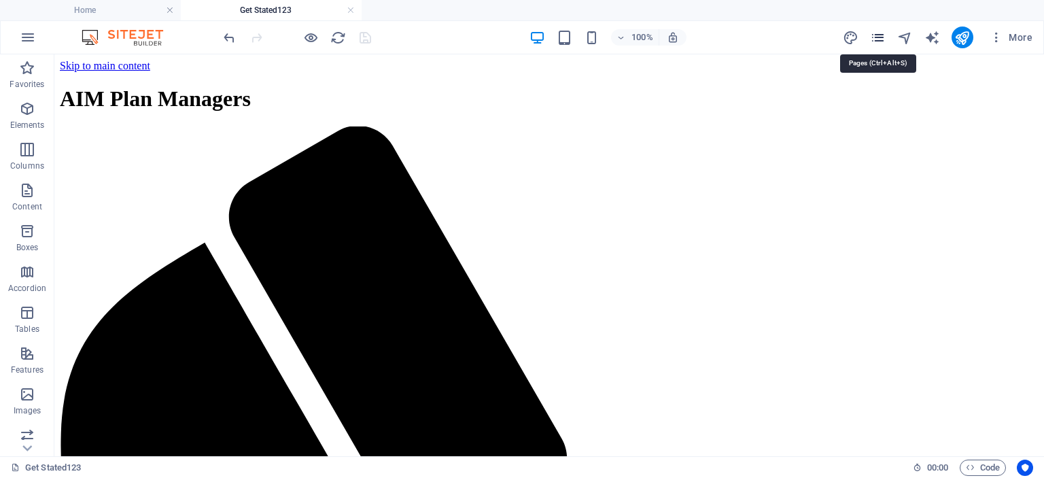
click at [880, 39] on icon "pages" at bounding box center [878, 38] width 16 height 16
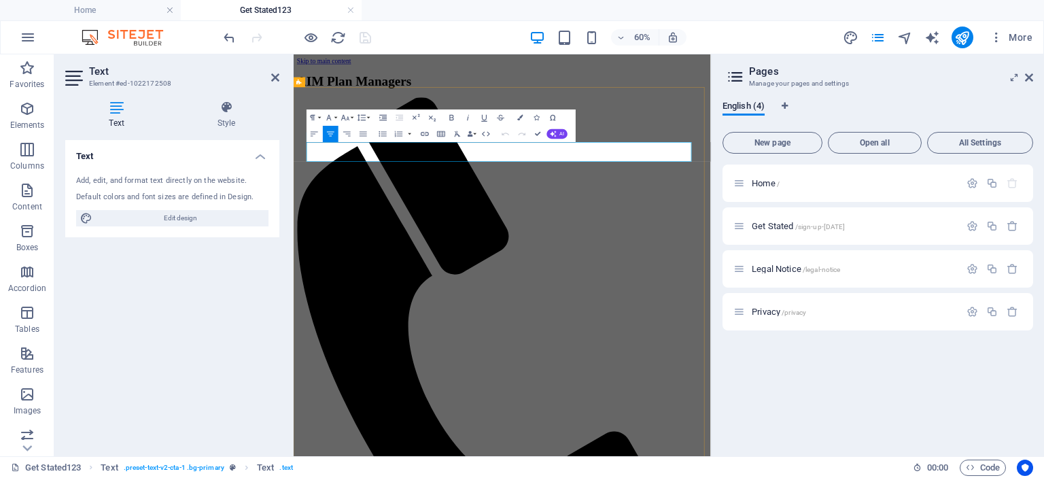
drag, startPoint x: 510, startPoint y: 209, endPoint x: 420, endPoint y: 203, distance: 89.9
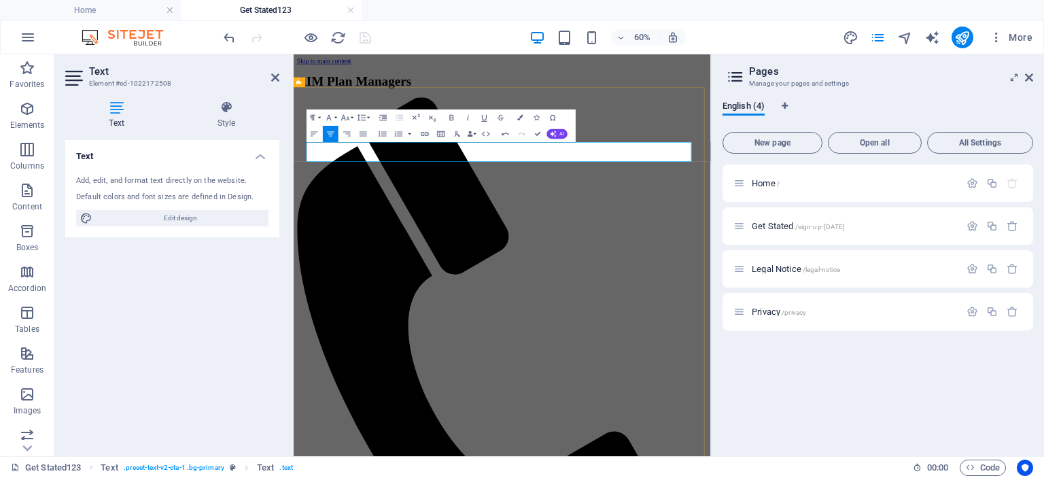
drag, startPoint x: 528, startPoint y: 209, endPoint x: 554, endPoint y: 209, distance: 25.8
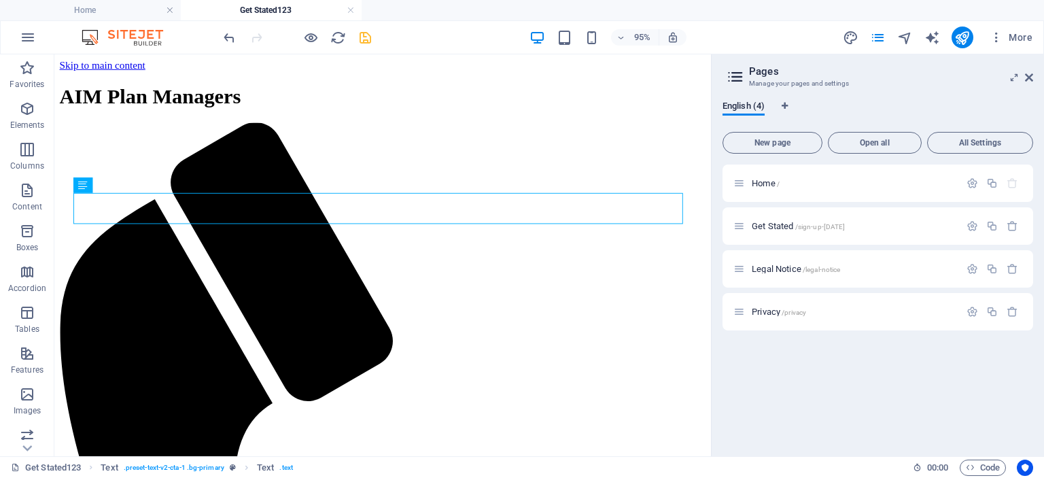
click at [362, 35] on icon "save" at bounding box center [365, 38] width 16 height 16
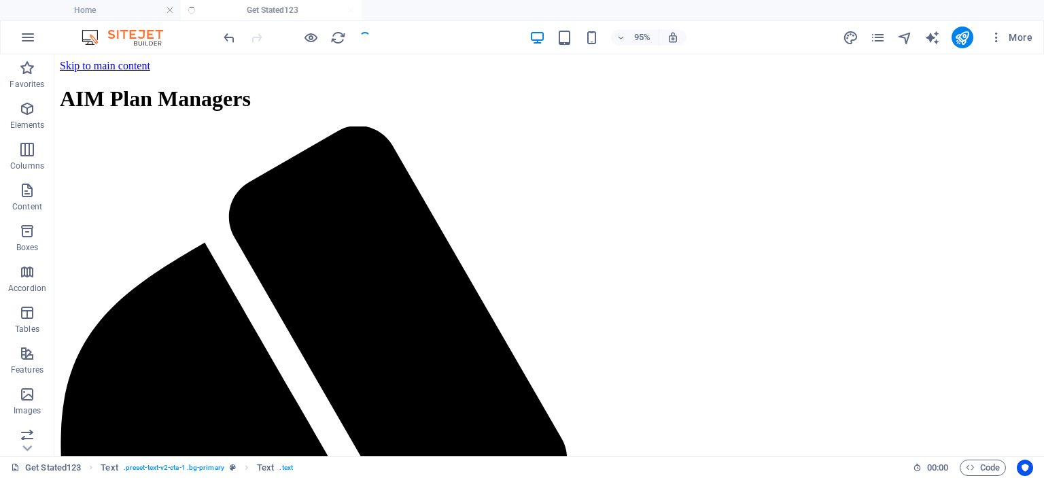
checkbox input "false"
click at [961, 37] on icon "publish" at bounding box center [962, 38] width 16 height 16
click at [351, 13] on link at bounding box center [351, 10] width 8 height 13
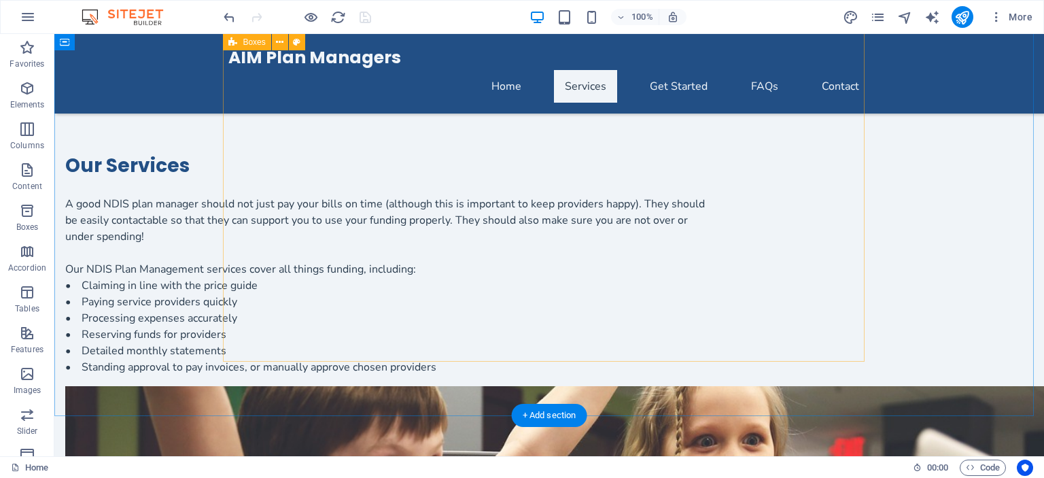
scroll to position [940, 0]
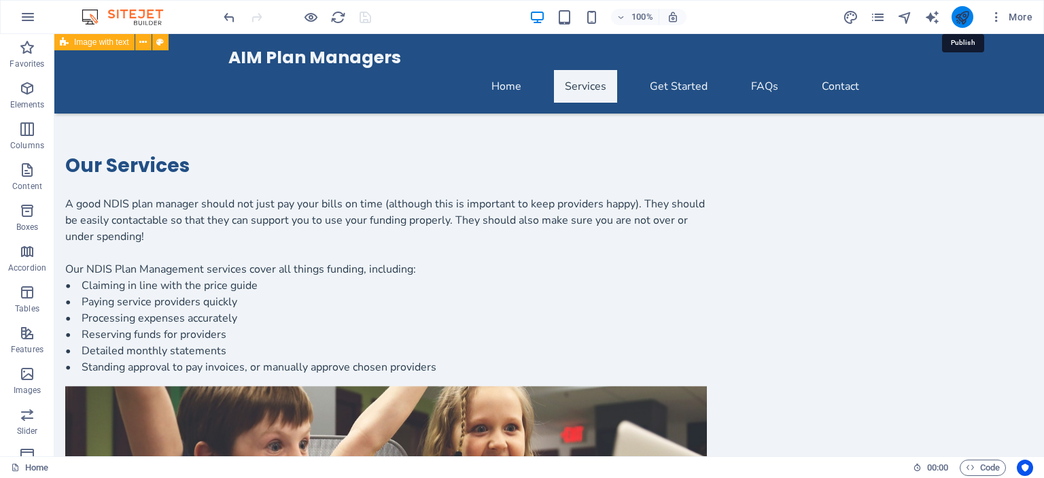
click at [961, 18] on icon "publish" at bounding box center [962, 18] width 16 height 16
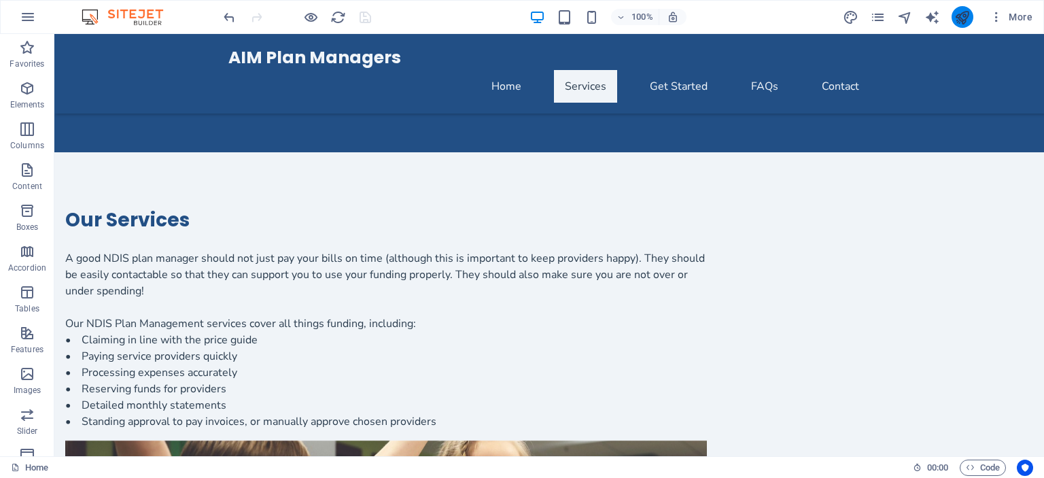
click at [959, 22] on icon "publish" at bounding box center [962, 18] width 16 height 16
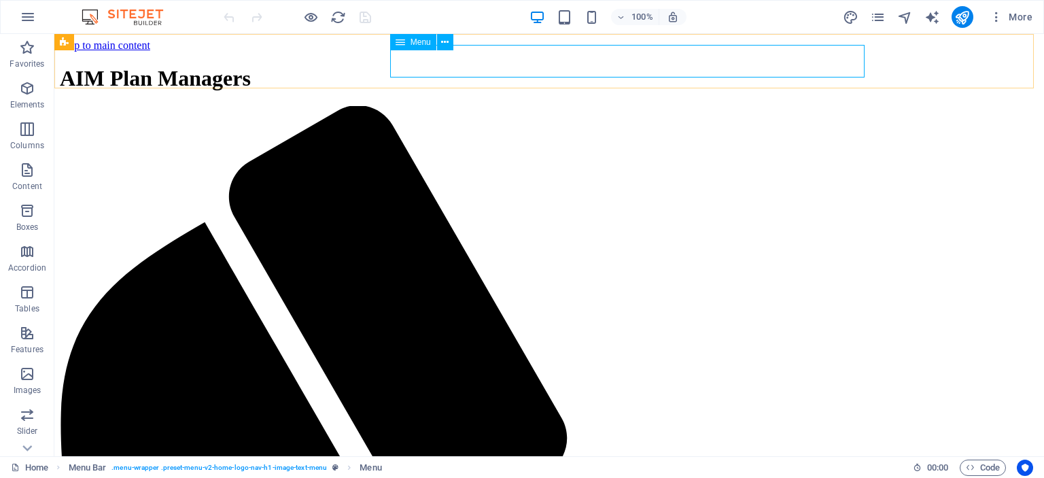
click at [424, 44] on span "Menu" at bounding box center [420, 42] width 20 height 8
click at [421, 41] on span "Menu" at bounding box center [420, 42] width 20 height 8
select select
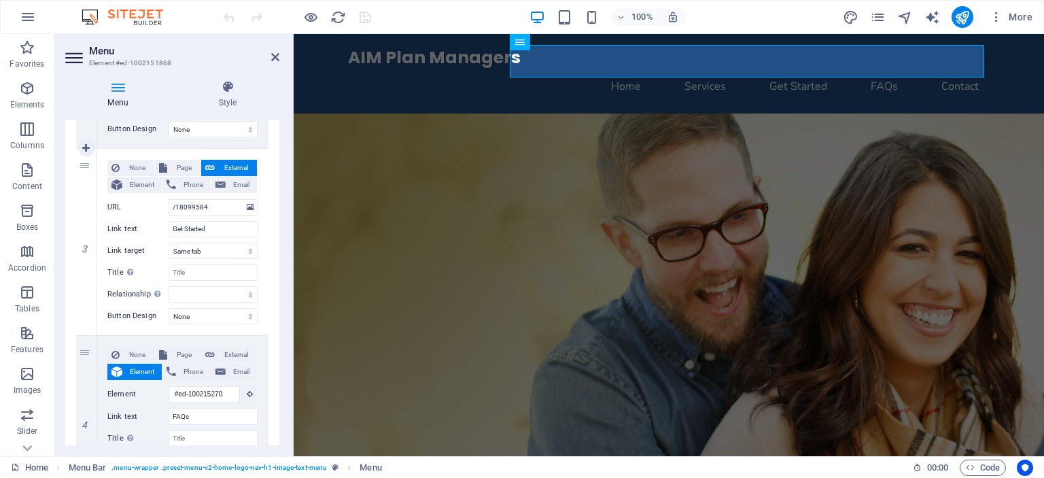
scroll to position [476, 0]
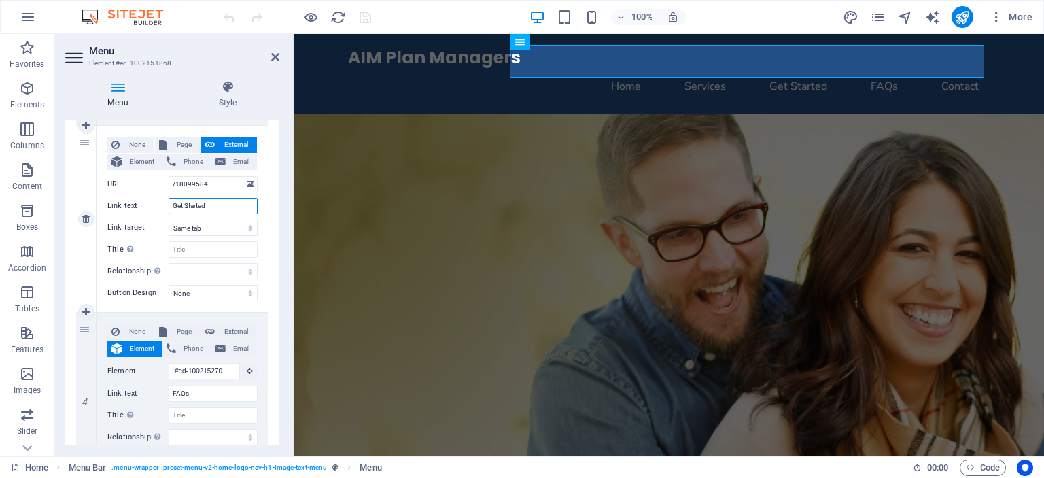
click at [215, 204] on input "Get Started" at bounding box center [212, 206] width 89 height 16
click at [224, 184] on input "/18099584" at bounding box center [212, 184] width 89 height 16
select select
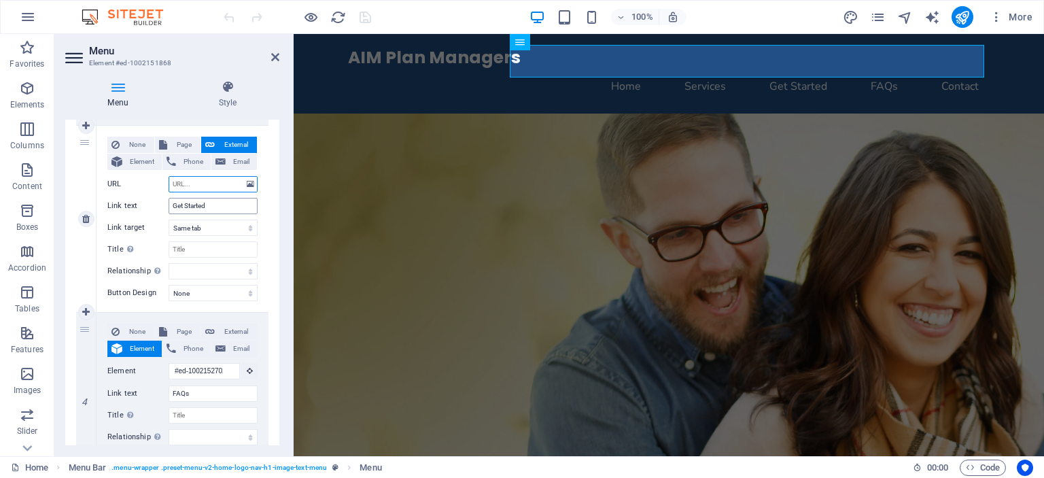
select select
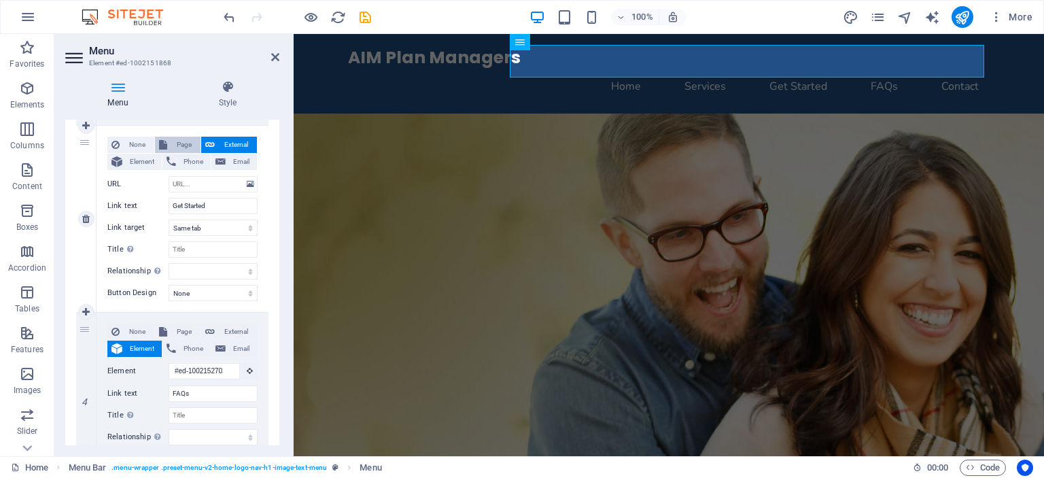
click at [180, 141] on span "Page" at bounding box center [183, 145] width 25 height 16
select select
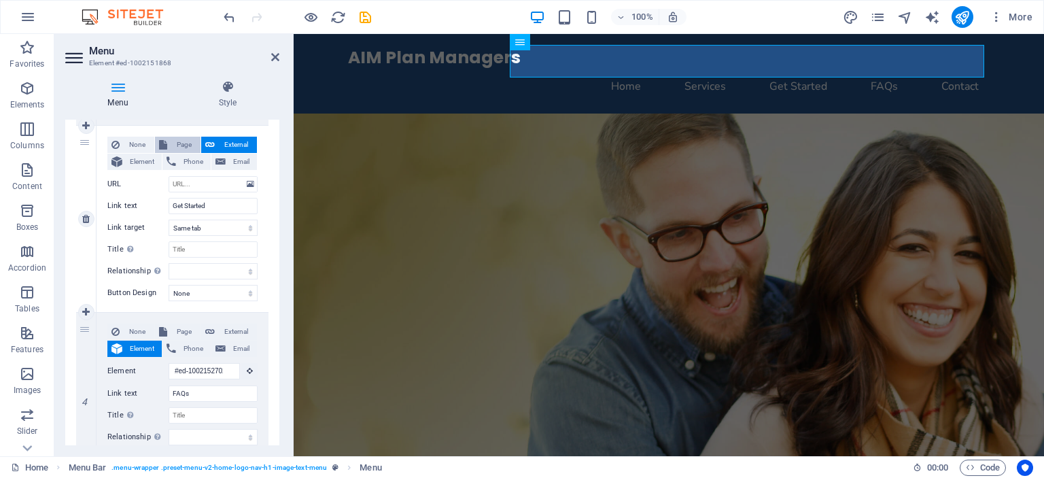
select select
click at [197, 181] on select "Home Get Stated Legal Notice Privacy" at bounding box center [212, 184] width 89 height 16
select select "1"
click at [168, 176] on select "Home Get Stated Legal Notice Privacy" at bounding box center [212, 184] width 89 height 16
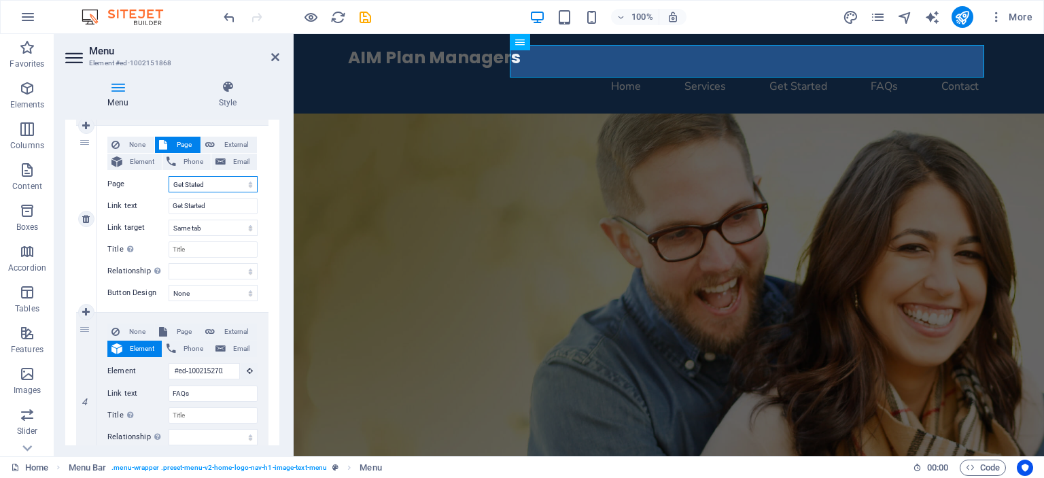
select select
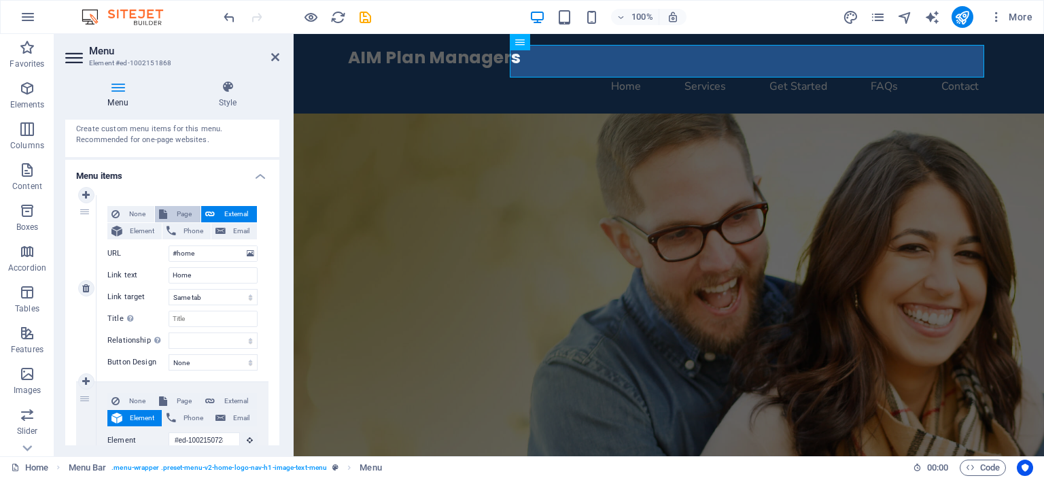
scroll to position [0, 0]
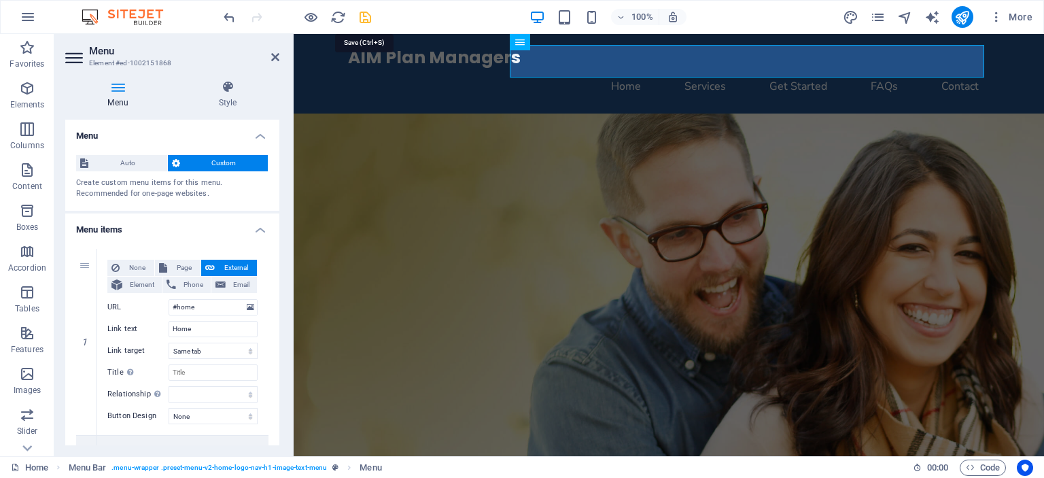
click at [366, 16] on icon "save" at bounding box center [365, 18] width 16 height 16
checkbox input "false"
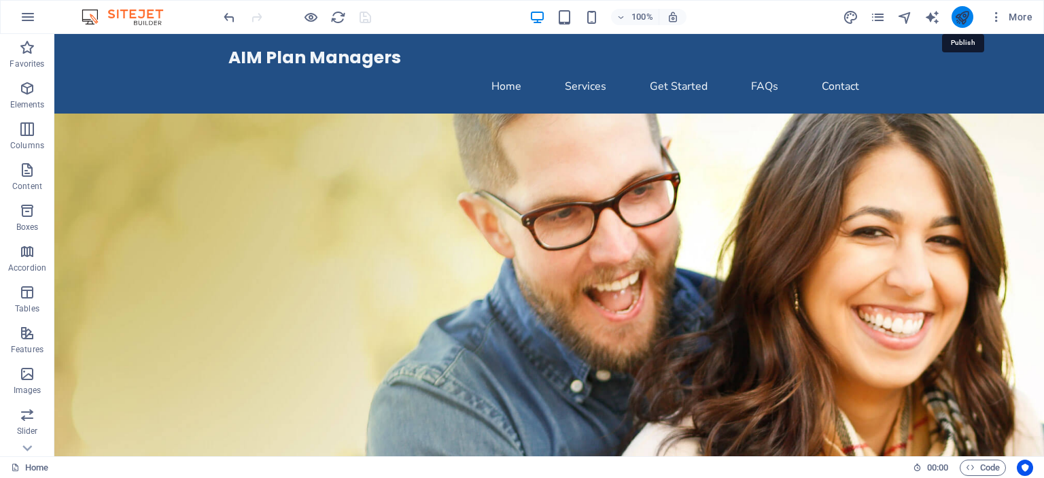
click at [964, 18] on icon "publish" at bounding box center [962, 18] width 16 height 16
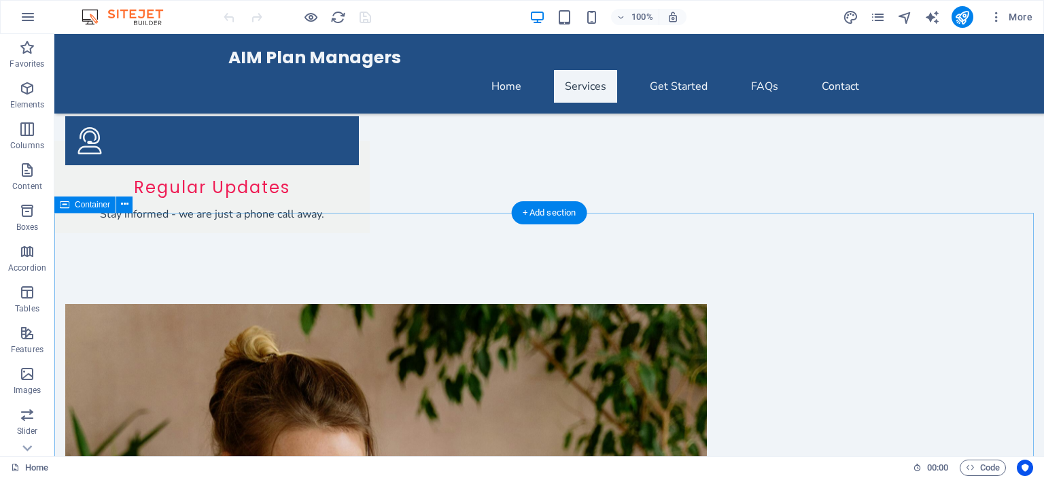
scroll to position [2174, 0]
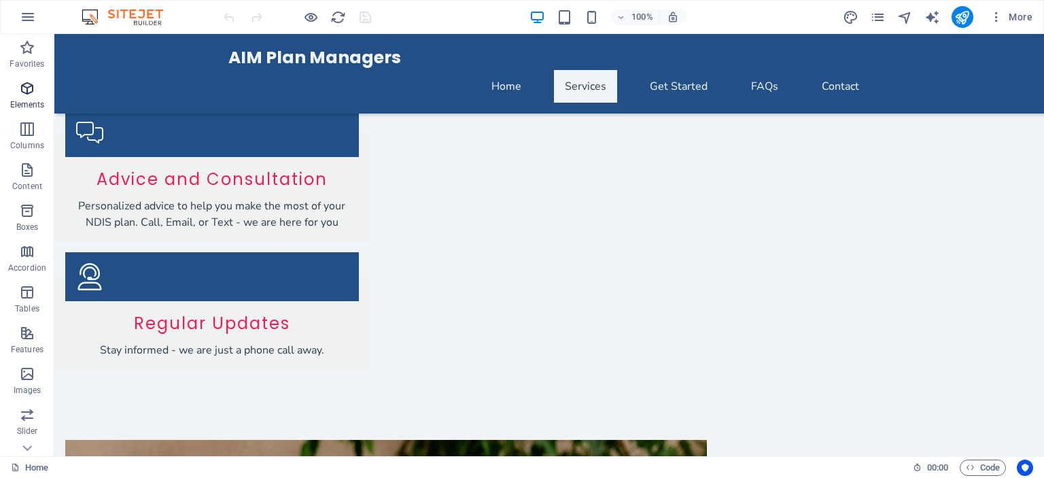
click at [21, 99] on p "Elements" at bounding box center [27, 104] width 35 height 11
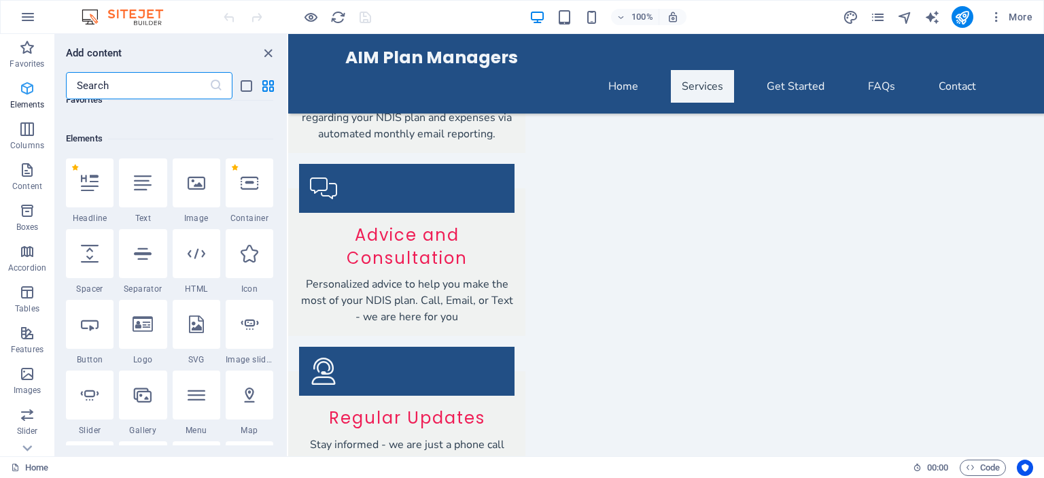
scroll to position [144, 0]
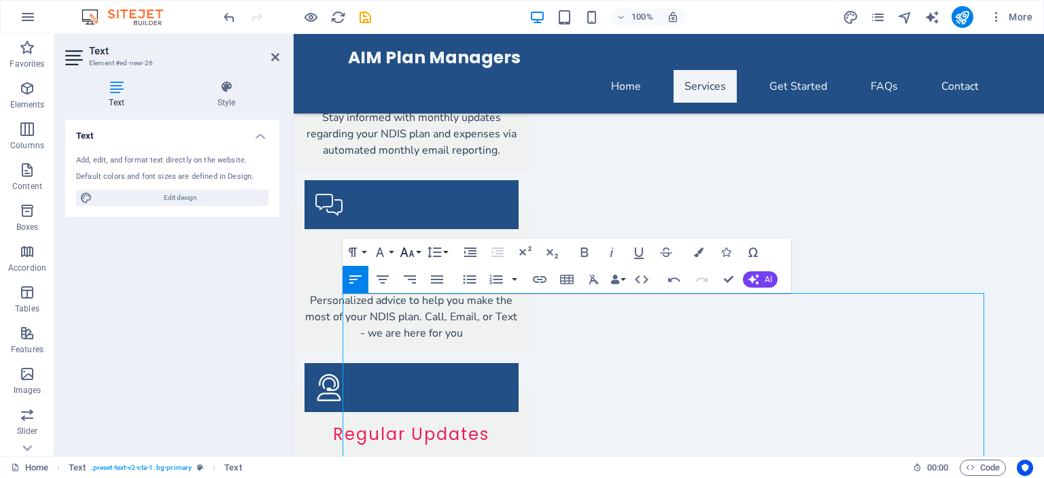
click at [412, 252] on icon "button" at bounding box center [407, 252] width 14 height 10
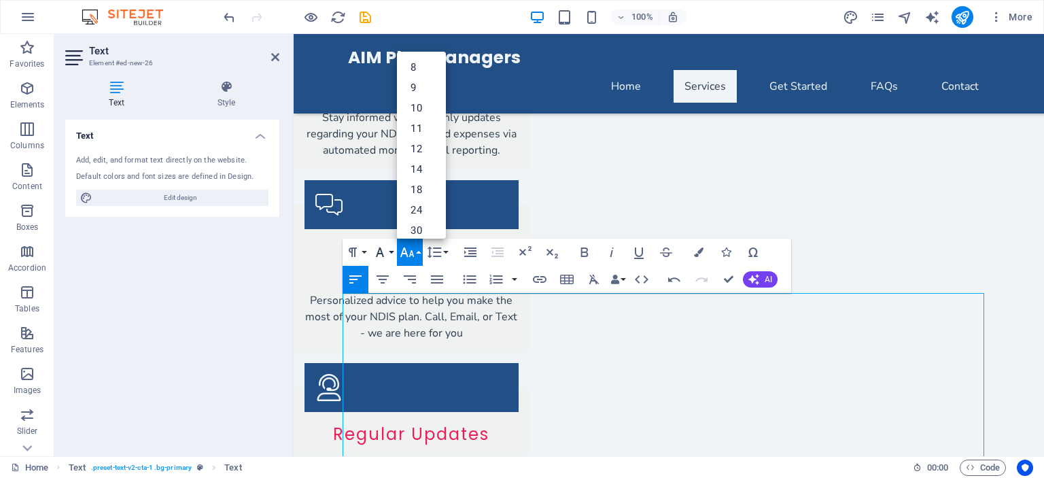
click at [380, 258] on icon "button" at bounding box center [380, 252] width 16 height 16
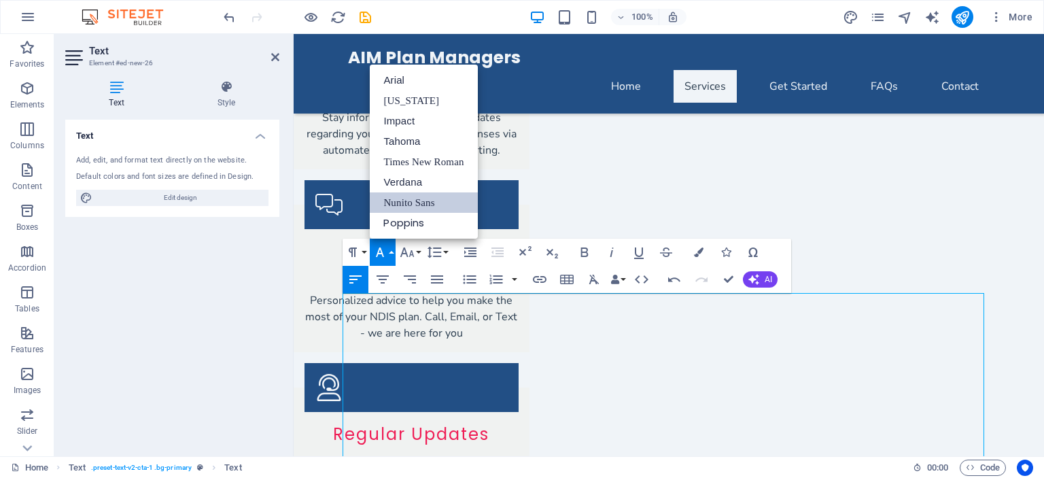
scroll to position [0, 0]
click at [698, 252] on icon "button" at bounding box center [699, 252] width 10 height 10
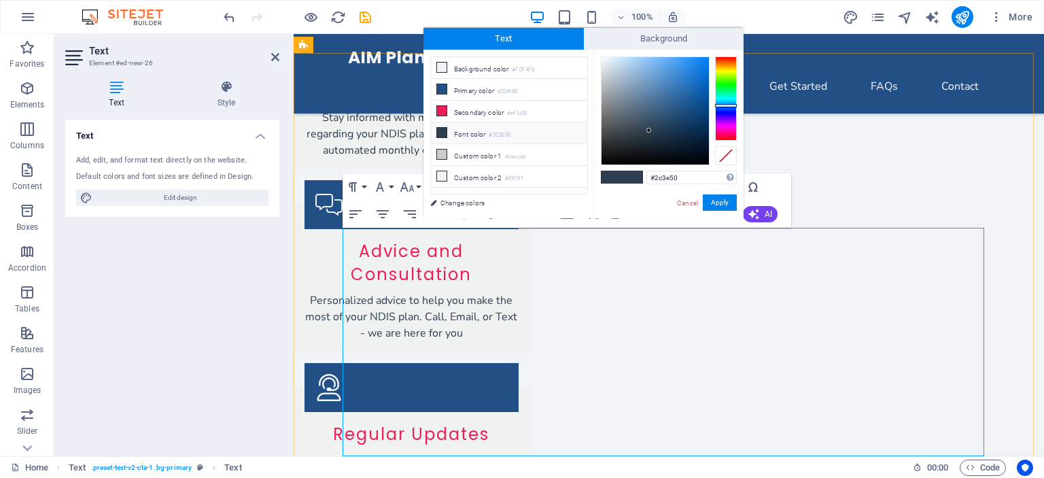
scroll to position [2239, 0]
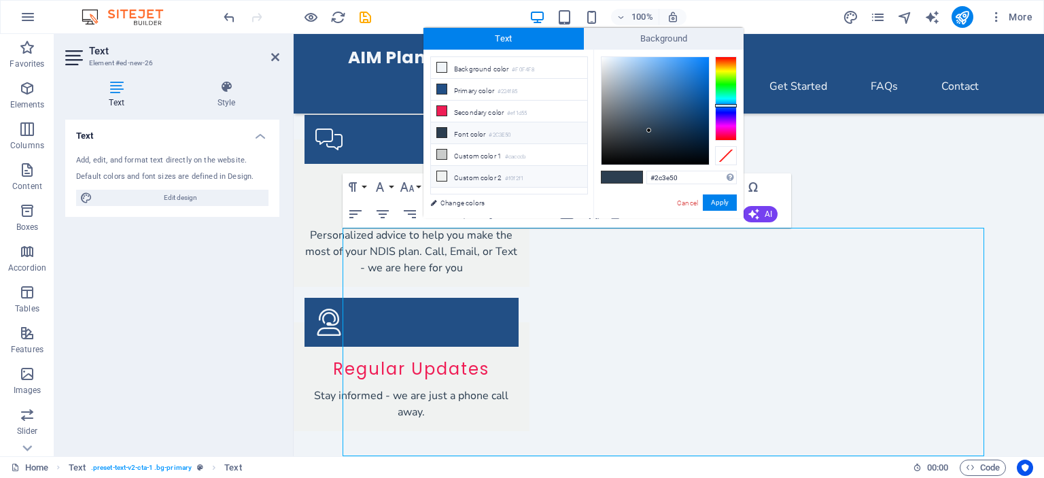
click at [484, 173] on li "Custom color 2 #f0f2f1" at bounding box center [509, 177] width 156 height 22
type input "#f0f2f1"
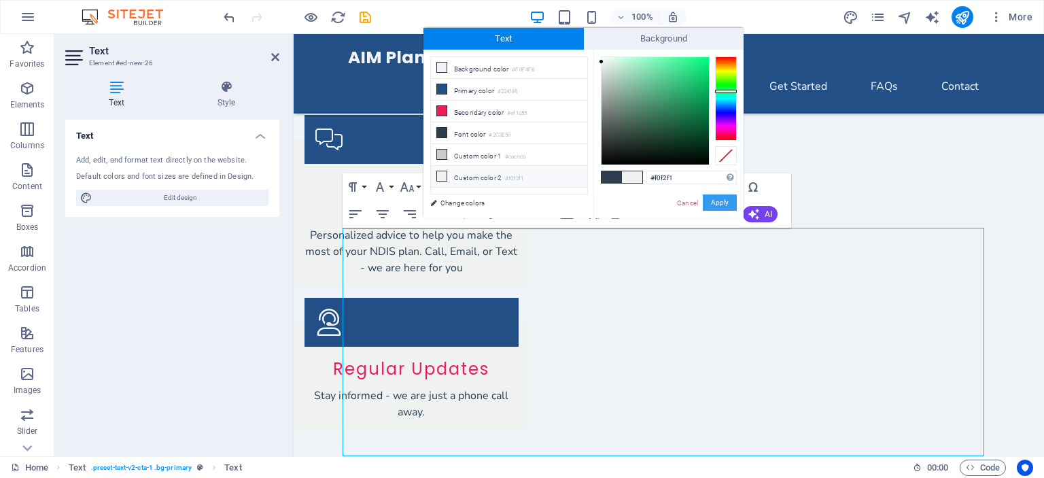
click at [720, 201] on button "Apply" at bounding box center [720, 202] width 34 height 16
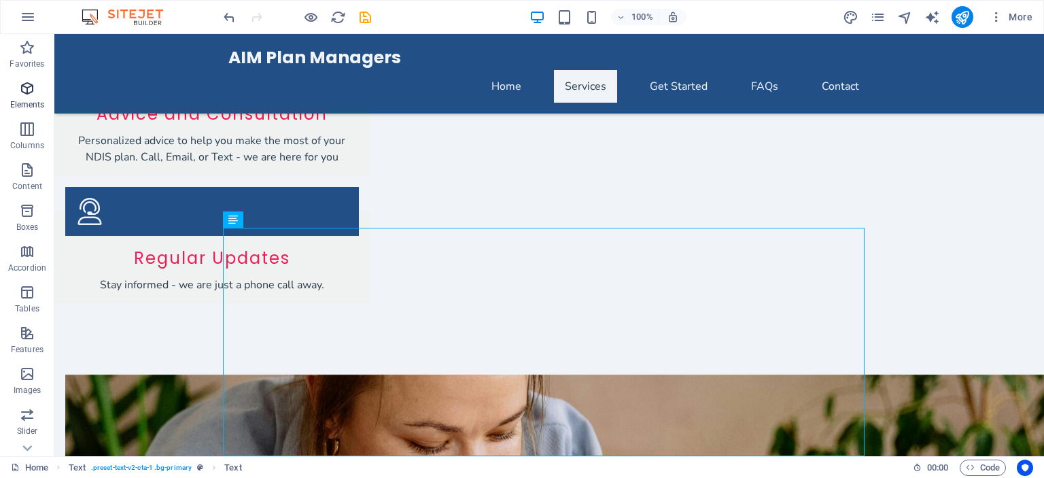
click at [40, 92] on span "Elements" at bounding box center [27, 96] width 54 height 33
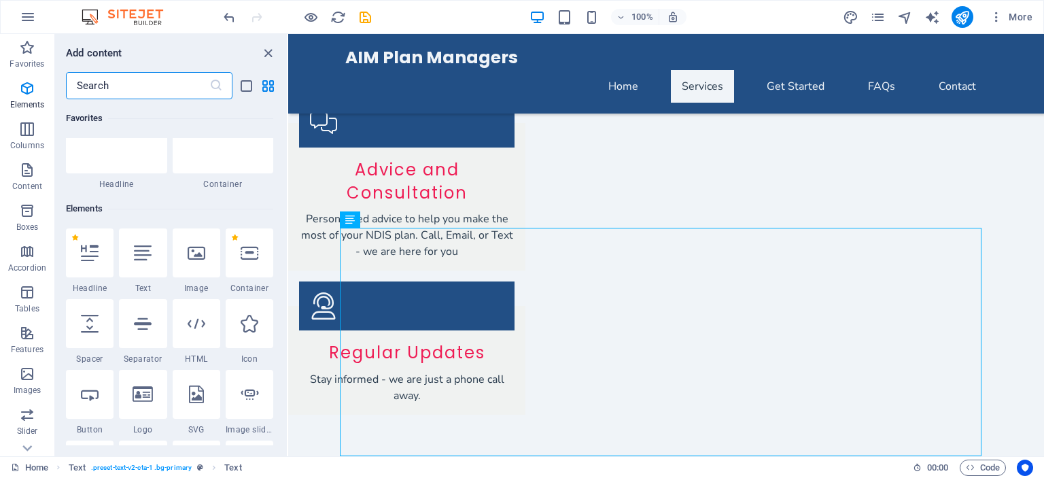
scroll to position [144, 0]
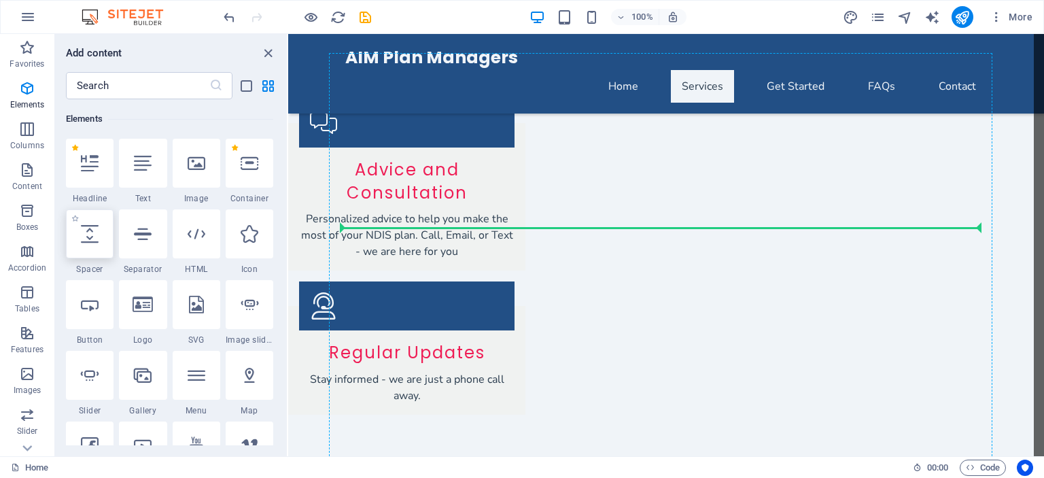
select select "px"
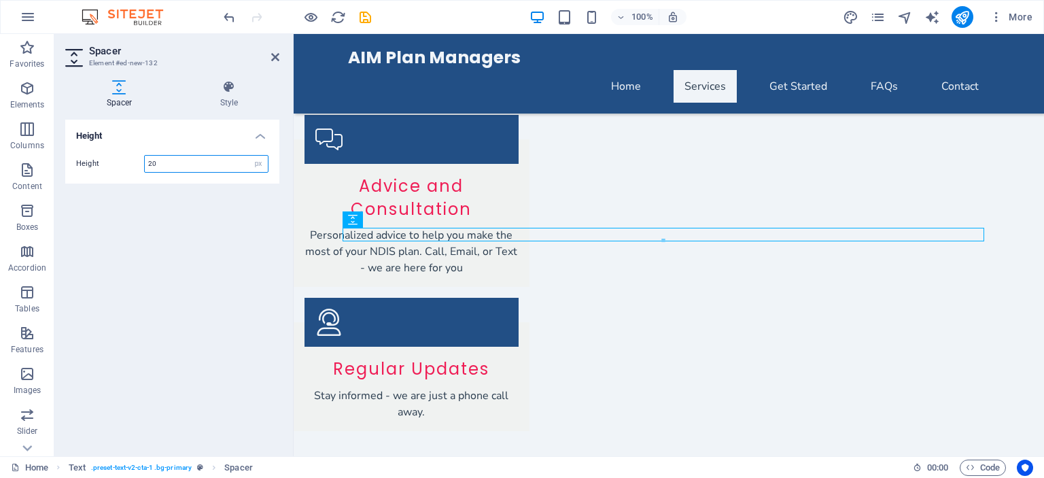
click at [181, 164] on input "20" at bounding box center [206, 164] width 123 height 16
type input "10"
click at [220, 252] on div "Height Height 10 px rem vh vw" at bounding box center [172, 282] width 214 height 325
click at [362, 21] on icon "save" at bounding box center [365, 18] width 16 height 16
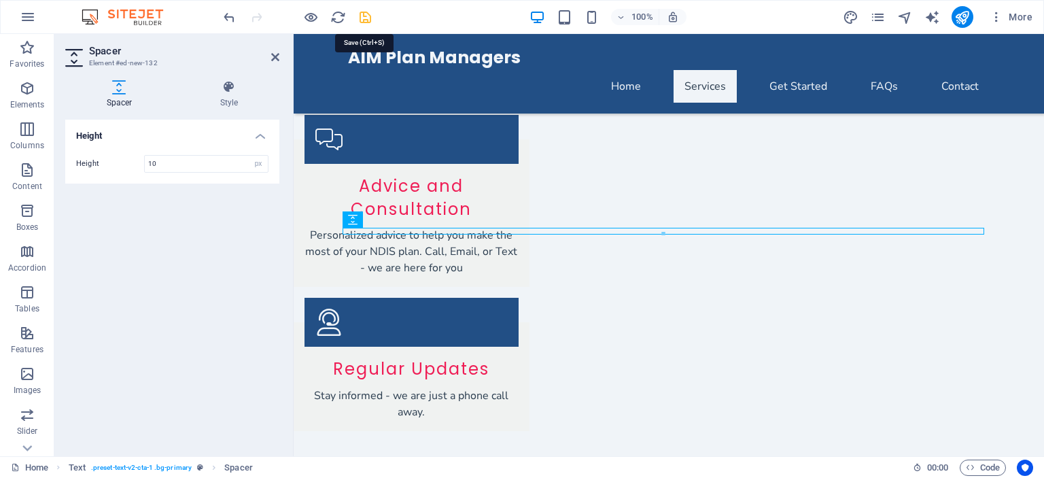
checkbox input "false"
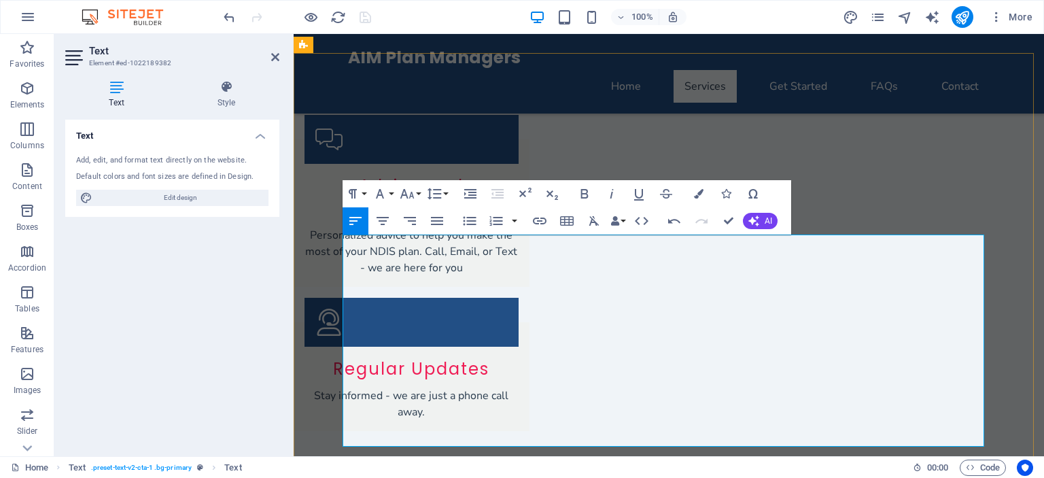
drag, startPoint x: 574, startPoint y: 374, endPoint x: 366, endPoint y: 375, distance: 208.6
drag, startPoint x: 715, startPoint y: 307, endPoint x: 465, endPoint y: 308, distance: 250.0
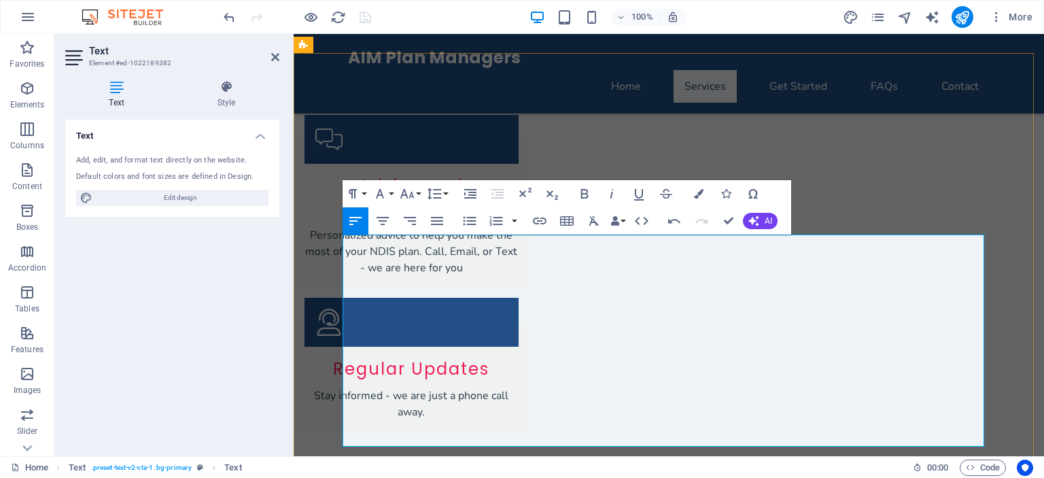
drag, startPoint x: 707, startPoint y: 325, endPoint x: 360, endPoint y: 324, distance: 347.2
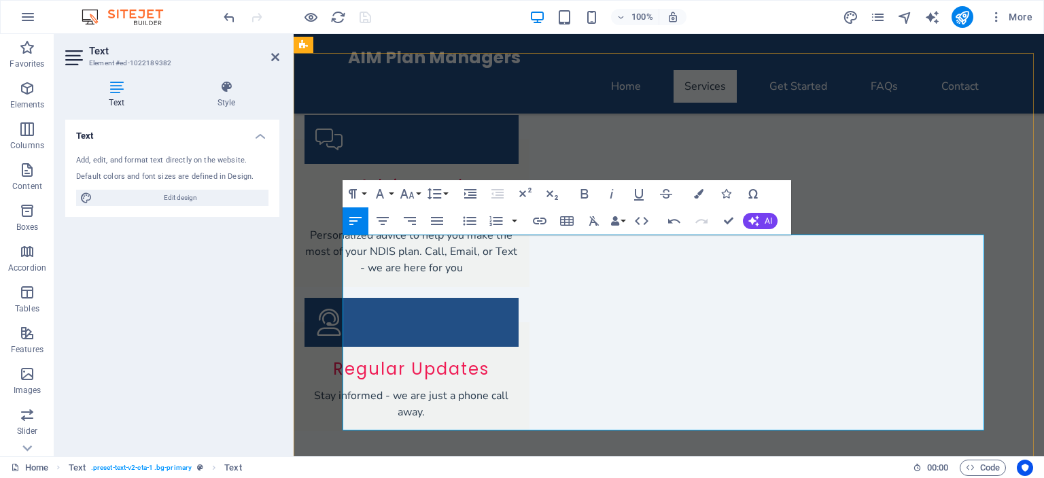
drag, startPoint x: 359, startPoint y: 337, endPoint x: 402, endPoint y: 340, distance: 42.3
drag, startPoint x: 677, startPoint y: 341, endPoint x: 618, endPoint y: 355, distance: 61.5
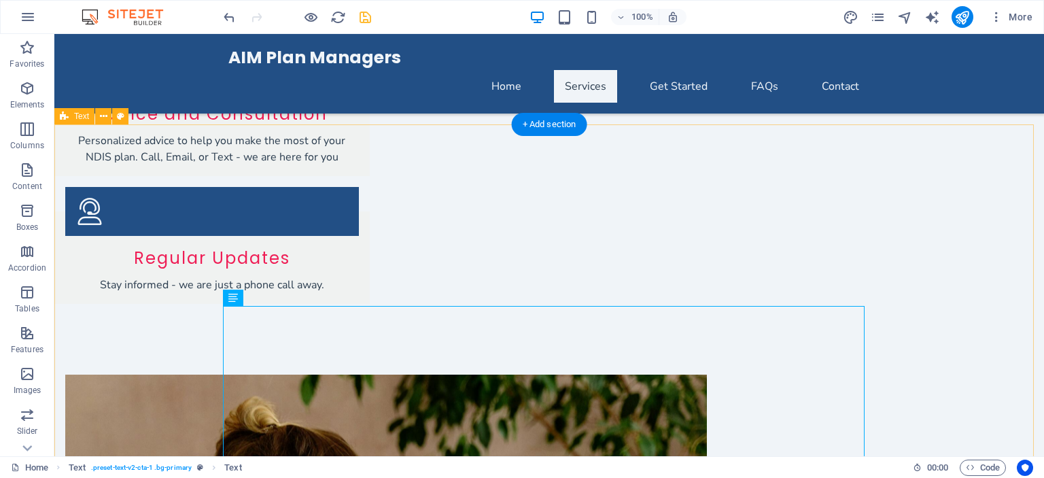
scroll to position [1832, 0]
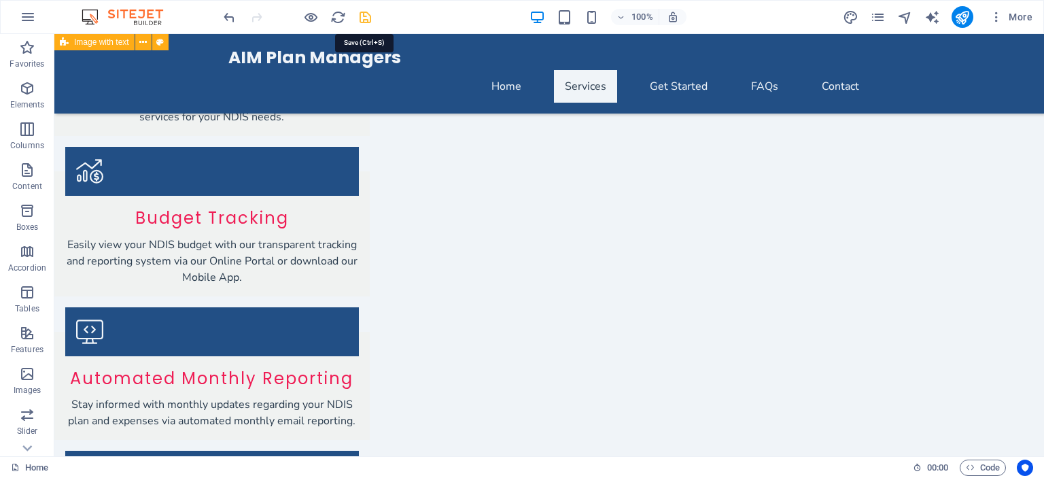
click at [367, 20] on icon "save" at bounding box center [365, 18] width 16 height 16
checkbox input "false"
click at [967, 18] on icon "publish" at bounding box center [962, 18] width 16 height 16
